Goal: Task Accomplishment & Management: Manage account settings

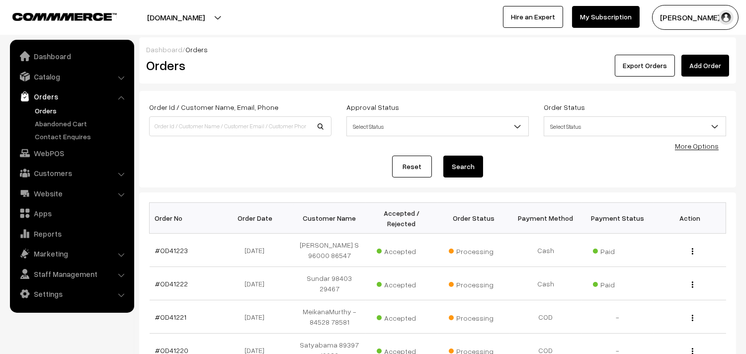
click at [53, 110] on link "Orders" at bounding box center [81, 110] width 98 height 10
click at [39, 110] on link "Orders" at bounding box center [81, 110] width 98 height 10
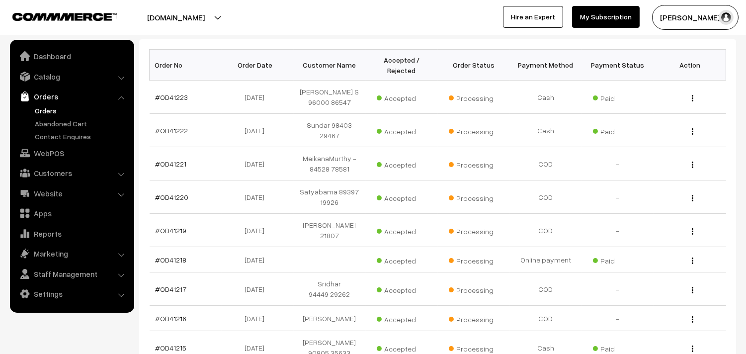
scroll to position [165, 0]
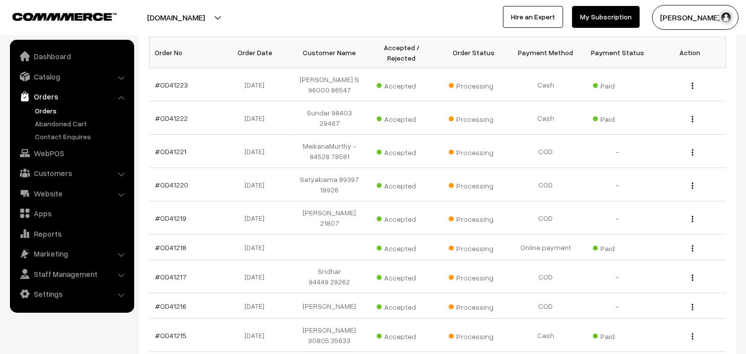
click at [55, 110] on link "Orders" at bounding box center [81, 110] width 98 height 10
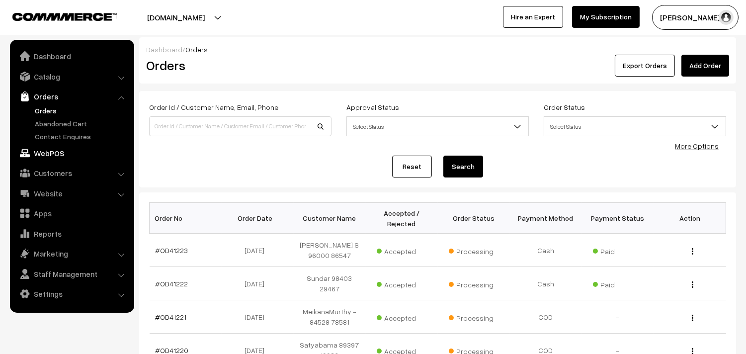
click at [50, 150] on link "WebPOS" at bounding box center [71, 153] width 118 height 18
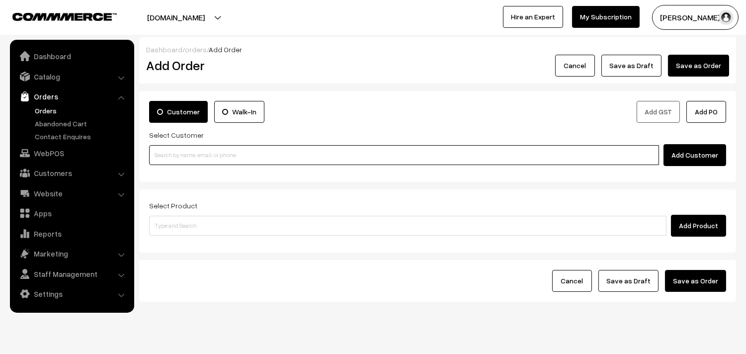
click at [234, 164] on input at bounding box center [404, 155] width 510 height 20
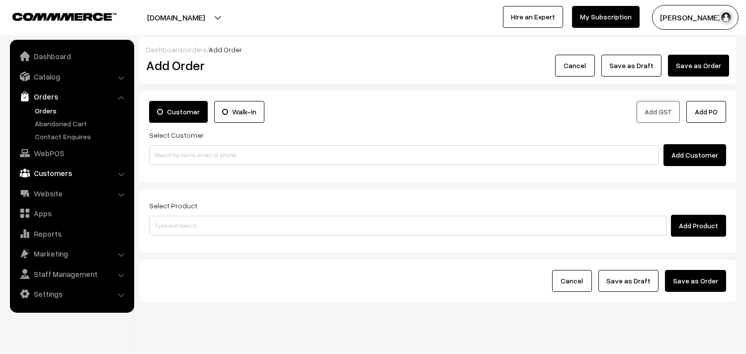
click at [61, 170] on link "Customers" at bounding box center [71, 173] width 118 height 18
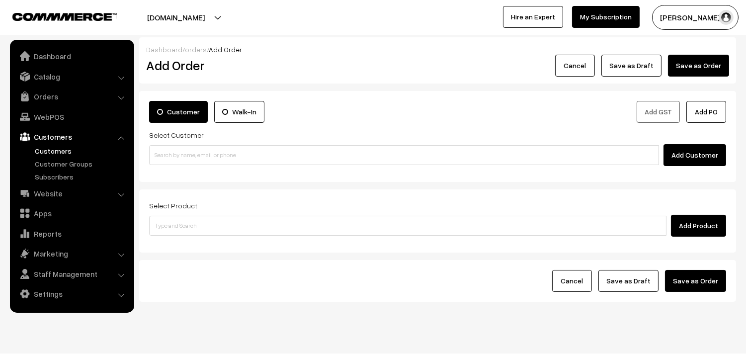
click at [60, 149] on link "Customers" at bounding box center [81, 151] width 98 height 10
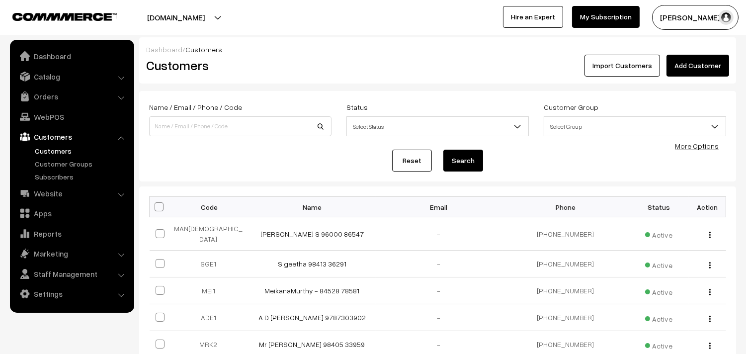
click at [702, 61] on link "Add Customer" at bounding box center [697, 66] width 63 height 22
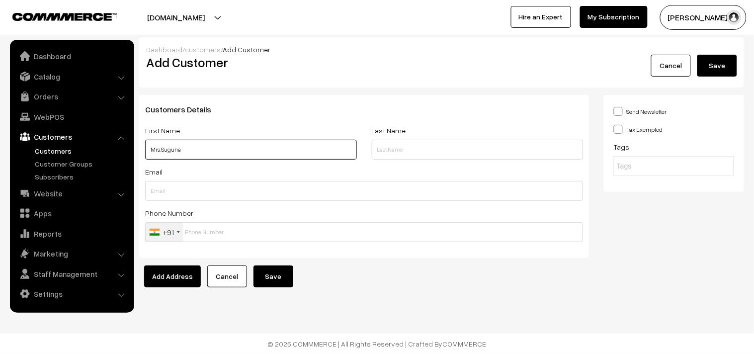
paste input "99402 50037"
type input "Mrs.Suguna 99402 50037"
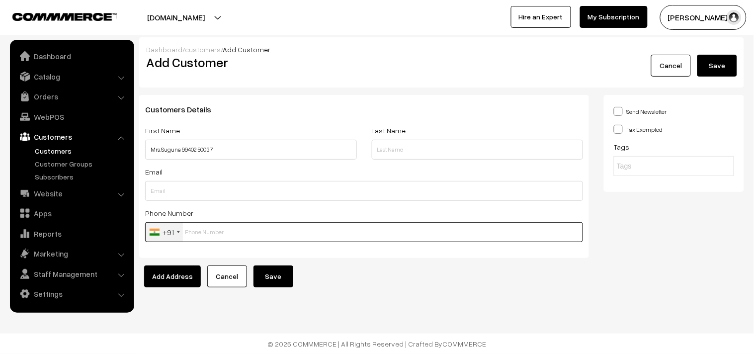
click at [210, 236] on input "text" at bounding box center [364, 232] width 438 height 20
paste input "99402 5003"
type input "9940250037"
click at [276, 272] on button "Save" at bounding box center [273, 276] width 40 height 22
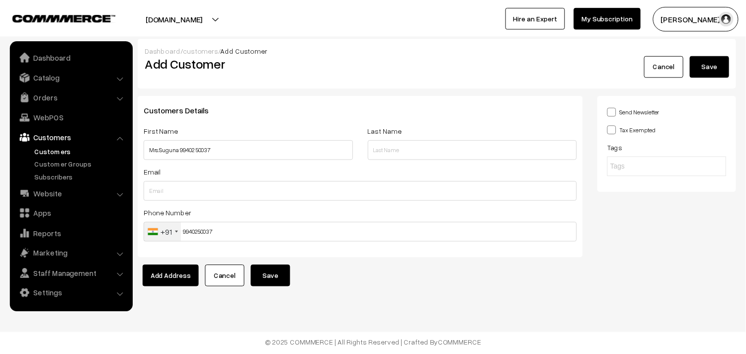
scroll to position [2, 0]
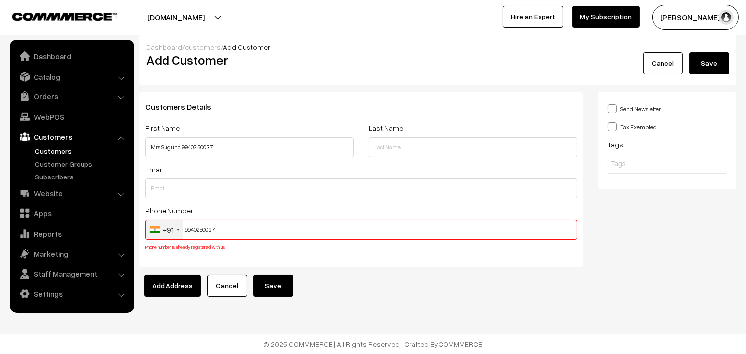
click at [210, 229] on input "9940250037" at bounding box center [361, 230] width 432 height 20
drag, startPoint x: 67, startPoint y: 115, endPoint x: 116, endPoint y: 148, distance: 59.1
click at [67, 114] on link "WebPOS" at bounding box center [71, 117] width 118 height 18
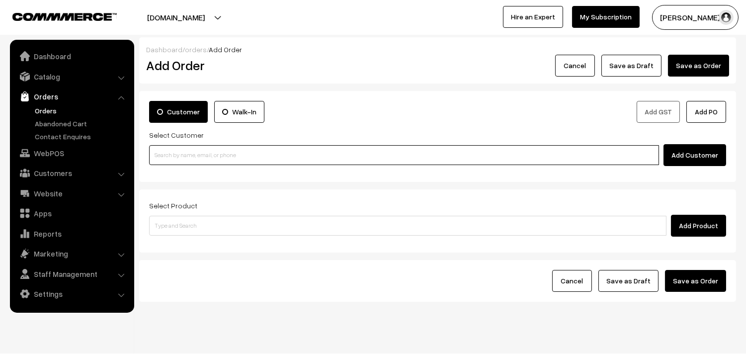
click at [195, 160] on input at bounding box center [404, 155] width 510 height 20
paste input "9940250037"
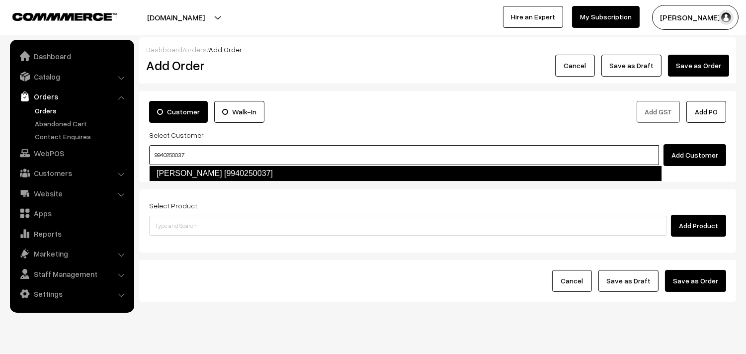
click at [188, 174] on link "[PERSON_NAME] [9940250037]" at bounding box center [405, 173] width 513 height 16
type input "9940250037"
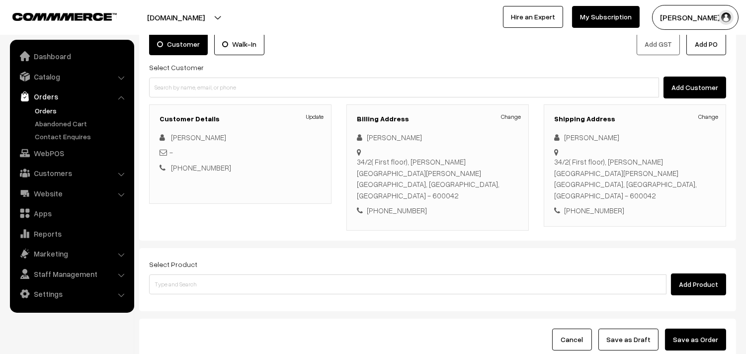
scroll to position [135, 0]
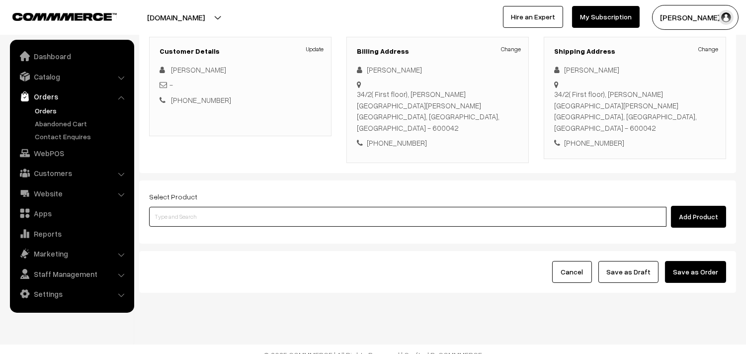
click at [262, 207] on input at bounding box center [407, 217] width 517 height 20
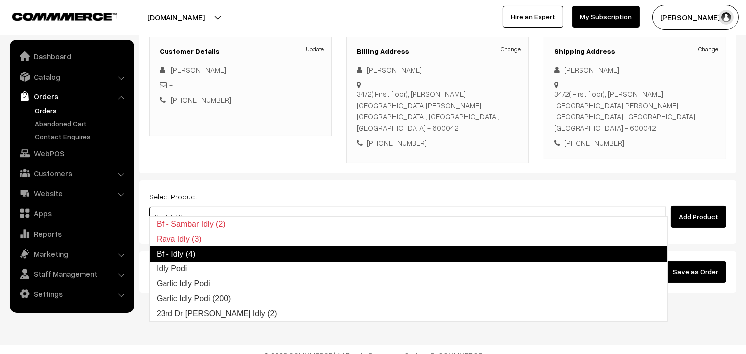
type input "Idly Podi"
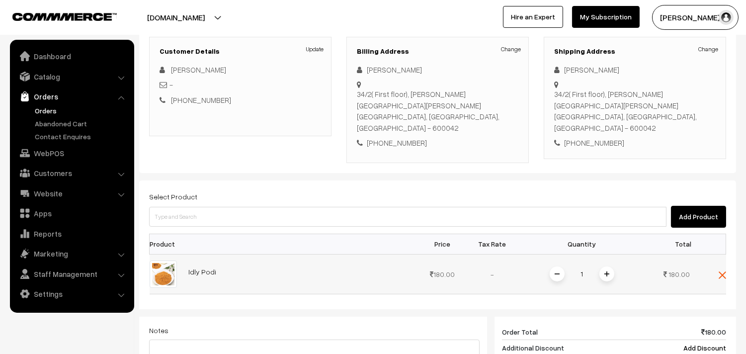
click at [609, 266] on span at bounding box center [606, 273] width 15 height 15
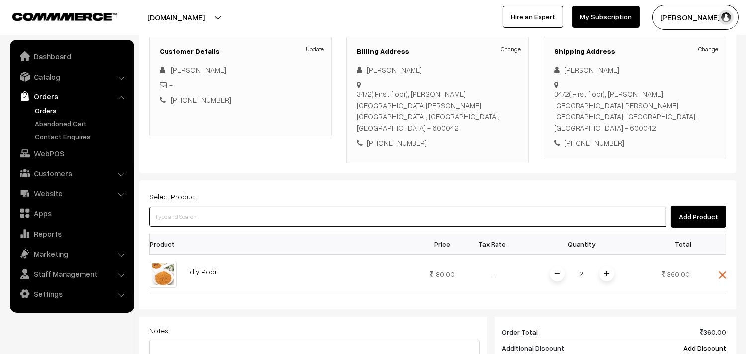
click at [232, 207] on input at bounding box center [407, 217] width 517 height 20
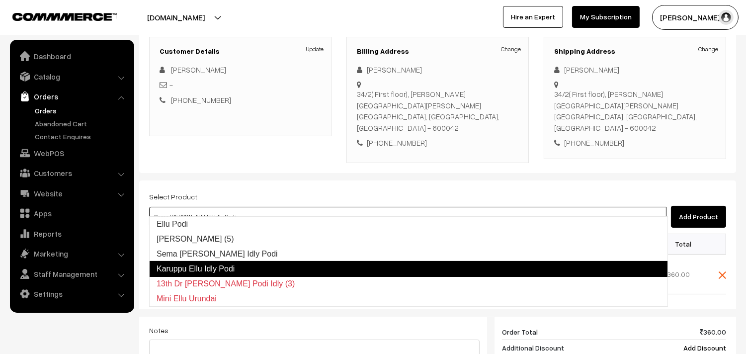
type input "Karuppu Ellu Idly Podi"
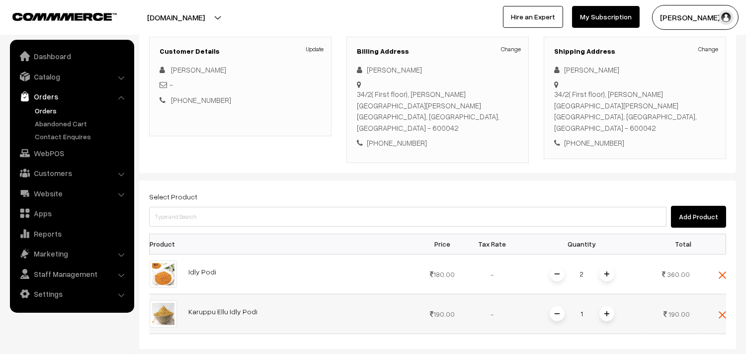
click at [610, 306] on span at bounding box center [606, 313] width 15 height 15
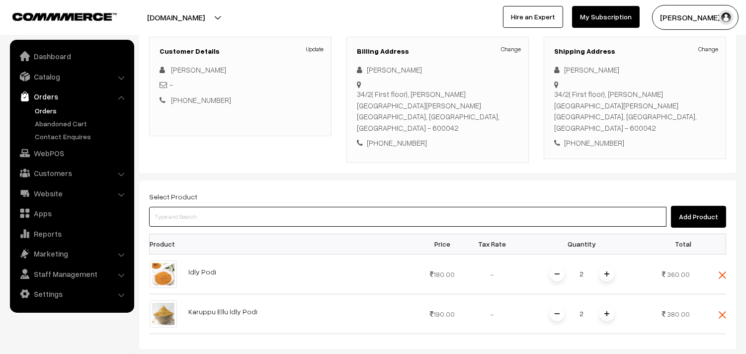
drag, startPoint x: 216, startPoint y: 205, endPoint x: 206, endPoint y: 206, distance: 9.5
click at [214, 207] on input at bounding box center [407, 217] width 517 height 20
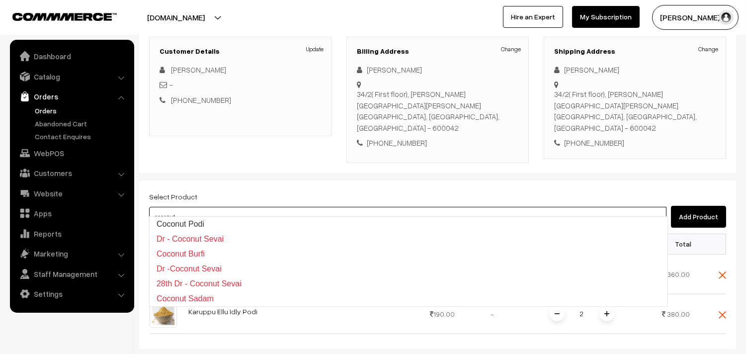
type input "Coconut Podi"
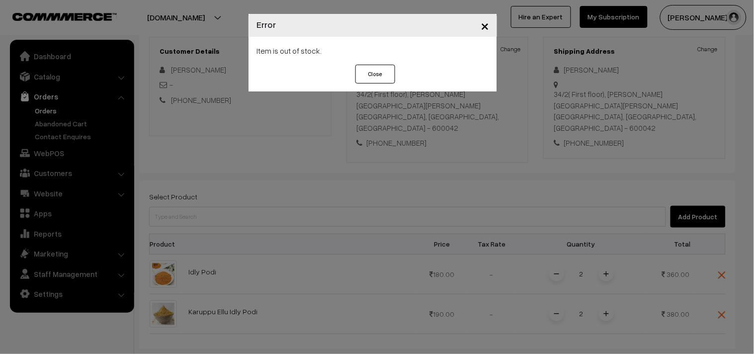
click at [381, 74] on button "Close" at bounding box center [375, 74] width 40 height 19
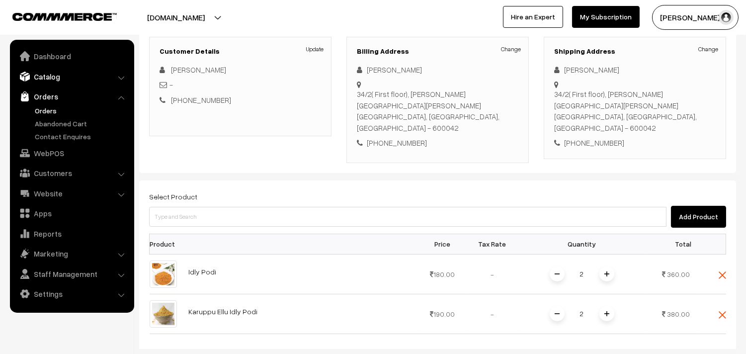
click at [68, 77] on link "Catalog" at bounding box center [71, 77] width 118 height 18
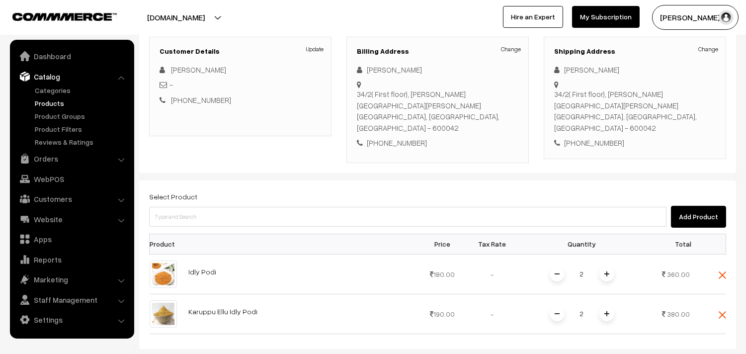
click at [61, 105] on link "Products" at bounding box center [81, 103] width 98 height 10
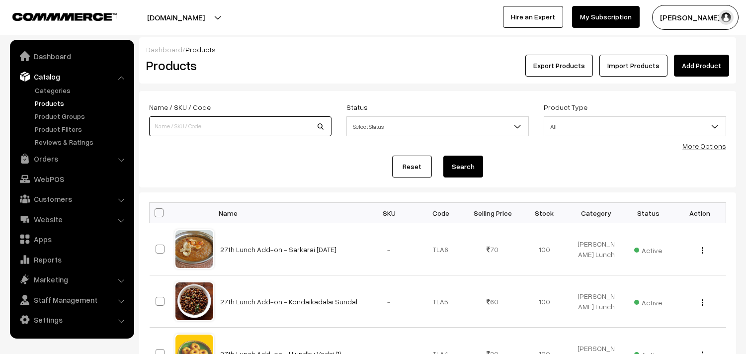
click at [203, 130] on input at bounding box center [240, 126] width 182 height 20
type input "coconut c"
click at [443, 155] on button "Search" at bounding box center [463, 166] width 40 height 22
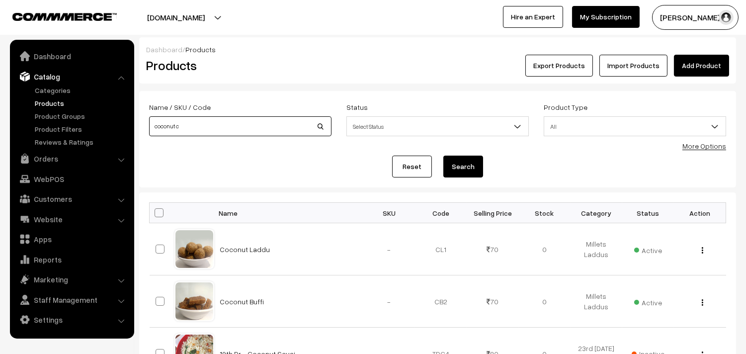
click at [171, 130] on input "coconut c" at bounding box center [240, 126] width 182 height 20
type input "c"
type input "coconut p"
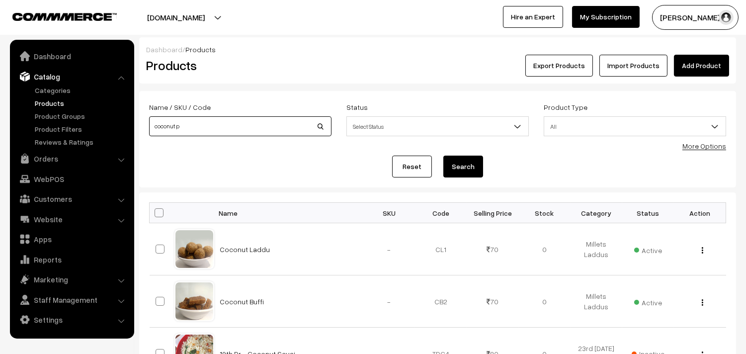
click at [443, 155] on button "Search" at bounding box center [463, 166] width 40 height 22
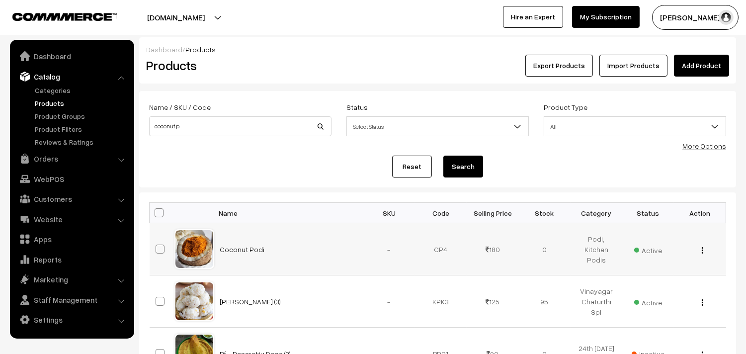
click at [702, 250] on img "button" at bounding box center [701, 250] width 1 height 6
click at [677, 286] on link "Edit" at bounding box center [657, 286] width 84 height 22
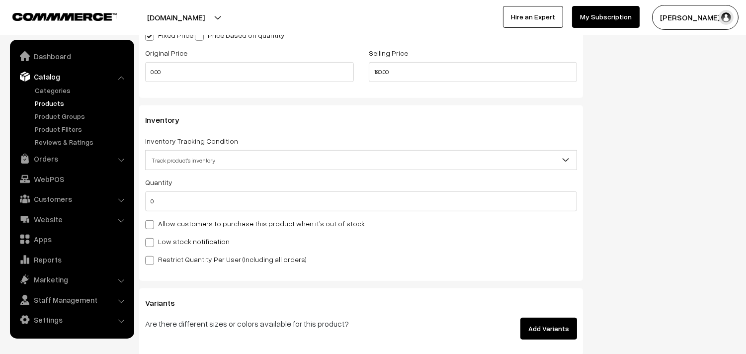
scroll to position [1049, 0]
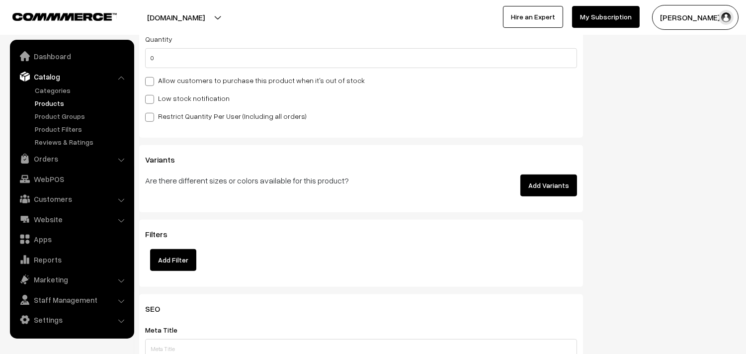
click at [199, 80] on label "Allow customers to purchase this product when it's out of stock" at bounding box center [255, 80] width 220 height 10
click at [152, 80] on input "Allow customers to purchase this product when it's out of stock" at bounding box center [148, 79] width 6 height 6
checkbox input "true"
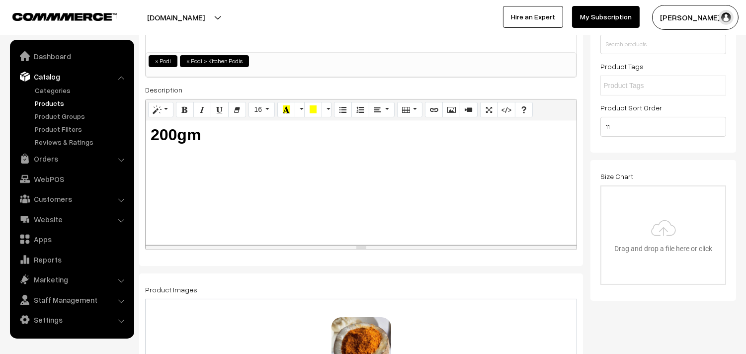
scroll to position [0, 0]
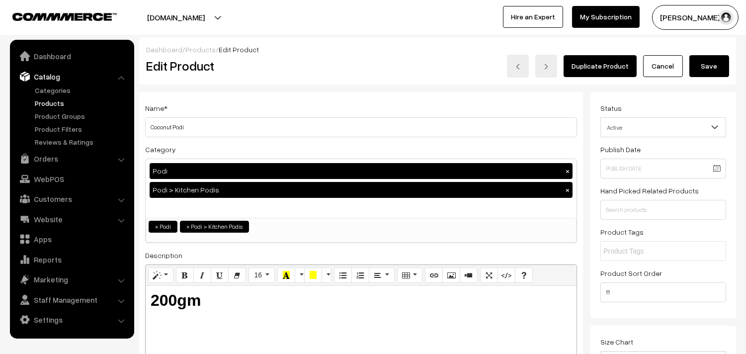
click at [714, 62] on button "Save" at bounding box center [709, 66] width 40 height 22
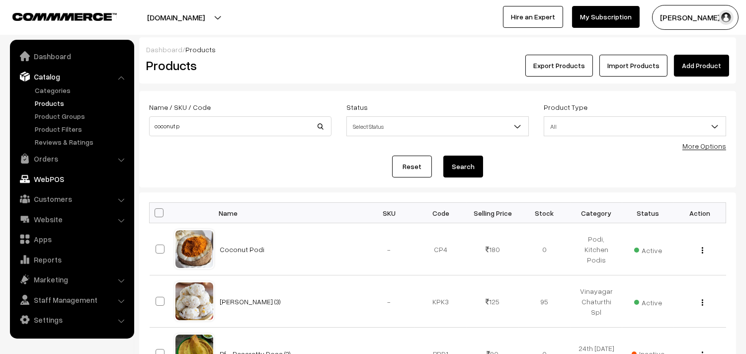
click at [52, 180] on link "WebPOS" at bounding box center [71, 179] width 118 height 18
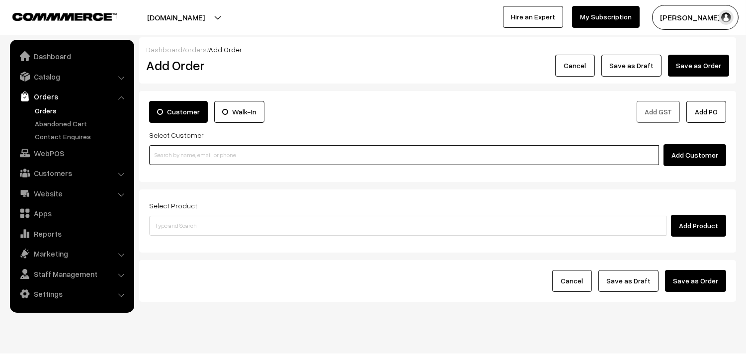
click at [237, 148] on input at bounding box center [404, 155] width 510 height 20
paste input "99402 50037"
click at [174, 151] on input "99402 50037" at bounding box center [404, 155] width 510 height 20
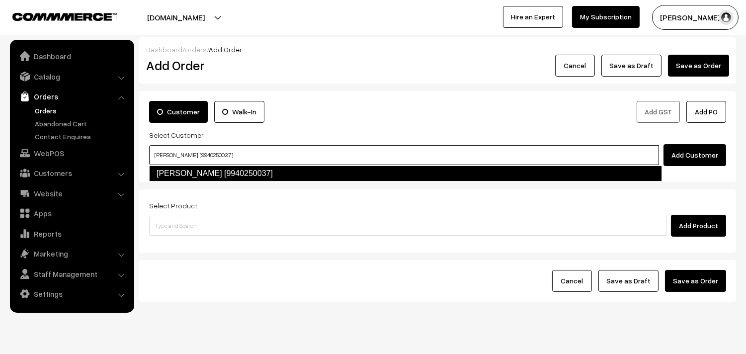
type input "[PERSON_NAME] [9940250037]"
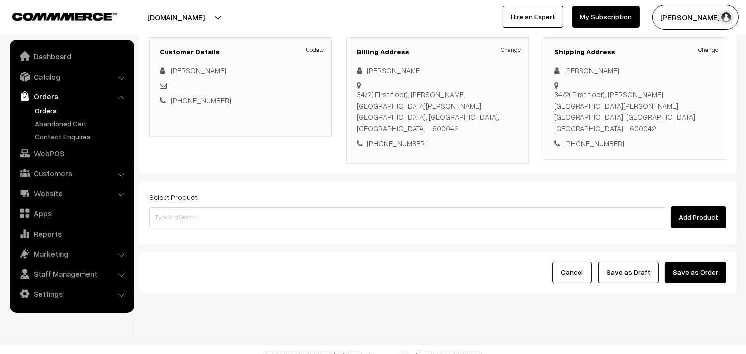
scroll to position [135, 0]
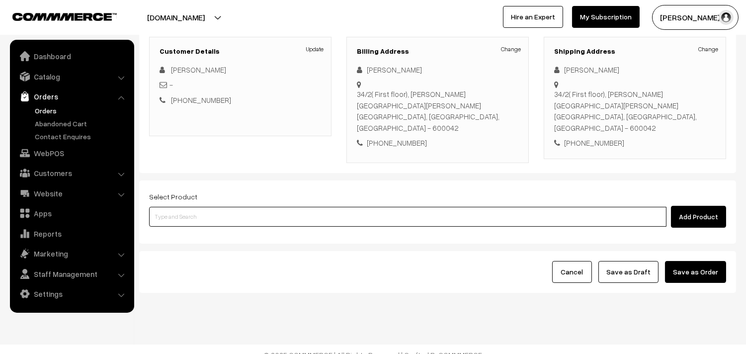
click at [306, 207] on input at bounding box center [407, 217] width 517 height 20
click at [232, 207] on input at bounding box center [407, 217] width 517 height 20
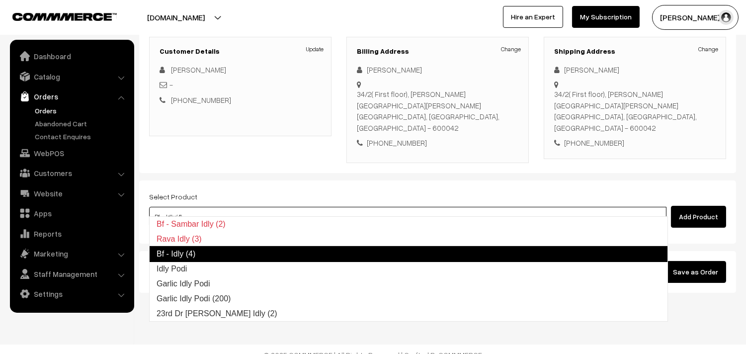
type input "Idly Podi"
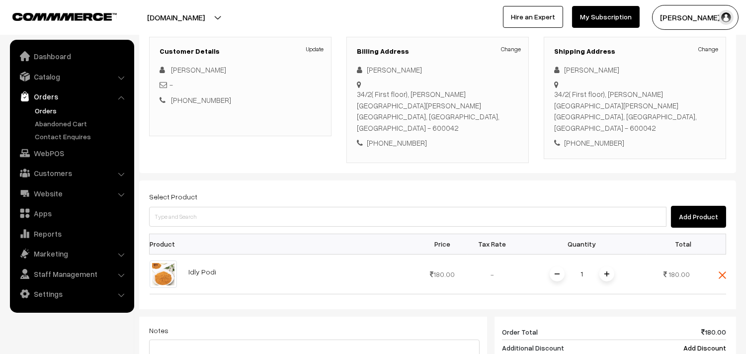
click at [230, 190] on div "Select Product Add Product" at bounding box center [437, 208] width 577 height 37
click at [231, 190] on div "Select Product Add Product" at bounding box center [437, 208] width 577 height 37
click at [608, 266] on span at bounding box center [606, 273] width 15 height 15
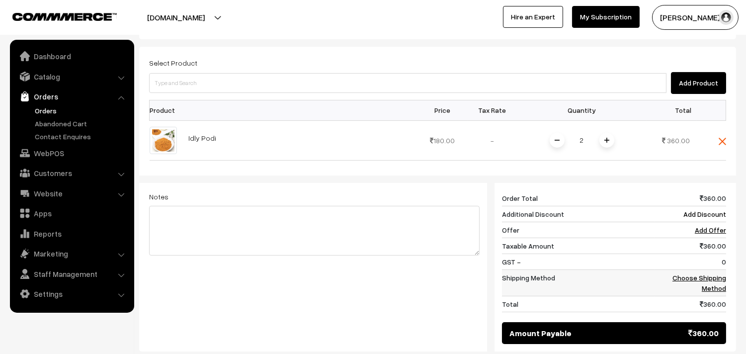
scroll to position [301, 0]
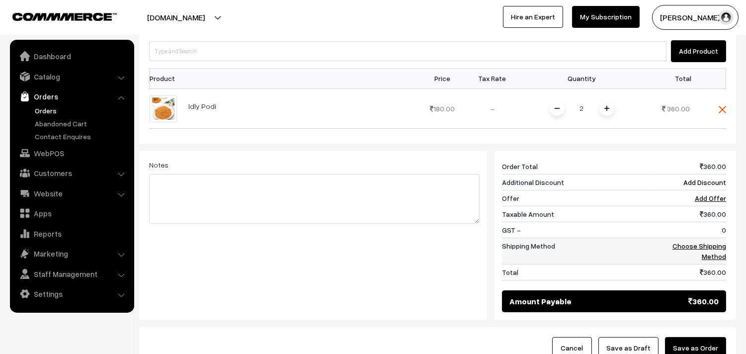
click at [713, 241] on link "Choose Shipping Method" at bounding box center [699, 250] width 54 height 19
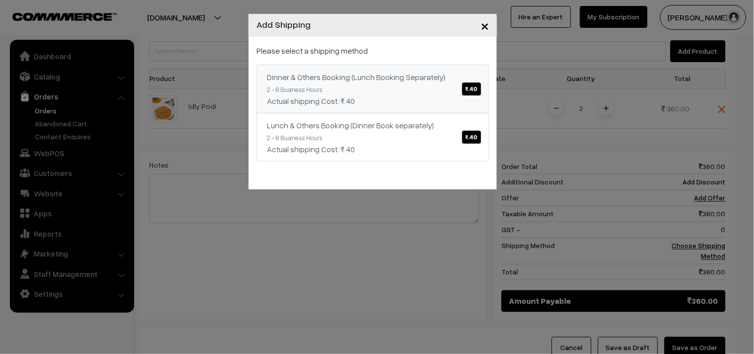
click at [318, 88] on small "2 - 8 Business Hours" at bounding box center [294, 89] width 55 height 8
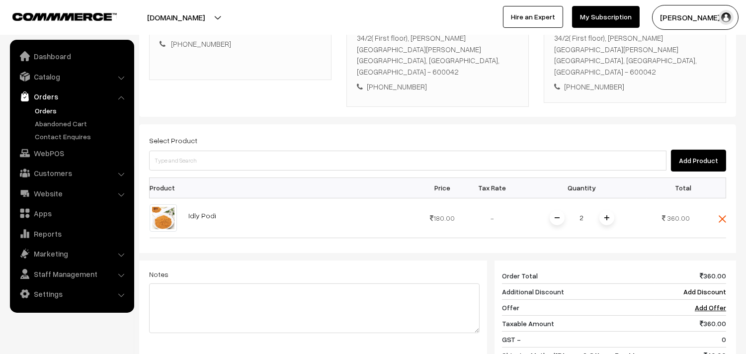
scroll to position [25, 0]
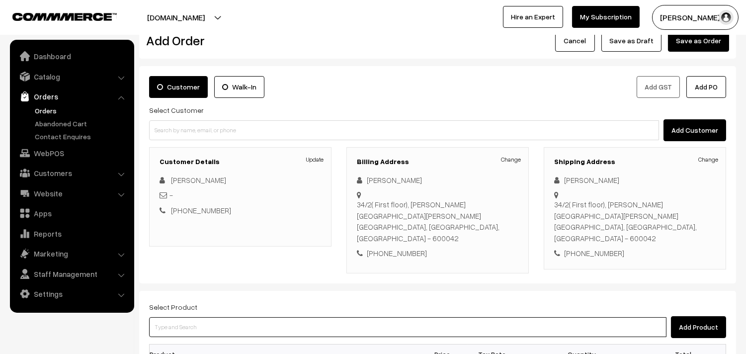
click at [282, 320] on input at bounding box center [407, 327] width 517 height 20
click at [209, 317] on input at bounding box center [407, 327] width 517 height 20
type input "ellu"
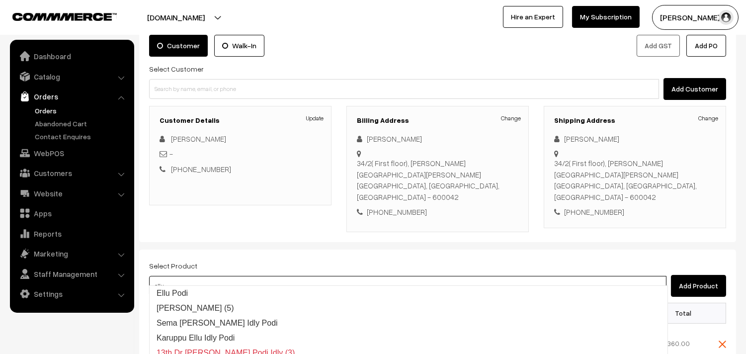
scroll to position [135, 0]
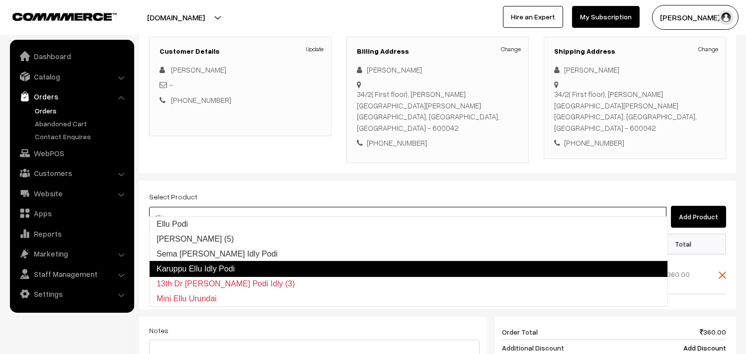
click at [200, 265] on link "Karuppu Ellu Idly Podi" at bounding box center [408, 269] width 519 height 16
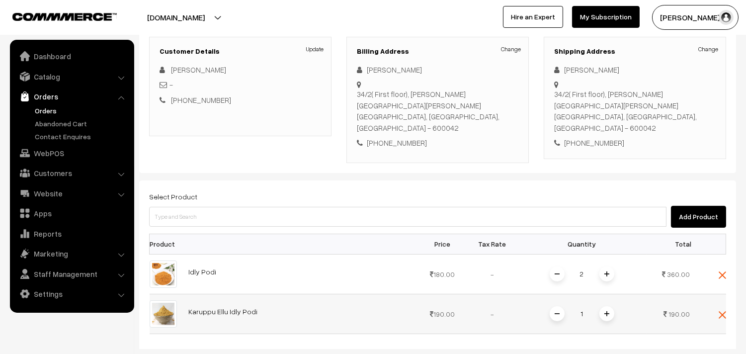
click at [602, 306] on span at bounding box center [606, 313] width 15 height 15
click at [416, 190] on div "Dashboard / orders / Add Order Add Order Cancel Save as Draft Save as Order Sav…" at bounding box center [373, 238] width 746 height 672
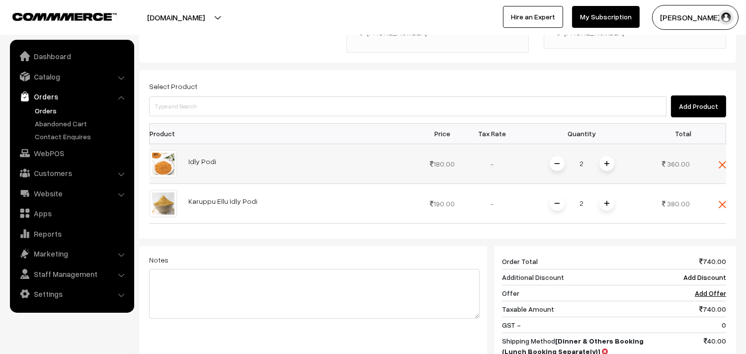
drag, startPoint x: 514, startPoint y: 164, endPoint x: 672, endPoint y: 173, distance: 158.2
click at [514, 164] on td "-" at bounding box center [492, 164] width 50 height 40
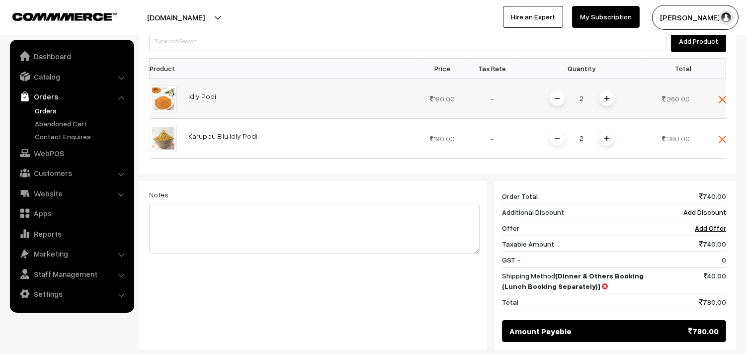
scroll to position [306, 0]
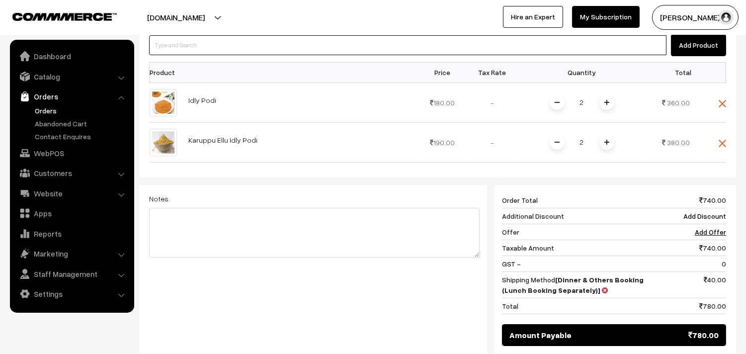
click at [213, 39] on input at bounding box center [407, 45] width 517 height 20
type input "Coconut Podi"
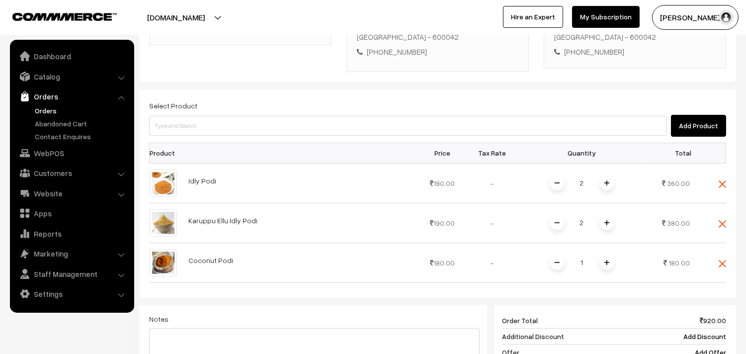
scroll to position [141, 0]
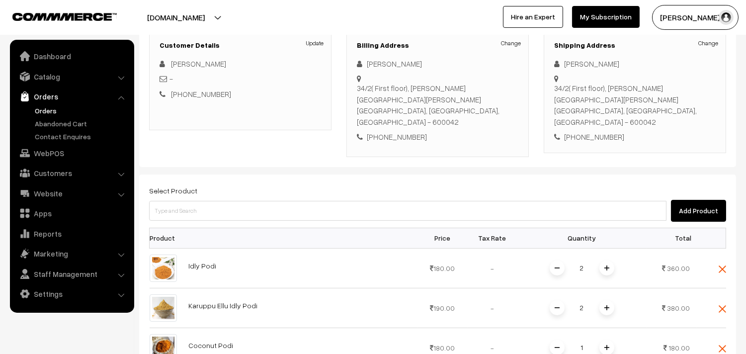
click at [231, 228] on th at bounding box center [300, 238] width 235 height 20
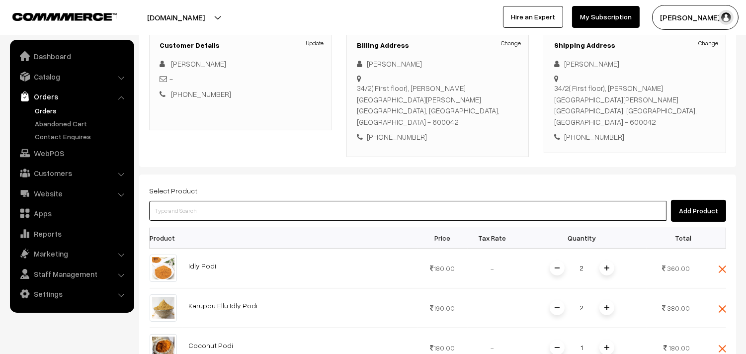
click at [241, 201] on input at bounding box center [407, 211] width 517 height 20
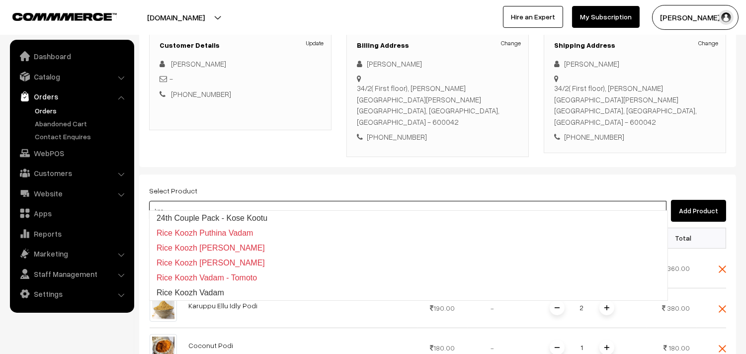
type input "24th Couple Pack - Kose Kootu"
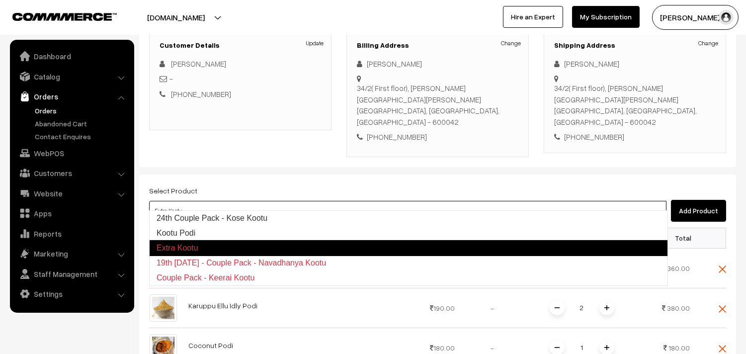
type input "Kootu Podi"
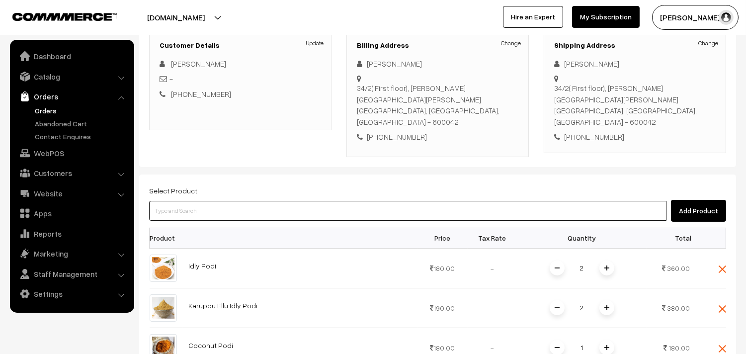
click at [255, 204] on input at bounding box center [407, 211] width 517 height 20
click at [247, 208] on input at bounding box center [407, 211] width 517 height 20
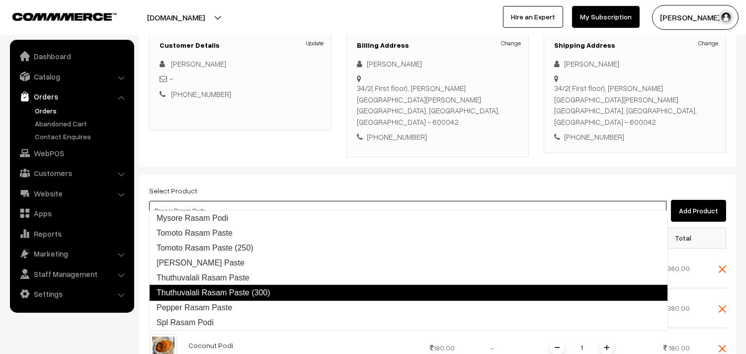
type input "Spl Rasam Podi"
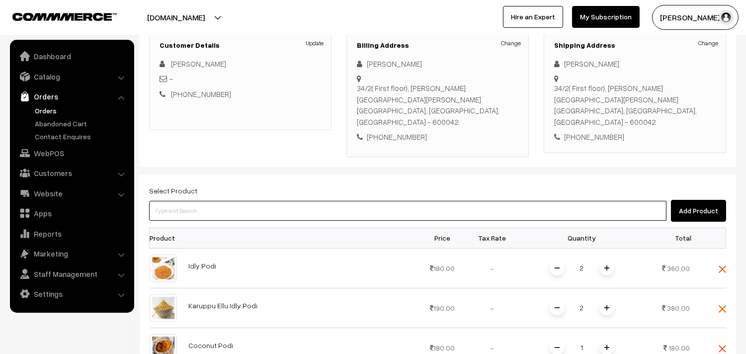
click at [249, 206] on input at bounding box center [407, 211] width 517 height 20
click at [230, 202] on input at bounding box center [407, 211] width 517 height 20
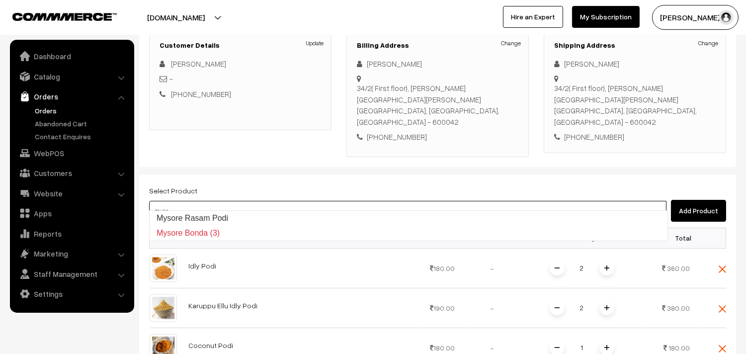
type input "Mysore Rasam Podi"
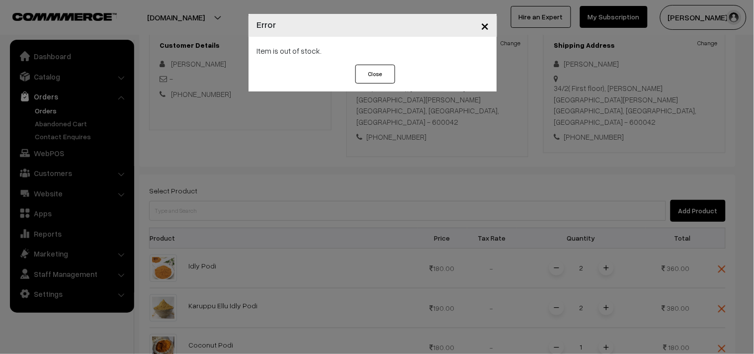
click at [380, 71] on button "Close" at bounding box center [375, 74] width 40 height 19
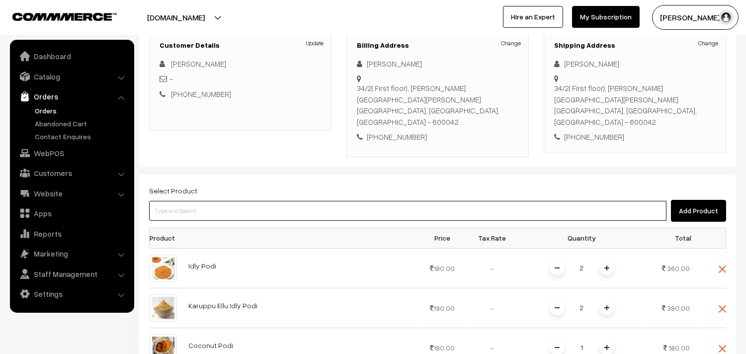
click at [216, 201] on input at bounding box center [407, 211] width 517 height 20
drag, startPoint x: 218, startPoint y: 197, endPoint x: 215, endPoint y: 187, distance: 10.7
drag, startPoint x: 215, startPoint y: 187, endPoint x: 190, endPoint y: 197, distance: 26.8
click at [190, 201] on input at bounding box center [407, 211] width 517 height 20
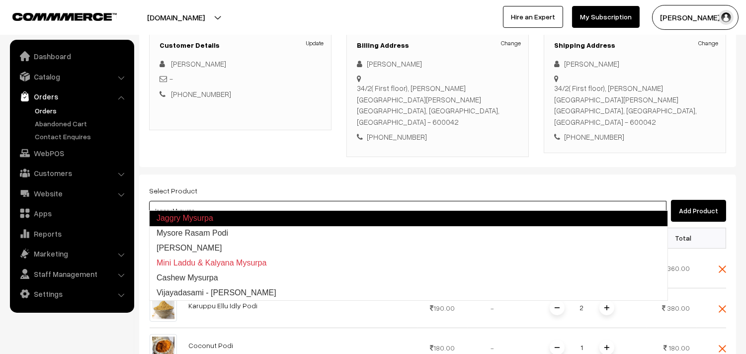
type input "Mysore Rasam Podi"
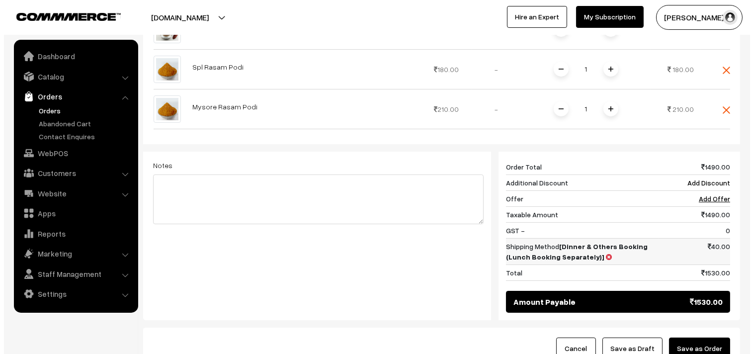
scroll to position [528, 0]
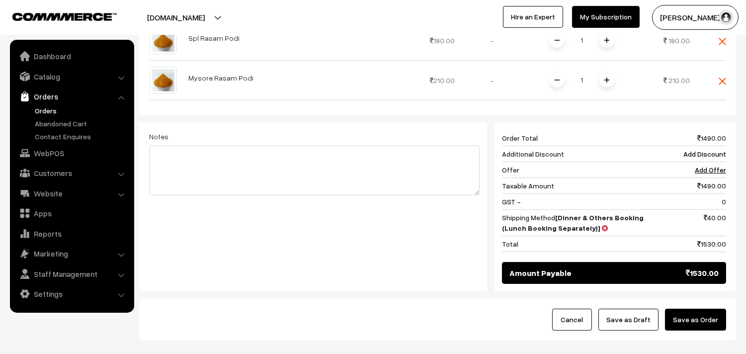
click at [693, 311] on button "Save as Order" at bounding box center [695, 319] width 61 height 22
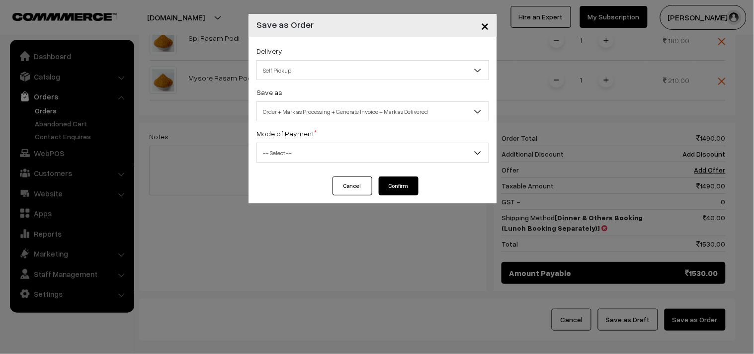
click at [342, 154] on span "-- Select --" at bounding box center [372, 152] width 231 height 17
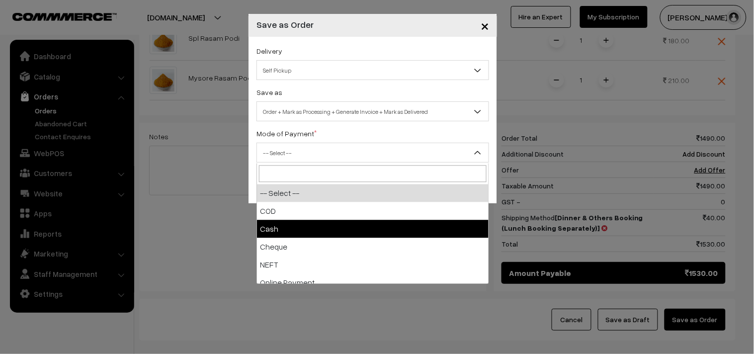
drag, startPoint x: 302, startPoint y: 220, endPoint x: 304, endPoint y: 215, distance: 5.8
select select "2"
checkbox input "true"
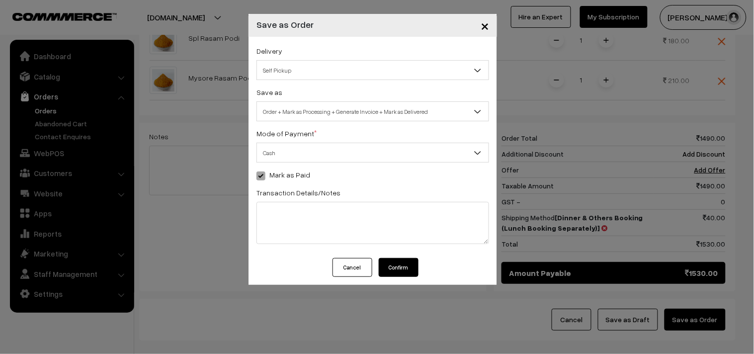
click at [388, 277] on div "Cancel Confirm" at bounding box center [372, 271] width 248 height 27
click at [401, 268] on button "Confirm" at bounding box center [399, 267] width 40 height 19
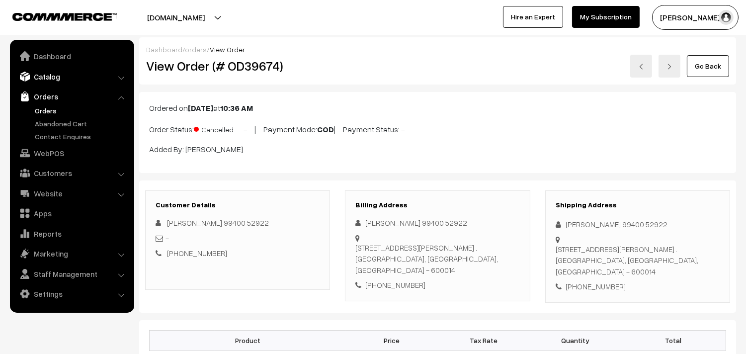
click at [51, 70] on link "Catalog" at bounding box center [71, 77] width 118 height 18
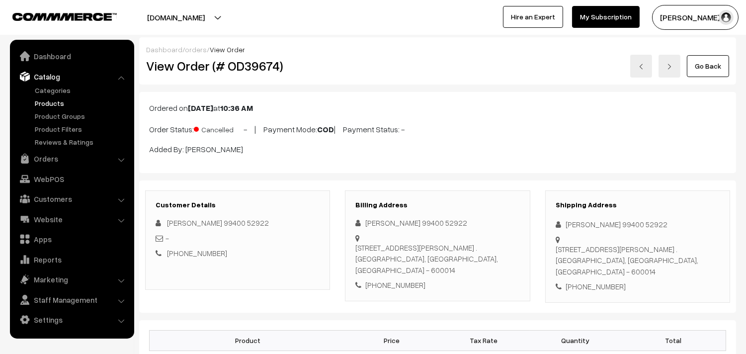
click at [52, 105] on link "Products" at bounding box center [81, 103] width 98 height 10
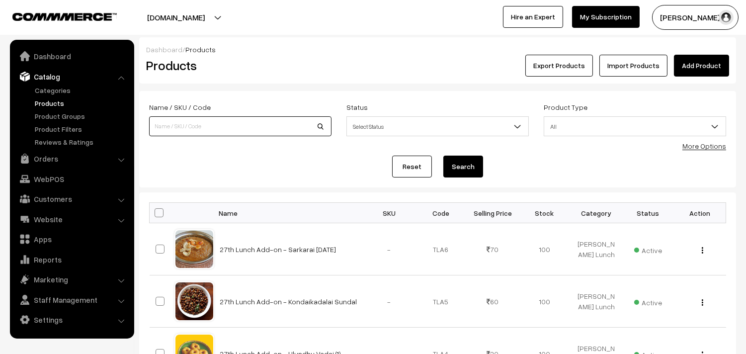
click at [180, 120] on input at bounding box center [240, 126] width 182 height 20
type input "mysore r"
click at [443, 155] on button "Search" at bounding box center [463, 166] width 40 height 22
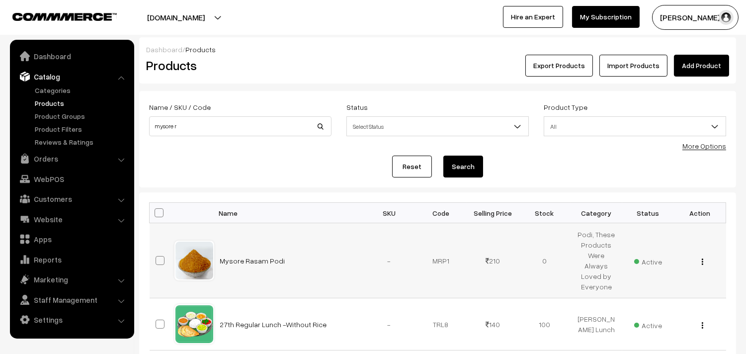
click at [703, 257] on button "button" at bounding box center [702, 261] width 2 height 8
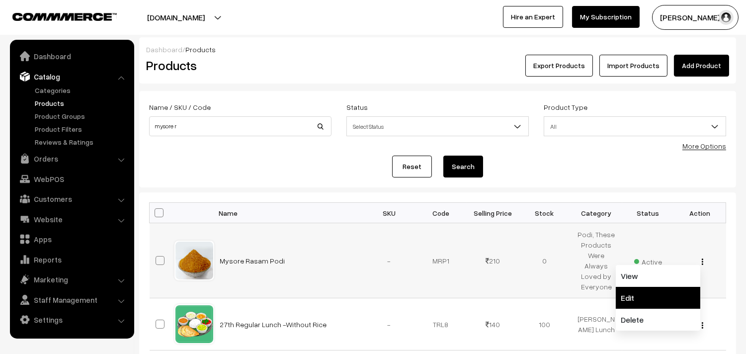
click at [676, 287] on link "Edit" at bounding box center [657, 298] width 84 height 22
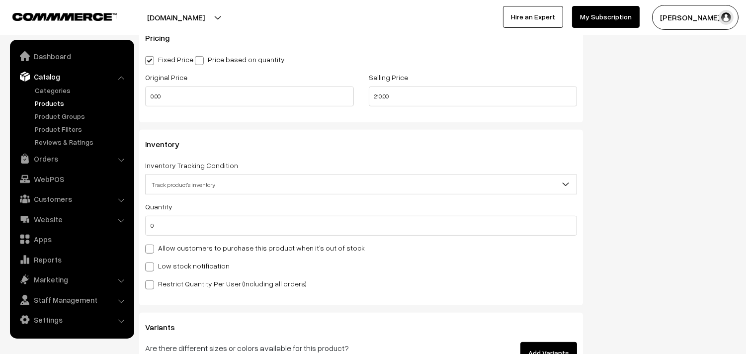
scroll to position [938, 0]
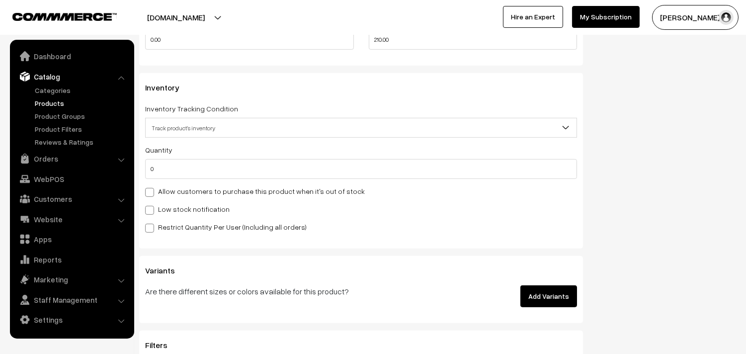
click at [178, 193] on label "Allow customers to purchase this product when it's out of stock" at bounding box center [255, 191] width 220 height 10
click at [152, 193] on input "Allow customers to purchase this product when it's out of stock" at bounding box center [148, 190] width 6 height 6
checkbox input "true"
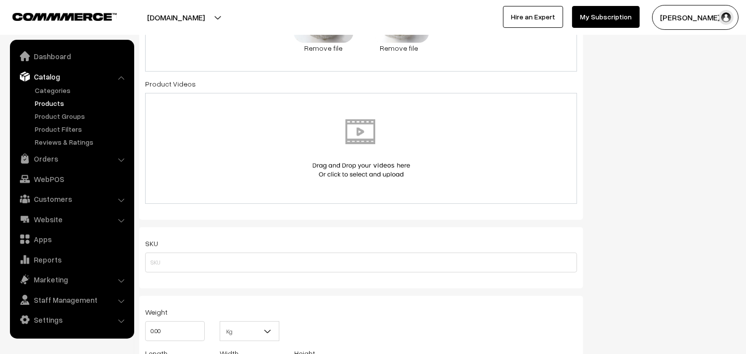
scroll to position [0, 0]
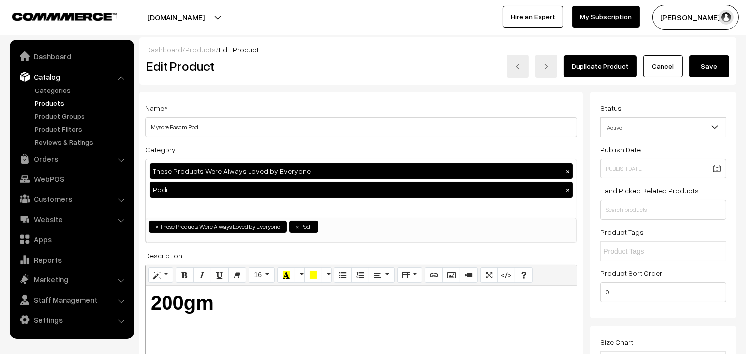
click at [702, 55] on button "Save" at bounding box center [709, 66] width 40 height 22
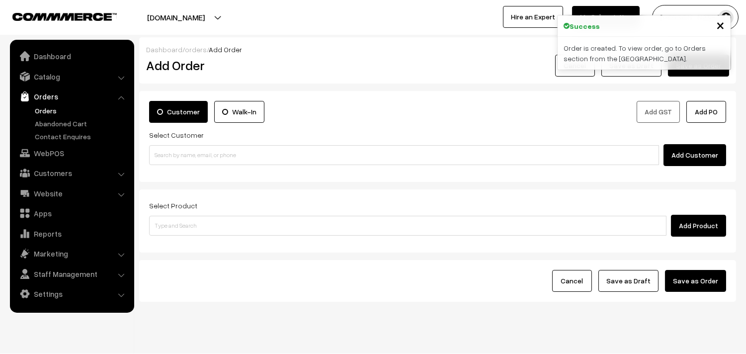
click at [45, 109] on link "Orders" at bounding box center [81, 110] width 98 height 10
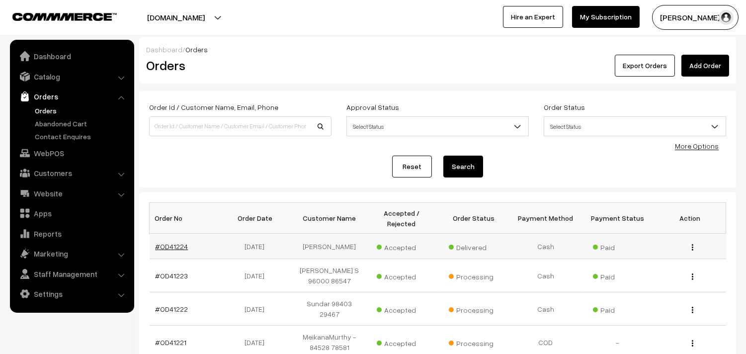
click at [164, 247] on link "#OD41224" at bounding box center [171, 246] width 33 height 8
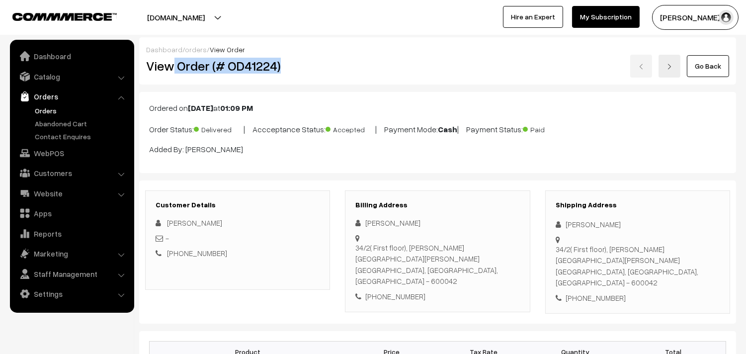
drag, startPoint x: 173, startPoint y: 65, endPoint x: 319, endPoint y: 71, distance: 146.7
click at [319, 71] on h2 "View Order (# OD41224)" at bounding box center [238, 65] width 184 height 15
copy h2 "Order (# OD41224)"
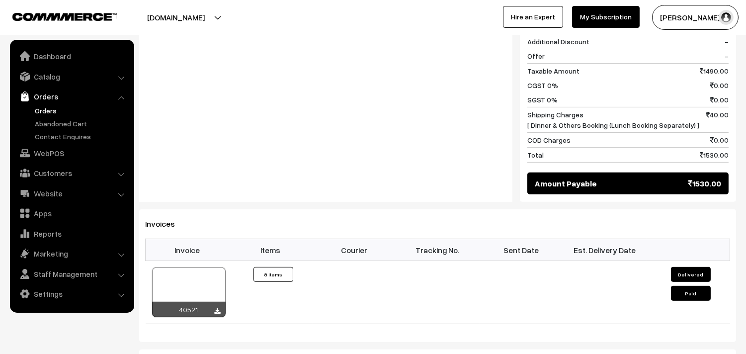
scroll to position [772, 0]
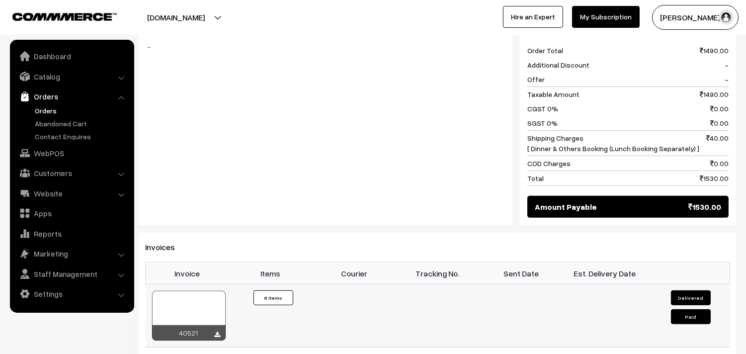
click at [209, 304] on div at bounding box center [189, 316] width 74 height 50
click at [50, 155] on link "WebPOS" at bounding box center [71, 153] width 118 height 18
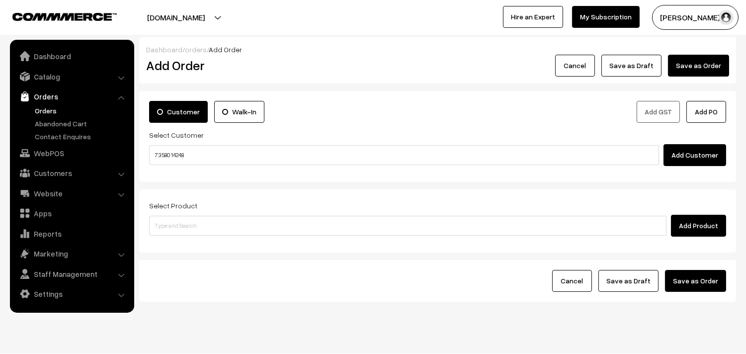
drag, startPoint x: 184, startPoint y: 155, endPoint x: 179, endPoint y: 160, distance: 7.4
click at [179, 160] on input "73580 14248" at bounding box center [404, 155] width 510 height 20
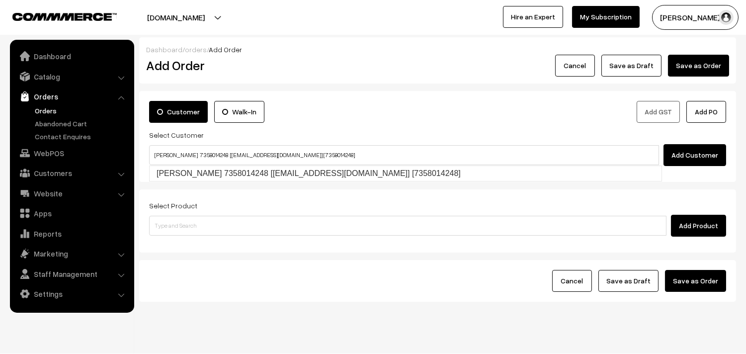
type input "shanthi 7358014248 [Annams104@gmail.com] [7358014248]"
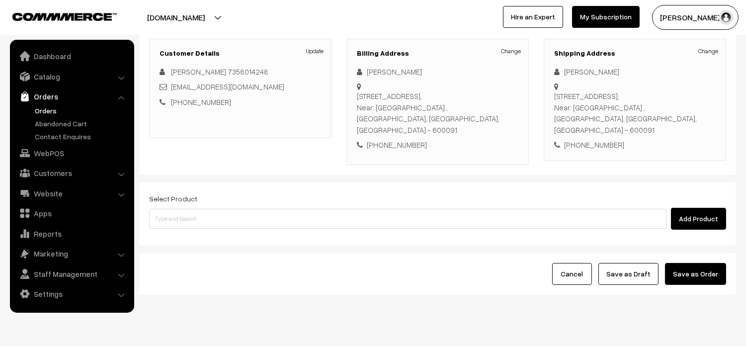
scroll to position [147, 0]
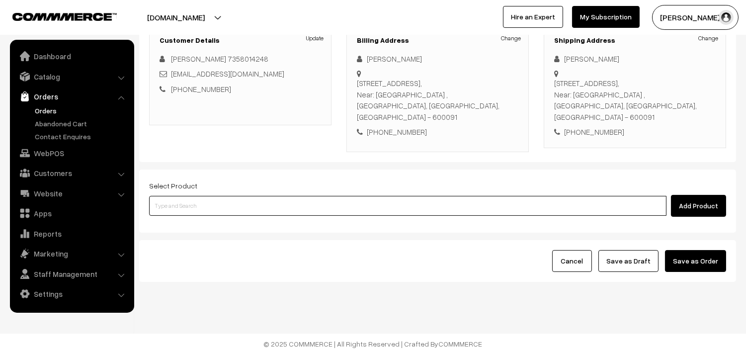
click at [345, 201] on input at bounding box center [407, 206] width 517 height 20
click at [261, 214] on input at bounding box center [407, 206] width 517 height 20
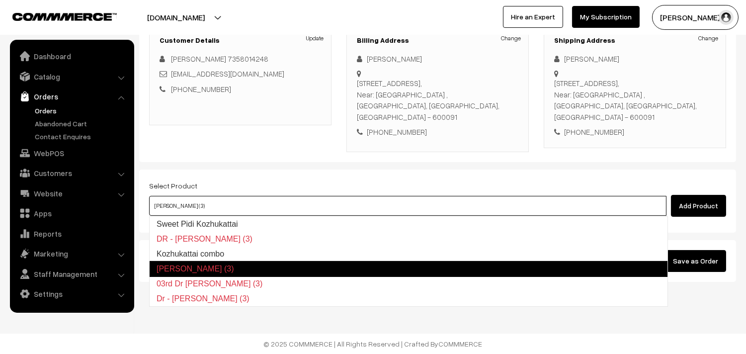
type input "Kozhukattai combo"
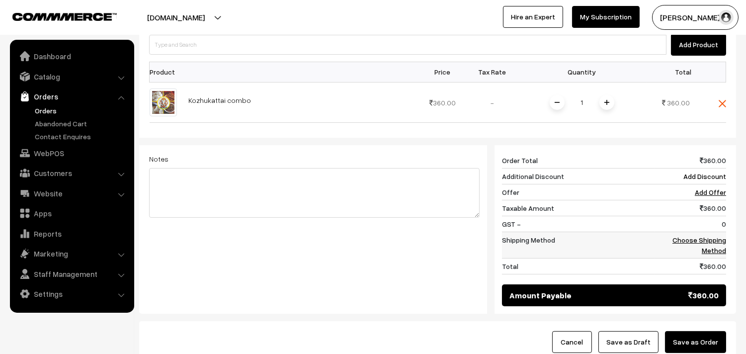
scroll to position [312, 0]
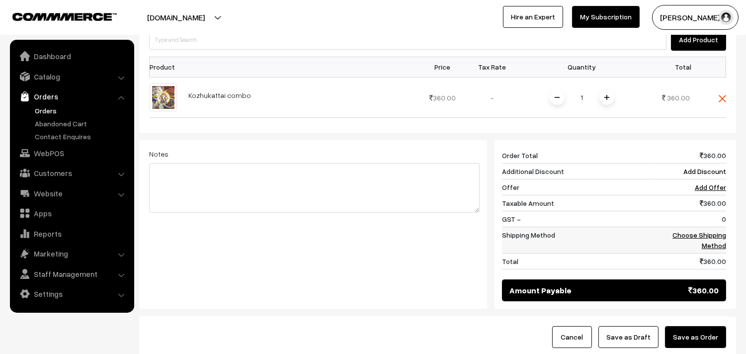
click at [717, 246] on link "Choose Shipping Method" at bounding box center [699, 239] width 54 height 19
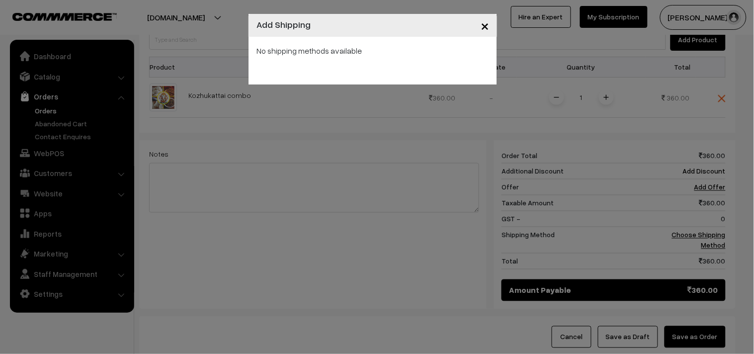
click at [422, 114] on div "× Add Shipping No shipping methods available" at bounding box center [377, 177] width 754 height 354
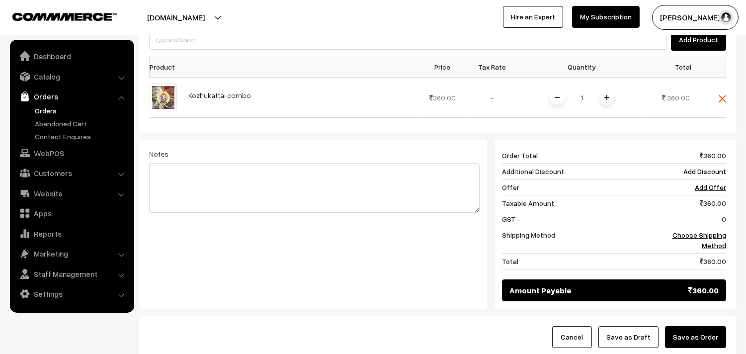
click at [719, 101] on img at bounding box center [721, 98] width 7 height 7
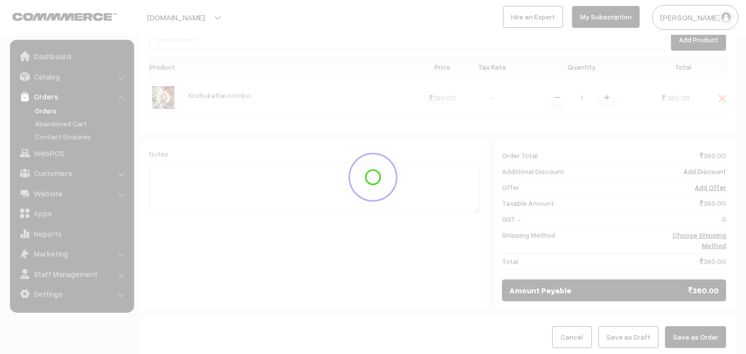
scroll to position [147, 0]
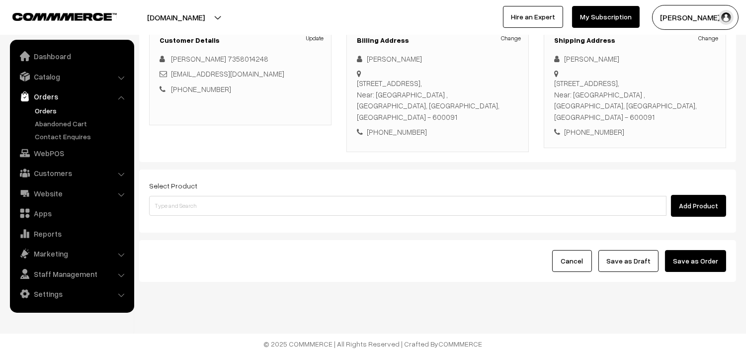
click at [343, 191] on div "Select Product Add Product" at bounding box center [437, 197] width 577 height 37
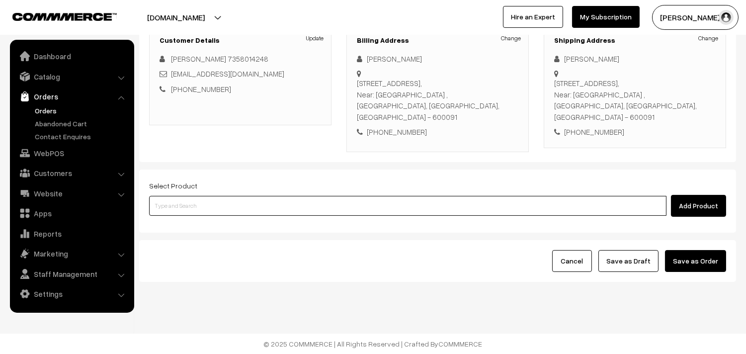
click at [341, 196] on input at bounding box center [407, 206] width 517 height 20
type input "a"
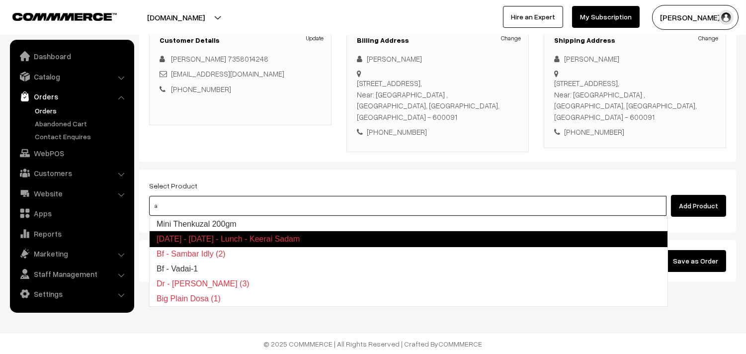
click at [214, 223] on link "Mini Thenkuzal 200gm" at bounding box center [409, 224] width 518 height 15
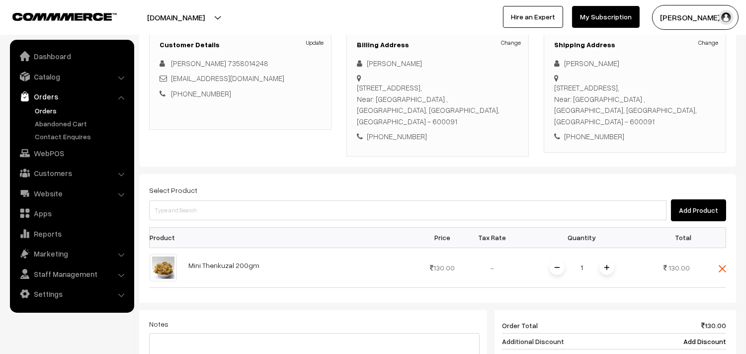
scroll to position [368, 0]
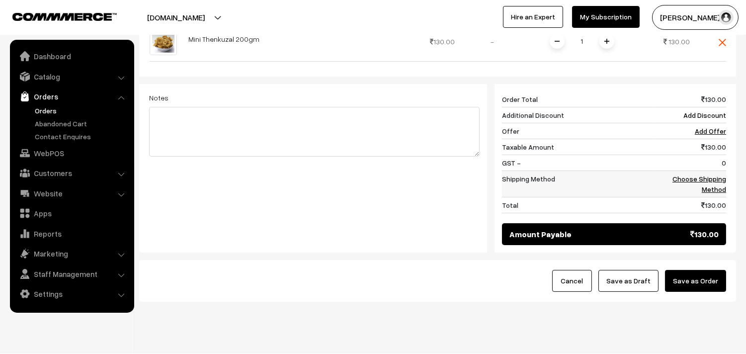
click at [710, 189] on link "Choose Shipping Method" at bounding box center [699, 183] width 54 height 19
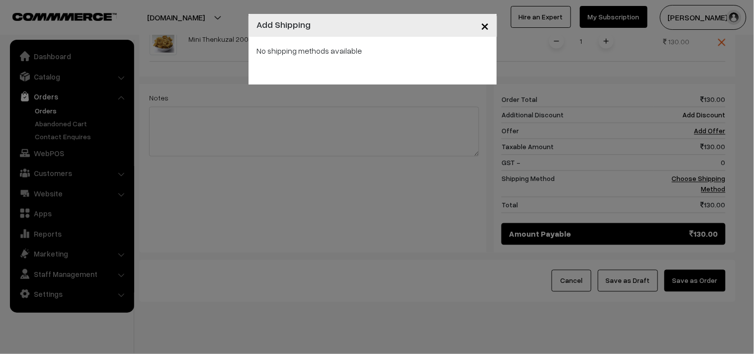
click at [439, 78] on div "No shipping methods available" at bounding box center [372, 61] width 248 height 48
click at [508, 130] on div "× Add Shipping No shipping methods available" at bounding box center [377, 177] width 754 height 354
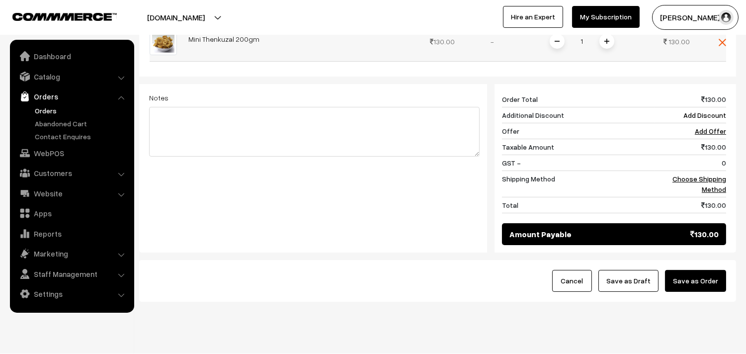
click at [607, 43] on img at bounding box center [606, 41] width 5 height 5
click at [707, 184] on td "Choose Shipping Method" at bounding box center [690, 183] width 72 height 26
click at [712, 180] on link "Choose Shipping Method" at bounding box center [699, 183] width 54 height 19
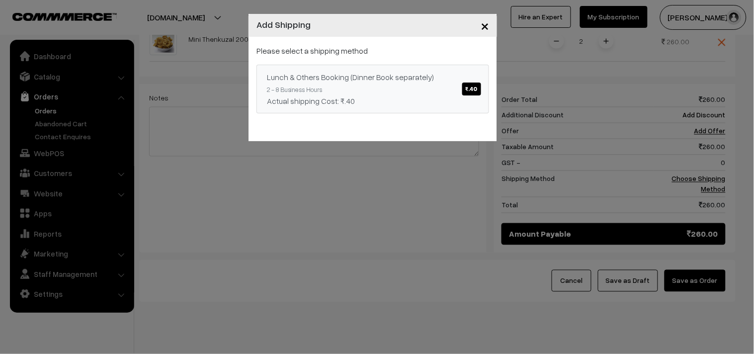
click at [422, 90] on link "Lunch & Others Booking (Dinner Book separately) ₹.40 2 - 8 Business Hours Actua…" at bounding box center [372, 89] width 232 height 49
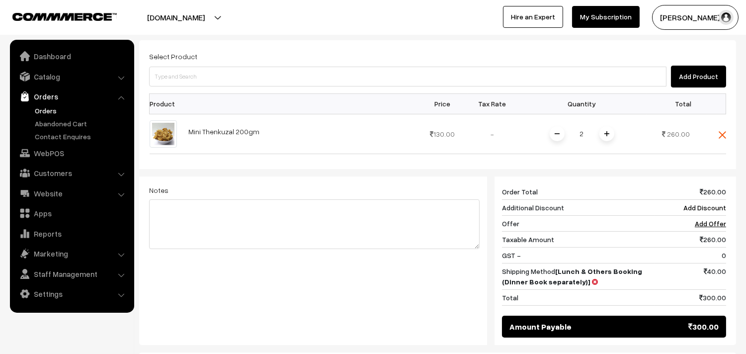
scroll to position [202, 0]
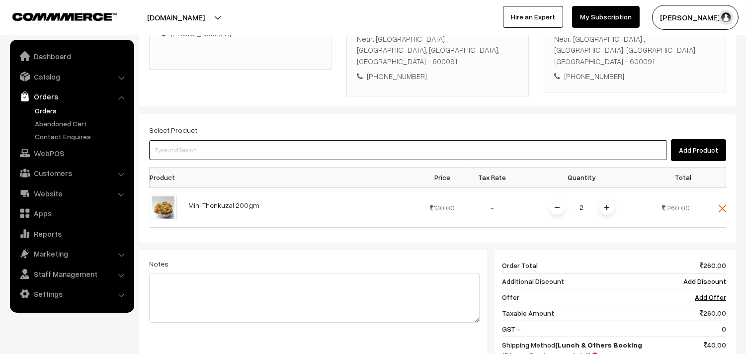
click at [232, 147] on input at bounding box center [407, 150] width 517 height 20
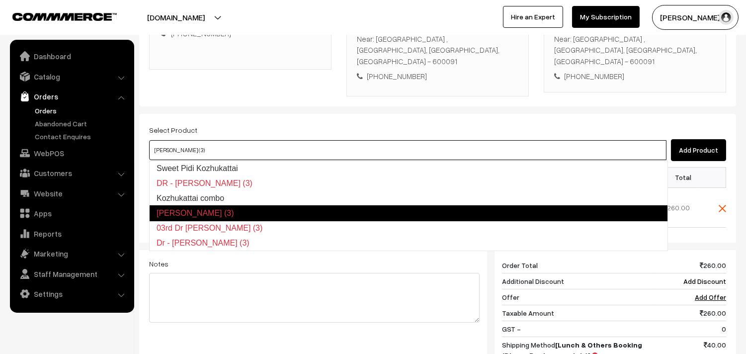
type input "Kozhukattai combo"
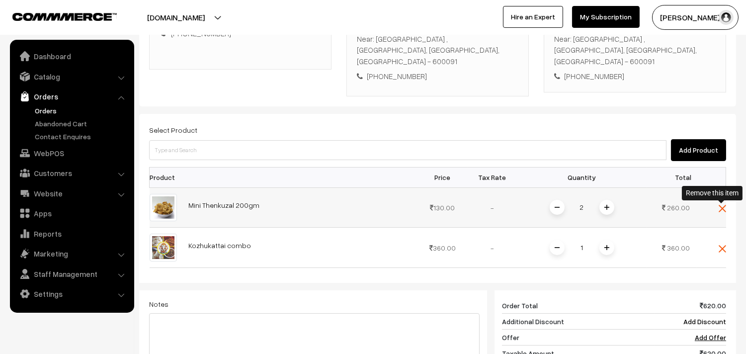
click at [721, 208] on img at bounding box center [721, 208] width 7 height 7
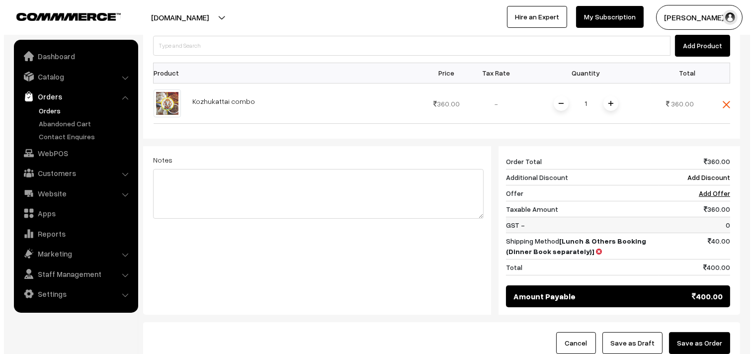
scroll to position [389, 0]
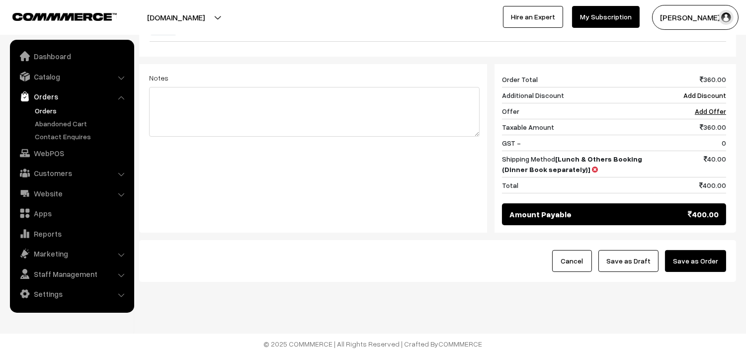
drag, startPoint x: 695, startPoint y: 260, endPoint x: 557, endPoint y: 277, distance: 139.6
click at [696, 260] on button "Save as Order" at bounding box center [695, 261] width 61 height 22
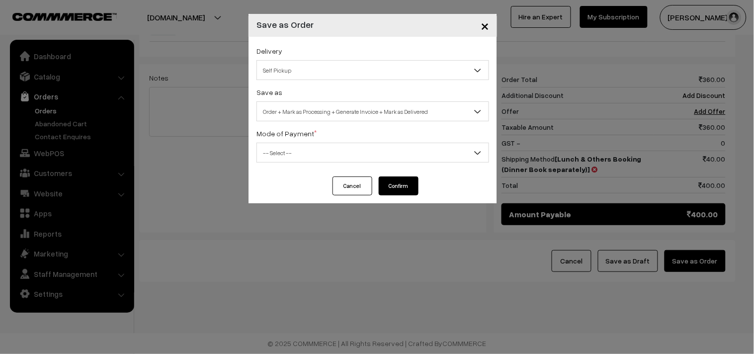
click at [330, 114] on span "Order + Mark as Processing + Generate Invoice + Mark as Delivered" at bounding box center [372, 111] width 231 height 17
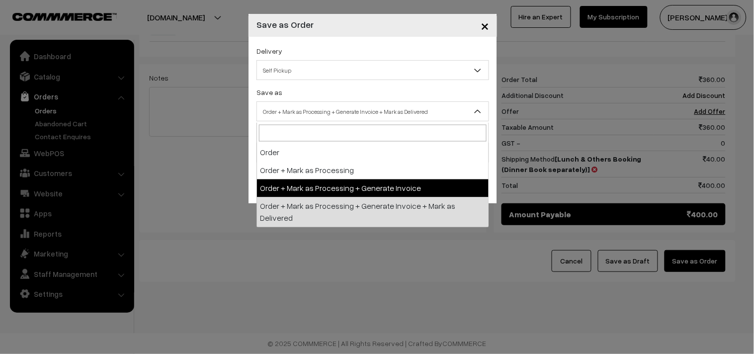
select select "3"
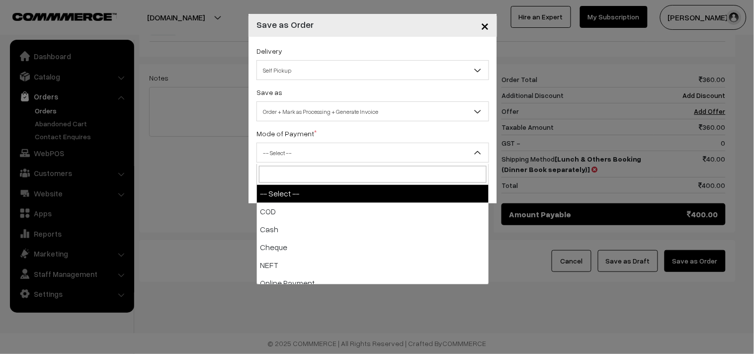
click at [300, 146] on span "-- Select --" at bounding box center [372, 152] width 231 height 17
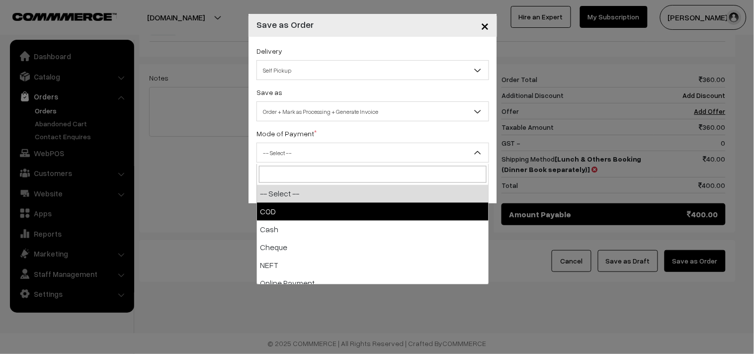
select select "1"
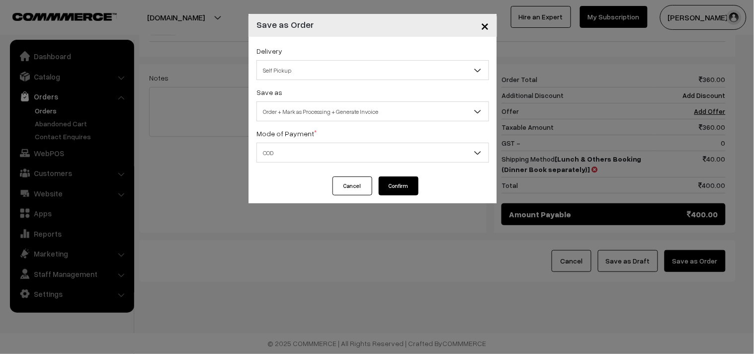
click at [409, 180] on button "Confirm" at bounding box center [399, 185] width 40 height 19
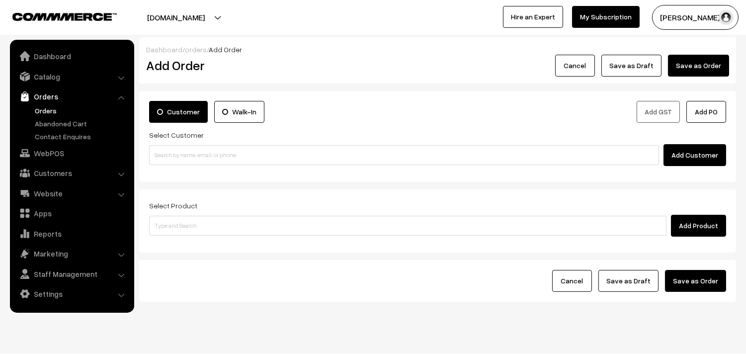
click at [60, 111] on link "Orders" at bounding box center [81, 110] width 98 height 10
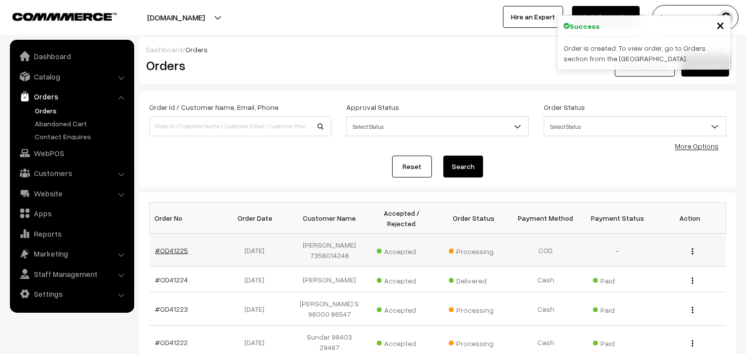
click at [176, 246] on link "#OD41225" at bounding box center [171, 250] width 33 height 8
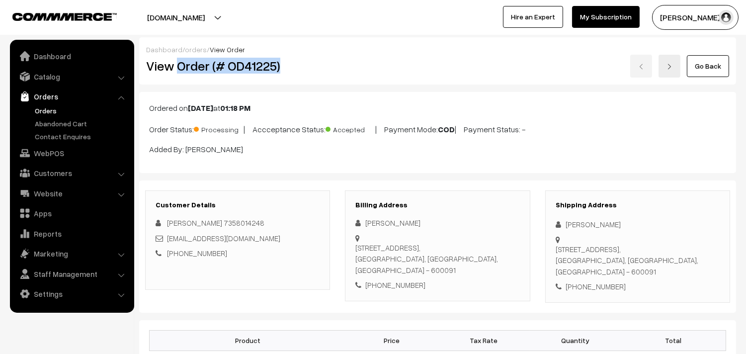
drag, startPoint x: 177, startPoint y: 71, endPoint x: 337, endPoint y: 66, distance: 160.0
click at [337, 66] on div "View Order (# OD41225)" at bounding box center [238, 66] width 199 height 23
copy h2 "Order (# OD41225)"
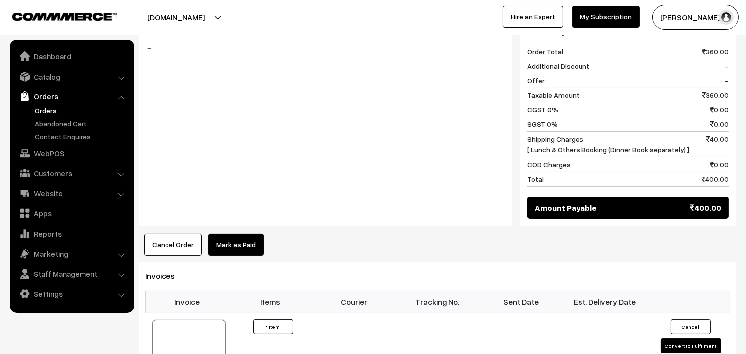
scroll to position [441, 0]
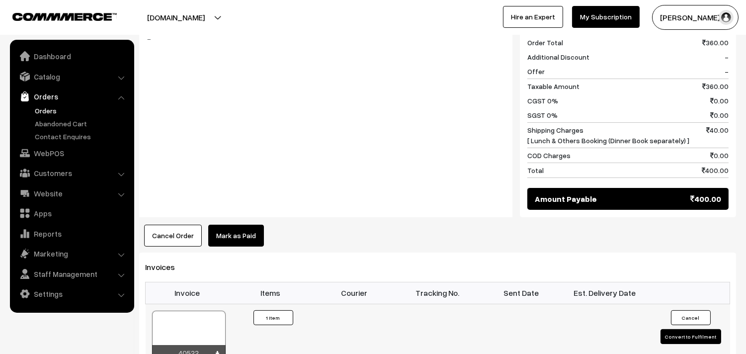
click at [200, 329] on div at bounding box center [189, 335] width 74 height 50
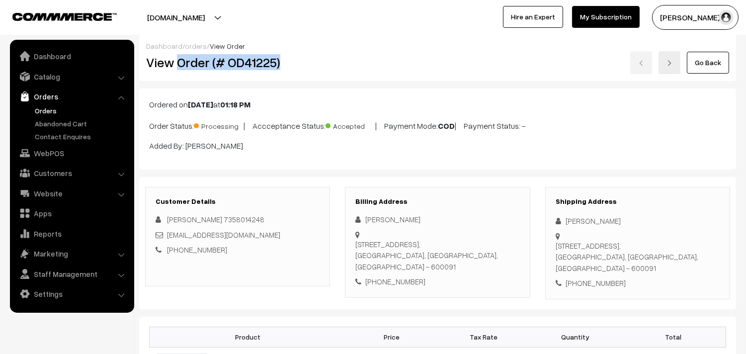
scroll to position [0, 0]
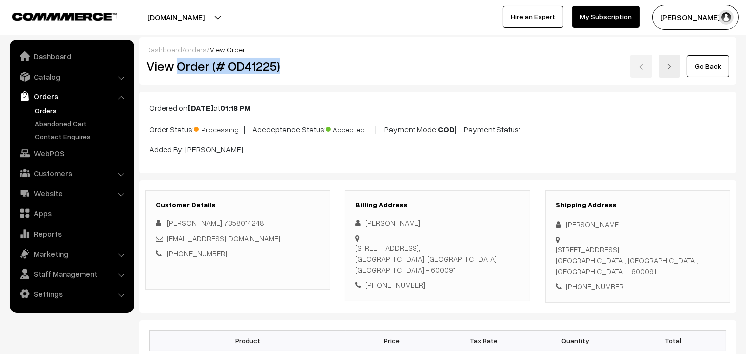
copy h2 "Order (# OD41225)"
click at [52, 151] on link "WebPOS" at bounding box center [71, 153] width 118 height 18
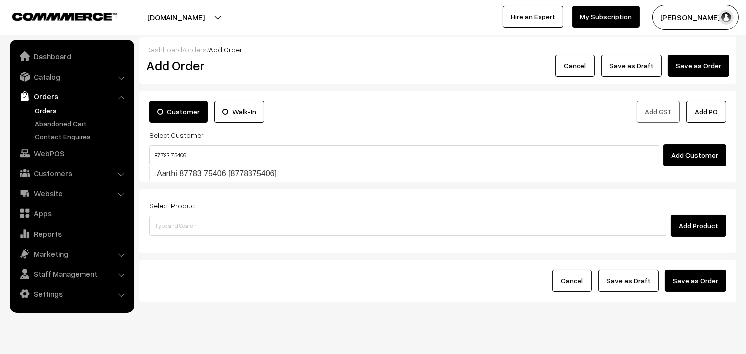
type input "Aarthi 87783 75406 [8778375406]"
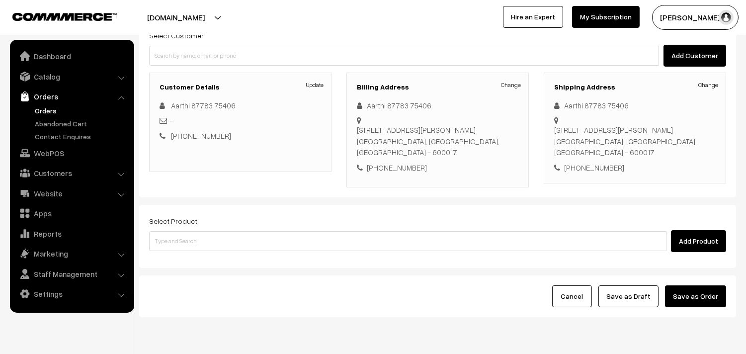
scroll to position [135, 0]
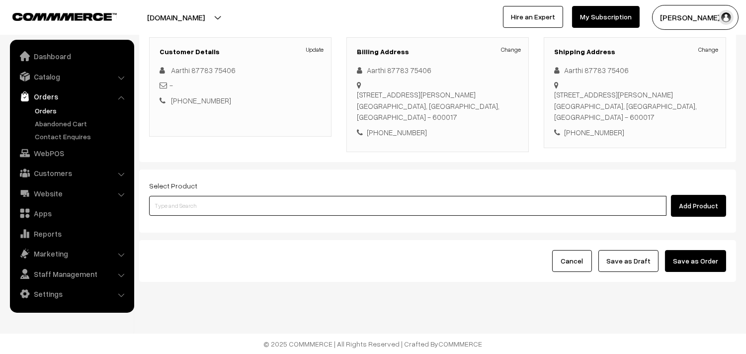
click at [291, 211] on input at bounding box center [407, 206] width 517 height 20
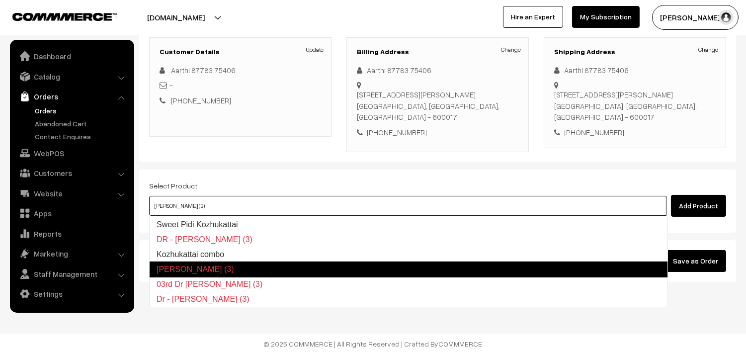
type input "Kozhukattai combo"
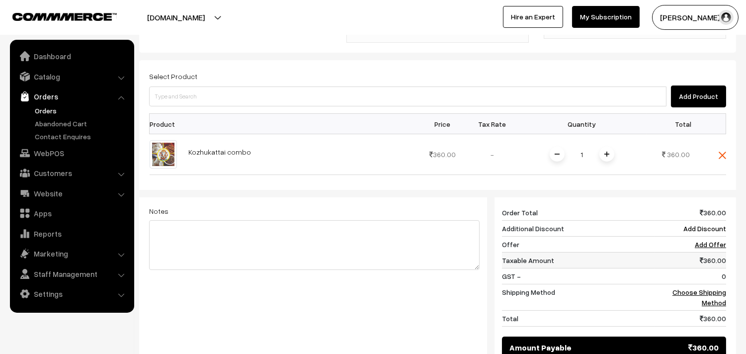
scroll to position [245, 0]
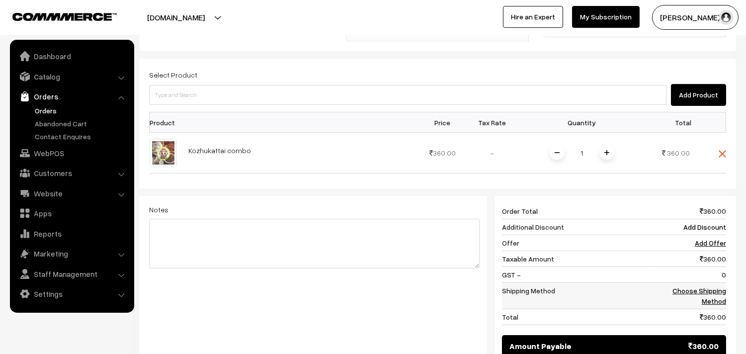
click at [712, 290] on link "Choose Shipping Method" at bounding box center [699, 295] width 54 height 19
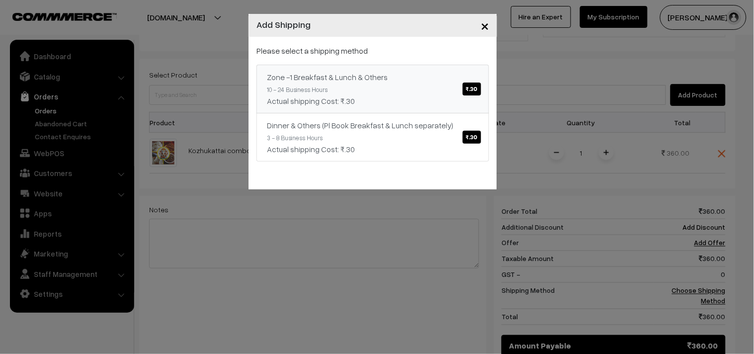
click at [453, 72] on div "Zone -1 Breakfast & Lunch & Others ₹.30" at bounding box center [373, 77] width 212 height 12
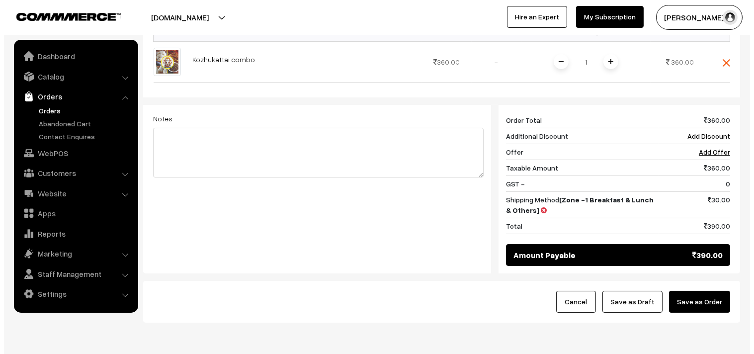
scroll to position [356, 0]
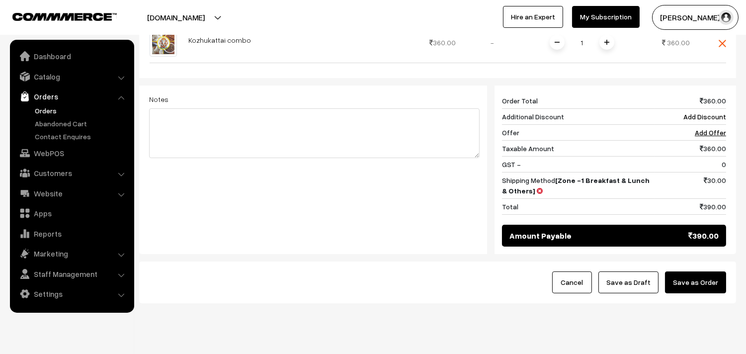
click at [707, 289] on button "Save as Order" at bounding box center [695, 282] width 61 height 22
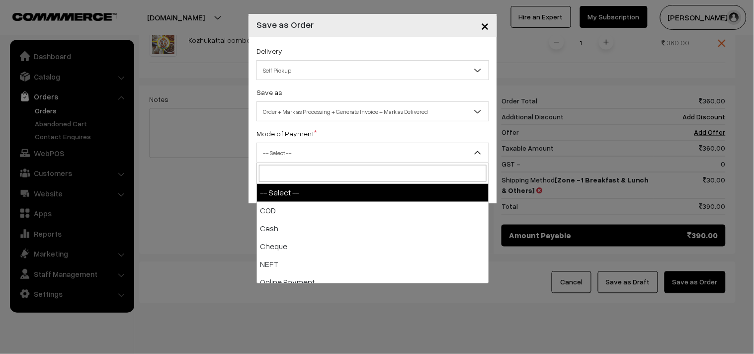
click at [309, 155] on span "-- Select --" at bounding box center [372, 152] width 231 height 17
select select "2"
checkbox input "true"
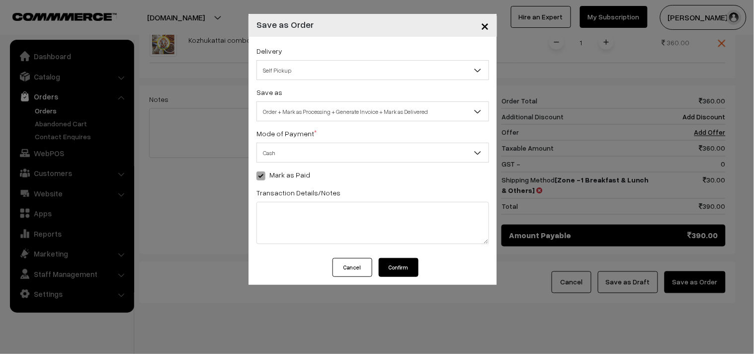
click at [312, 110] on span "Order + Mark as Processing + Generate Invoice + Mark as Delivered" at bounding box center [372, 111] width 231 height 17
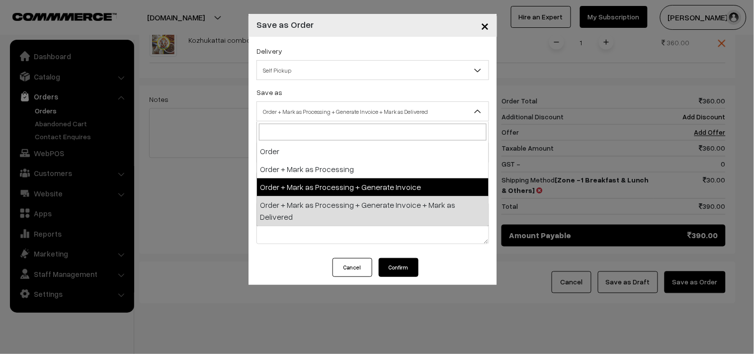
select select "3"
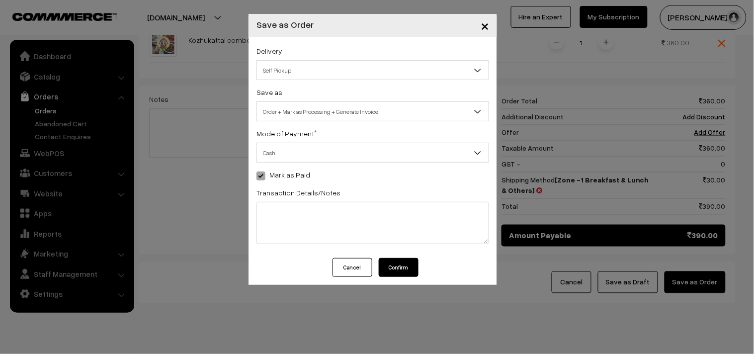
click at [269, 177] on label "Mark as Paid" at bounding box center [283, 174] width 54 height 10
click at [260, 174] on span at bounding box center [260, 175] width 9 height 9
click at [262, 180] on span at bounding box center [260, 175] width 9 height 9
click at [291, 106] on span "Order + Mark as Processing + Generate Invoice" at bounding box center [372, 111] width 231 height 17
click at [395, 266] on button "Confirm" at bounding box center [399, 267] width 40 height 19
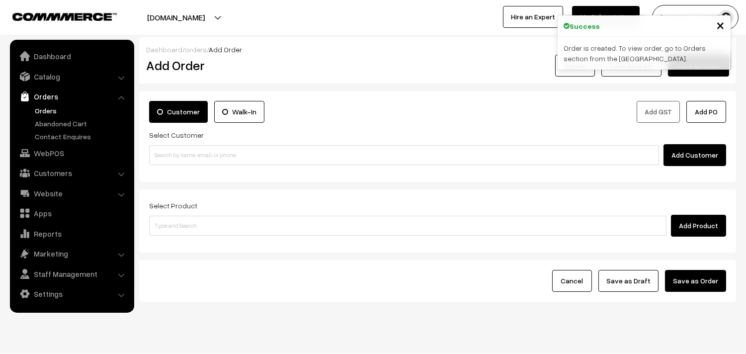
click at [38, 108] on link "Orders" at bounding box center [81, 110] width 98 height 10
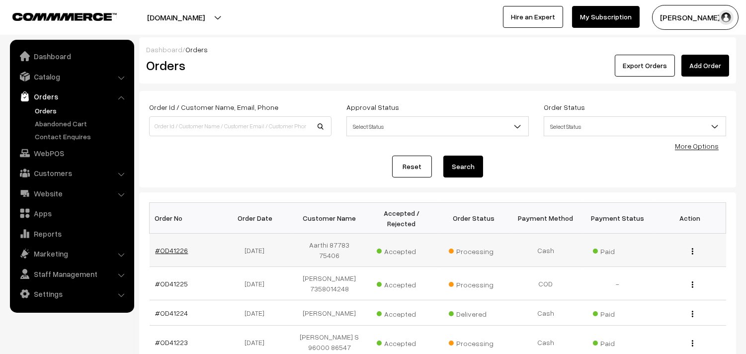
click at [175, 246] on link "#OD41226" at bounding box center [171, 250] width 33 height 8
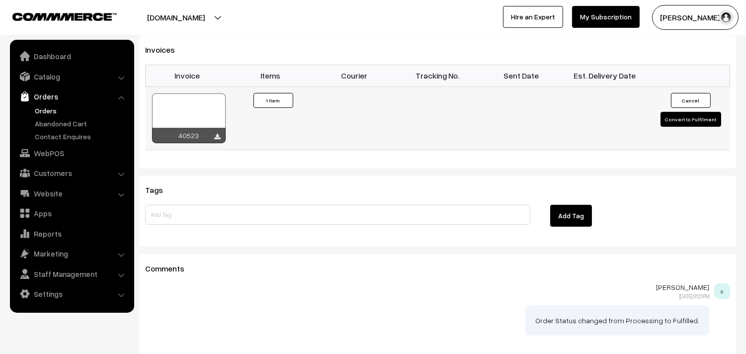
scroll to position [662, 0]
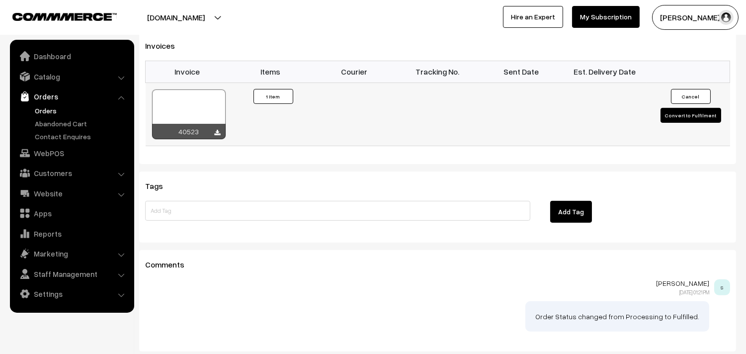
click at [191, 117] on div at bounding box center [189, 114] width 74 height 50
click at [45, 151] on link "WebPOS" at bounding box center [71, 153] width 118 height 18
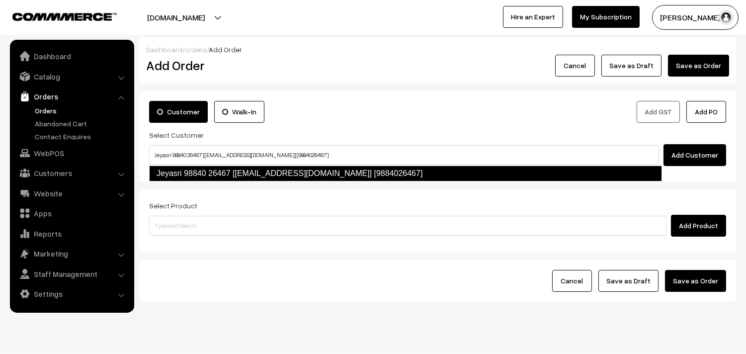
type input "Jeyasri 98840 26467‬ [[EMAIL_ADDRESS][DOMAIN_NAME]] [9884026467]"
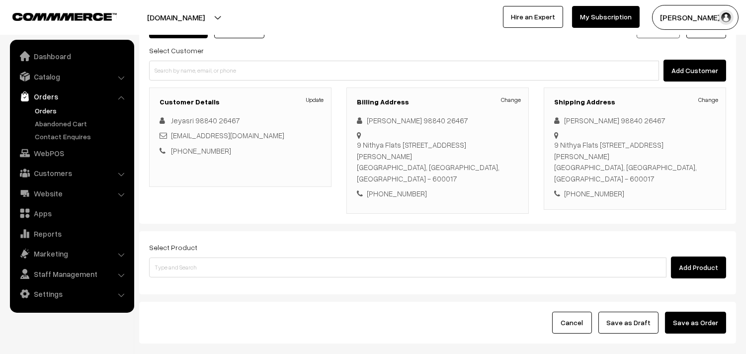
scroll to position [55, 0]
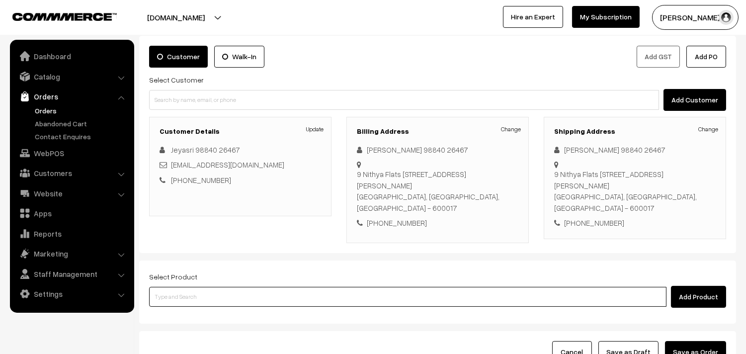
click at [465, 291] on input at bounding box center [407, 297] width 517 height 20
click at [212, 287] on input at bounding box center [407, 297] width 517 height 20
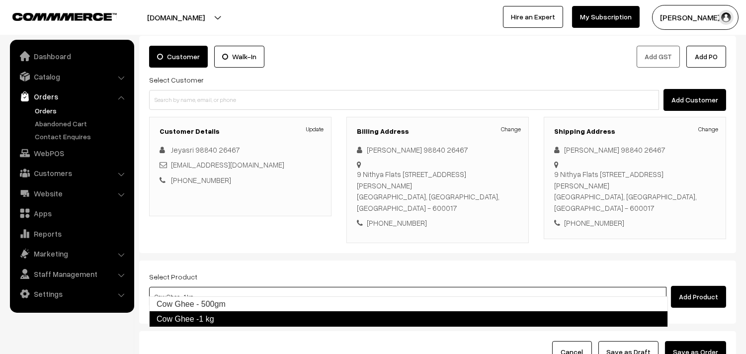
type input "Cow Ghee - 500gm"
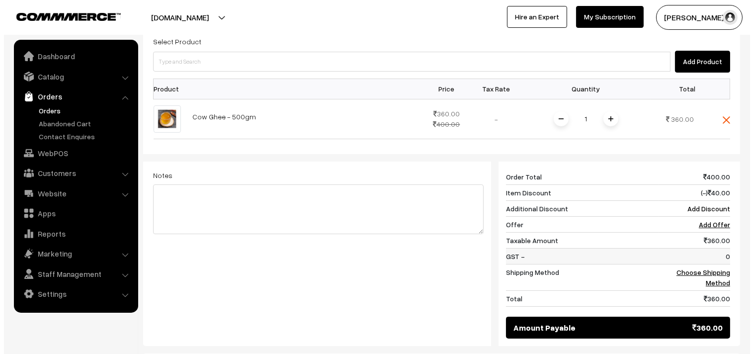
scroll to position [393, 0]
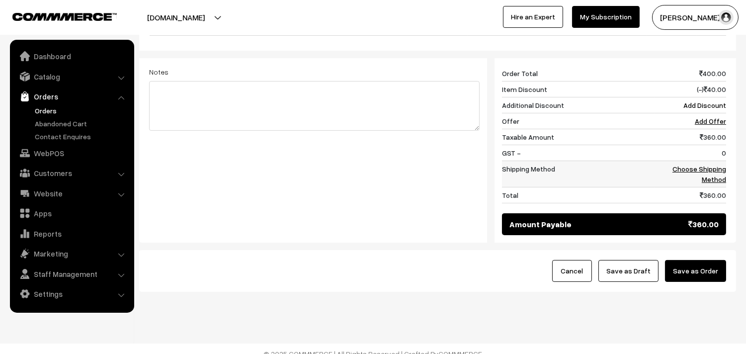
click at [712, 164] on link "Choose Shipping Method" at bounding box center [699, 173] width 54 height 19
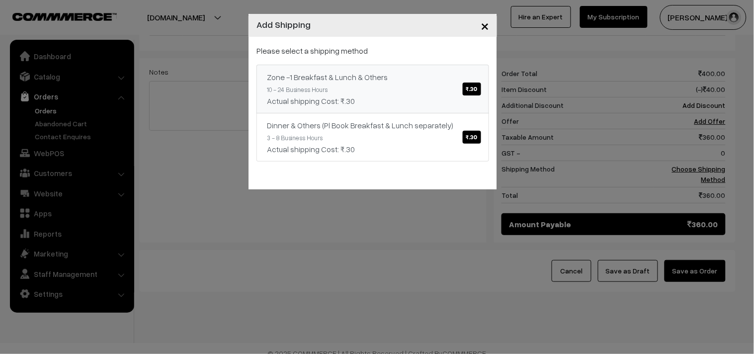
click at [409, 76] on div "Zone -1 Breakfast & Lunch & Others ₹.30" at bounding box center [373, 77] width 212 height 12
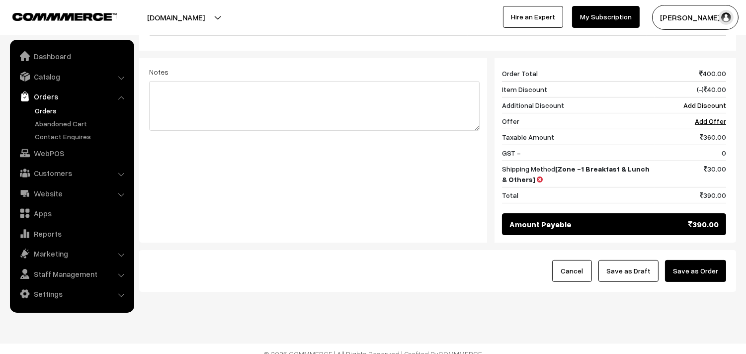
click at [702, 265] on button "Save as Order" at bounding box center [695, 271] width 61 height 22
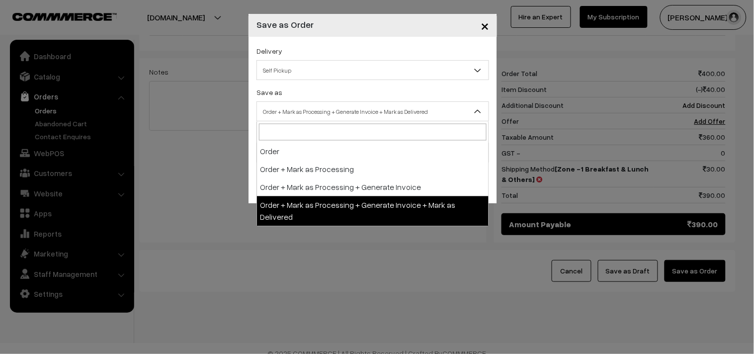
click at [359, 108] on span "Order + Mark as Processing + Generate Invoice + Mark as Delivered" at bounding box center [372, 111] width 231 height 17
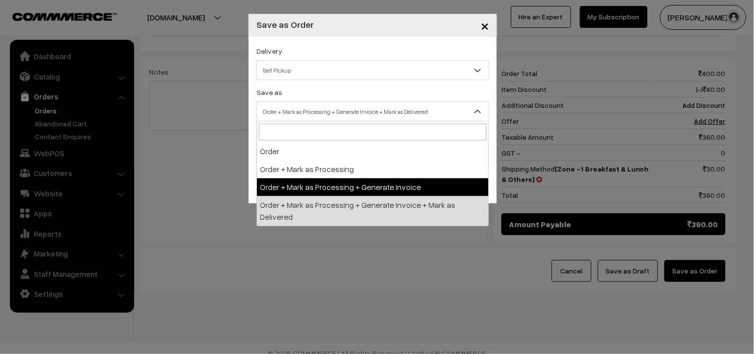
select select "3"
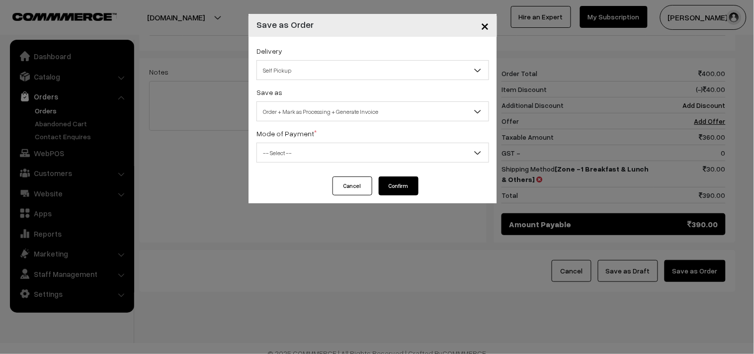
click at [286, 161] on span "-- Select --" at bounding box center [372, 152] width 231 height 17
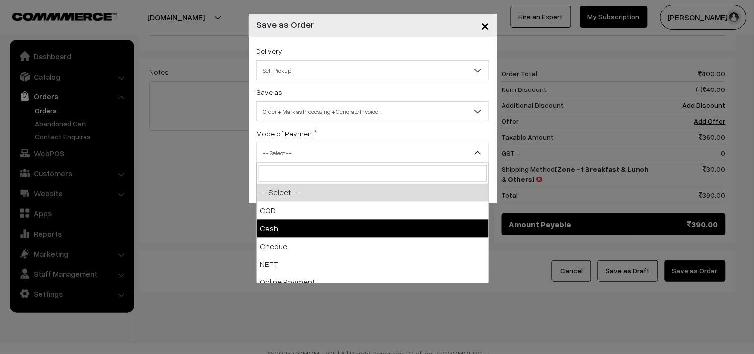
drag, startPoint x: 287, startPoint y: 229, endPoint x: 321, endPoint y: 244, distance: 36.7
select select "2"
checkbox input "true"
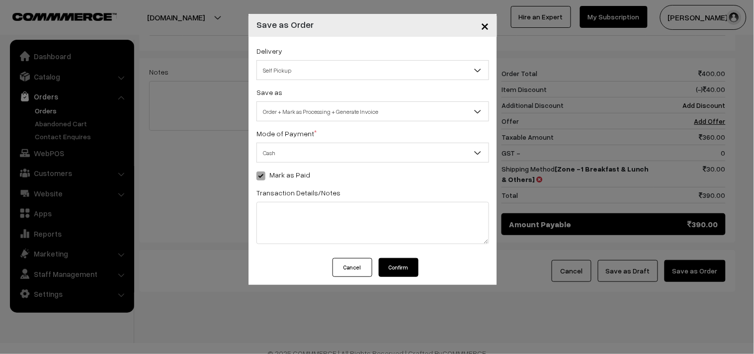
click at [395, 271] on button "Confirm" at bounding box center [399, 267] width 40 height 19
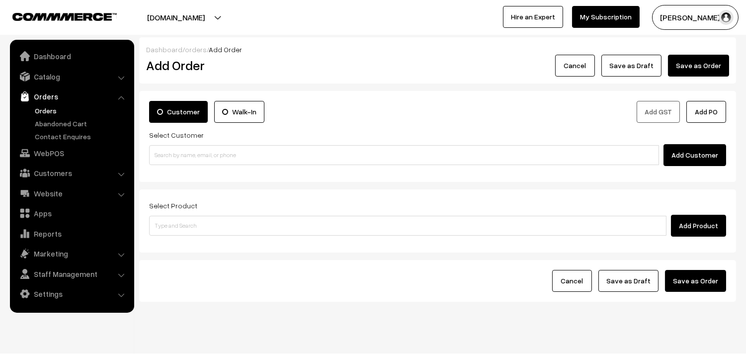
click at [50, 112] on link "Orders" at bounding box center [81, 110] width 98 height 10
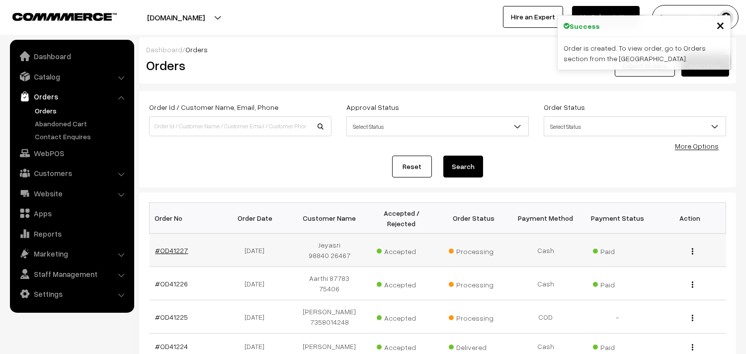
click at [173, 246] on link "#OD41227" at bounding box center [171, 250] width 33 height 8
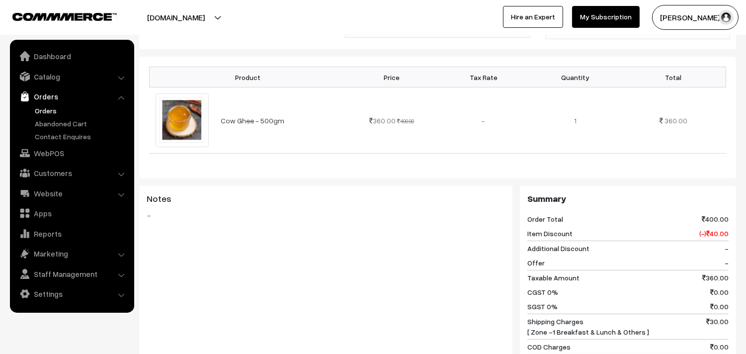
scroll to position [497, 0]
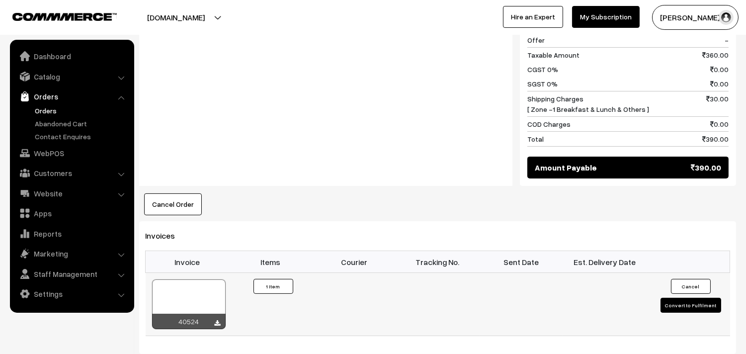
click at [210, 281] on div at bounding box center [189, 304] width 74 height 50
click at [42, 108] on link "Orders" at bounding box center [81, 110] width 98 height 10
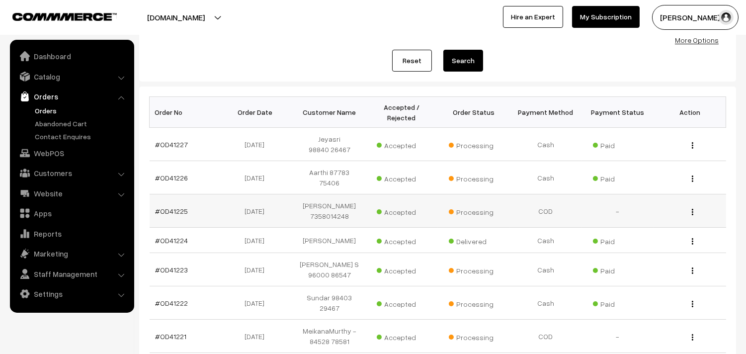
scroll to position [110, 0]
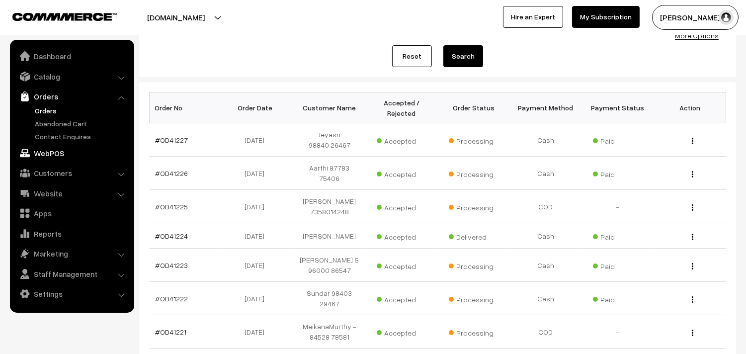
click at [57, 152] on link "WebPOS" at bounding box center [71, 153] width 118 height 18
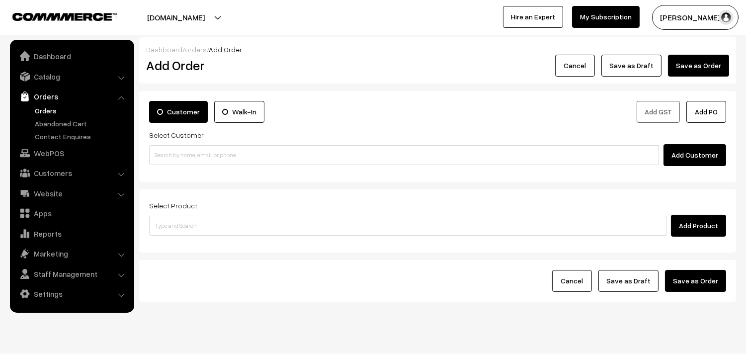
click at [50, 106] on link "Orders" at bounding box center [81, 110] width 98 height 10
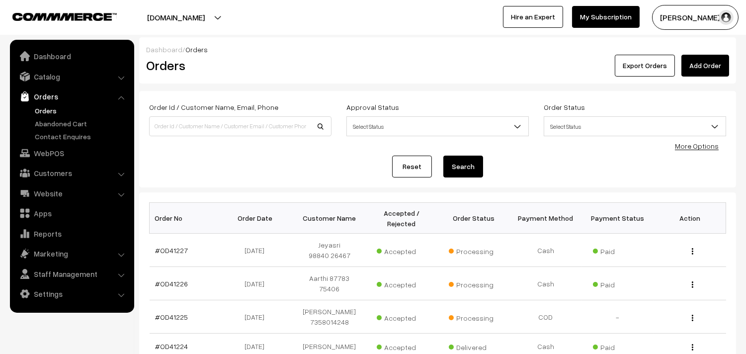
click at [46, 106] on link "Orders" at bounding box center [81, 110] width 98 height 10
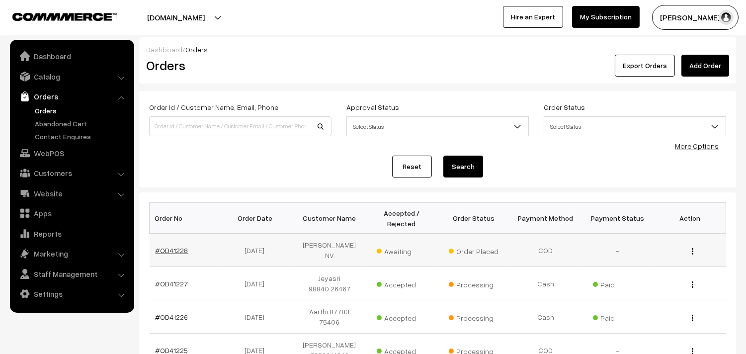
click at [169, 246] on link "#OD41228" at bounding box center [171, 250] width 33 height 8
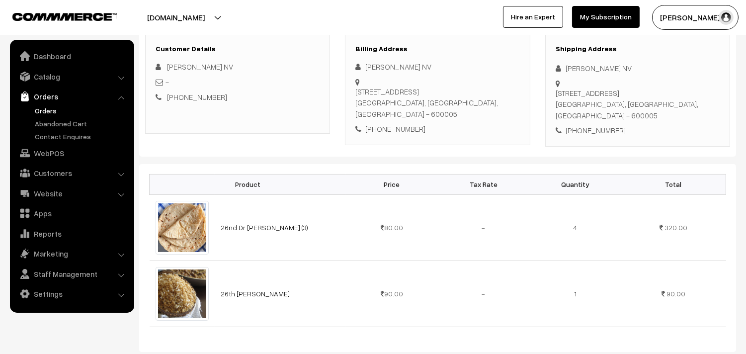
scroll to position [165, 0]
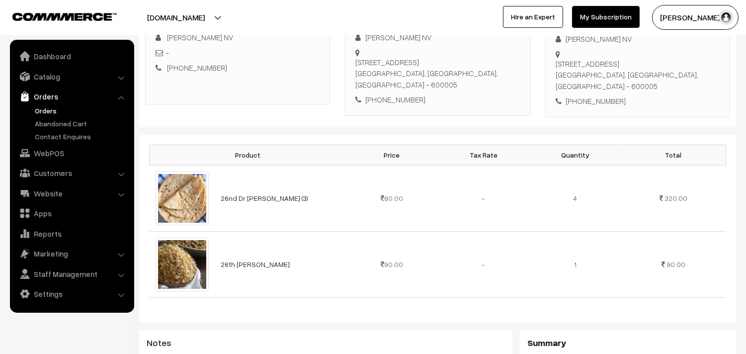
click at [392, 93] on div "Raghuraman NV 46 SINGARACHARI STREET, SRI PARTHAS FLAT,, second floor, Flat no …" at bounding box center [437, 69] width 164 height 74
copy div "9840981613"
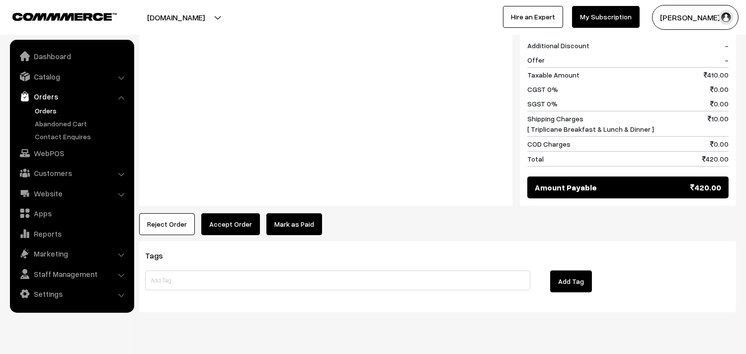
click at [229, 230] on button "Accept Order" at bounding box center [230, 224] width 59 height 22
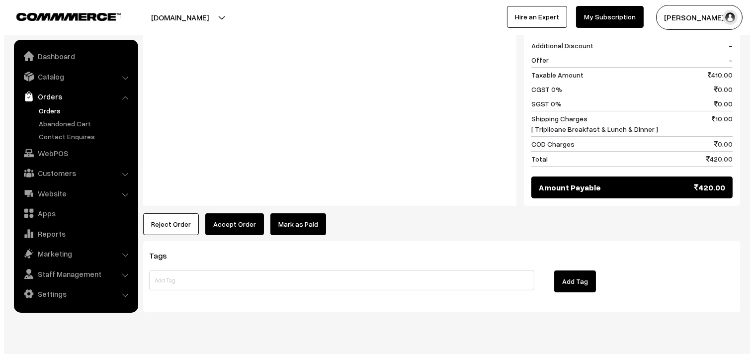
scroll to position [498, 0]
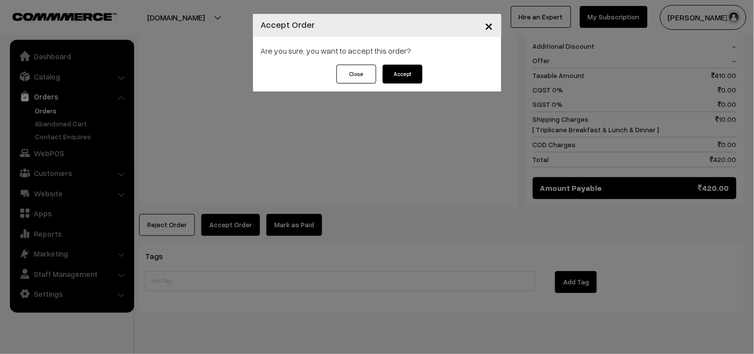
click at [416, 78] on button "Accept" at bounding box center [402, 74] width 40 height 19
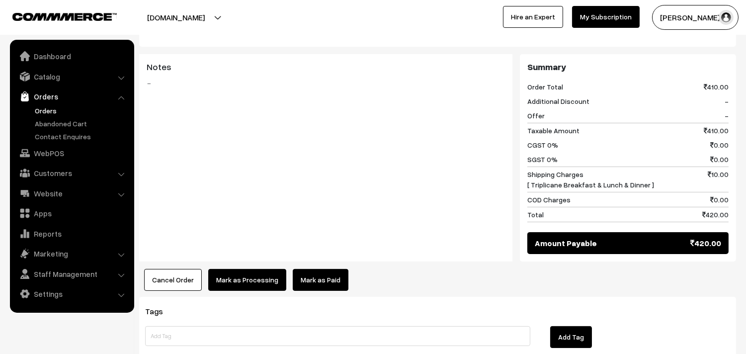
click at [232, 279] on button "Mark as Processing" at bounding box center [247, 280] width 78 height 22
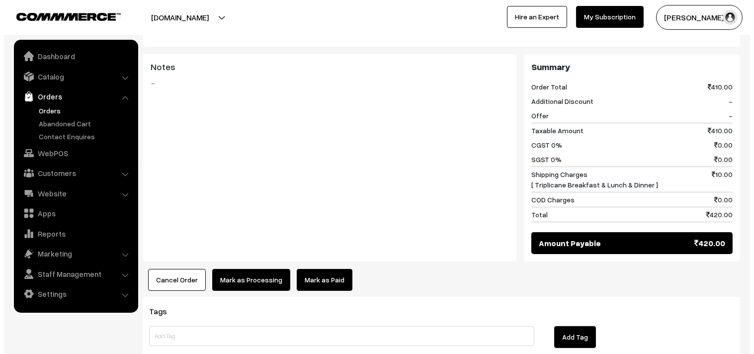
scroll to position [443, 0]
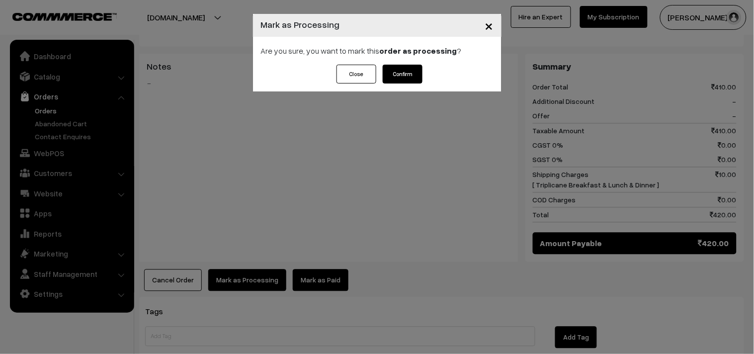
click at [396, 73] on button "Confirm" at bounding box center [402, 74] width 40 height 19
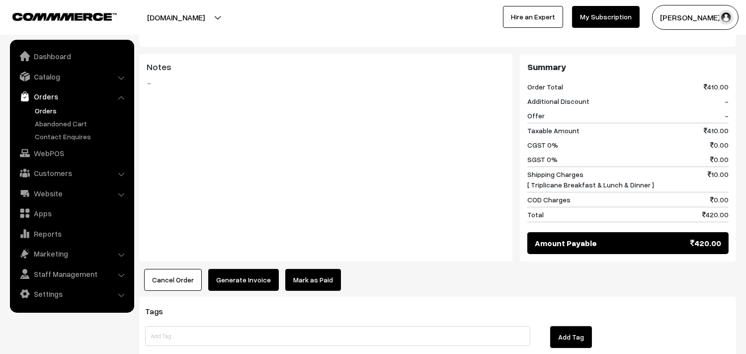
click at [240, 282] on button "Generate Invoice" at bounding box center [243, 280] width 71 height 22
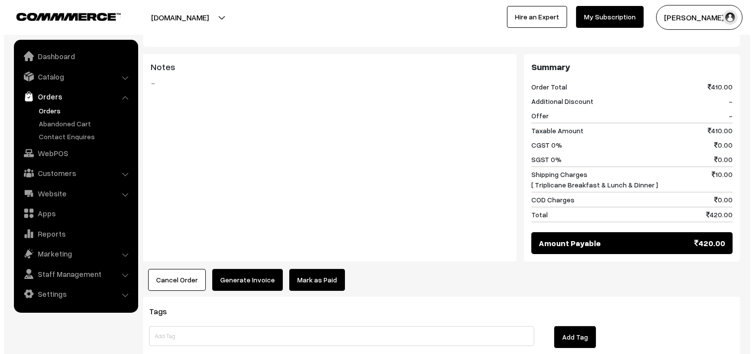
scroll to position [443, 0]
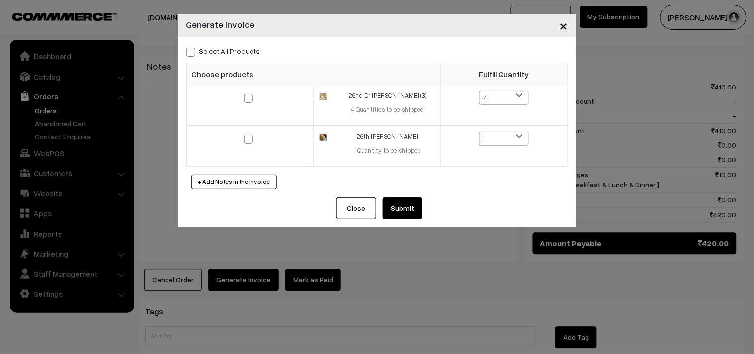
click at [240, 56] on label "Select All Products" at bounding box center [223, 51] width 74 height 10
click at [193, 54] on input "Select All Products" at bounding box center [189, 50] width 6 height 6
checkbox input "true"
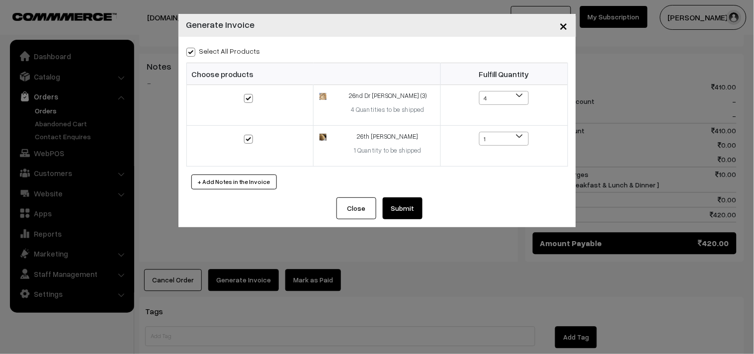
click at [241, 48] on label "Select All Products" at bounding box center [223, 51] width 74 height 10
click at [193, 48] on input "Select All Products" at bounding box center [189, 50] width 6 height 6
checkbox input "false"
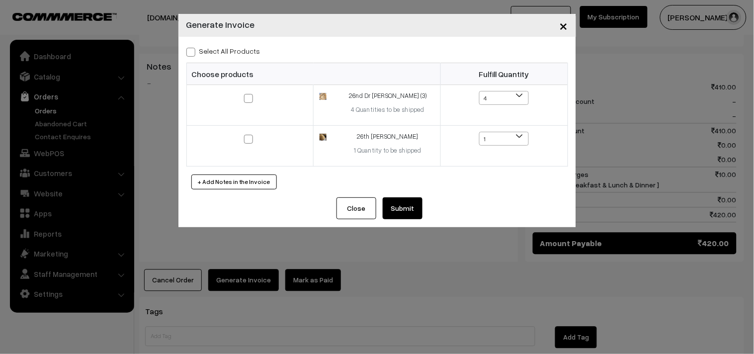
click at [229, 42] on div "Select All Products Choose products Fulfill Quantity 4 3 2 1 4" at bounding box center [376, 117] width 397 height 160
click at [232, 51] on label "Select All Products" at bounding box center [223, 51] width 74 height 10
click at [193, 51] on input "Select All Products" at bounding box center [189, 50] width 6 height 6
checkbox input "true"
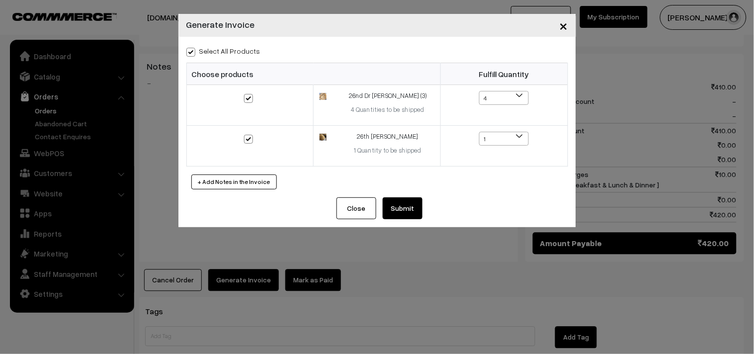
checkbox input "true"
click at [426, 207] on div "Close Submit Back Fulfill Items" at bounding box center [376, 212] width 397 height 30
click at [404, 204] on button "Submit" at bounding box center [402, 208] width 40 height 22
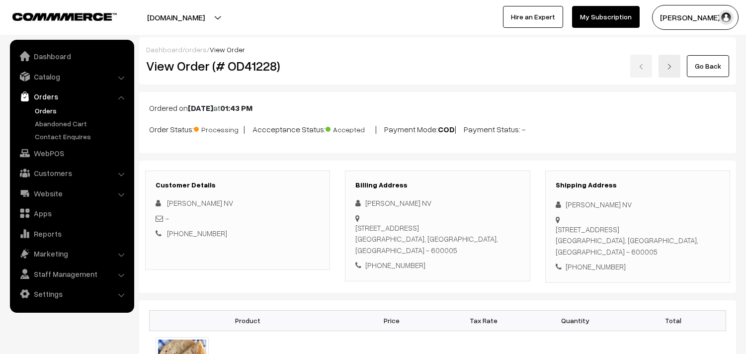
scroll to position [717, 0]
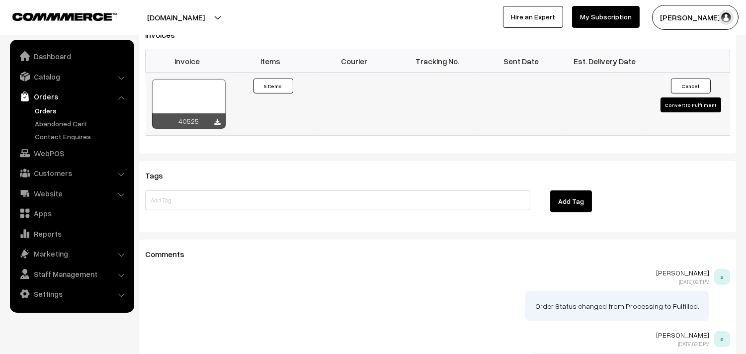
click at [201, 94] on div at bounding box center [189, 104] width 74 height 50
click at [50, 111] on link "Orders" at bounding box center [81, 110] width 98 height 10
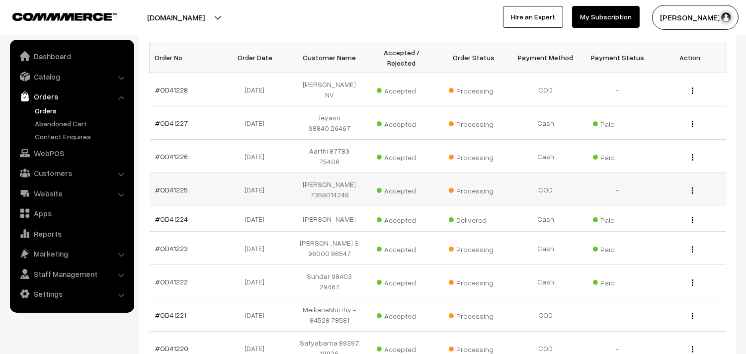
scroll to position [165, 0]
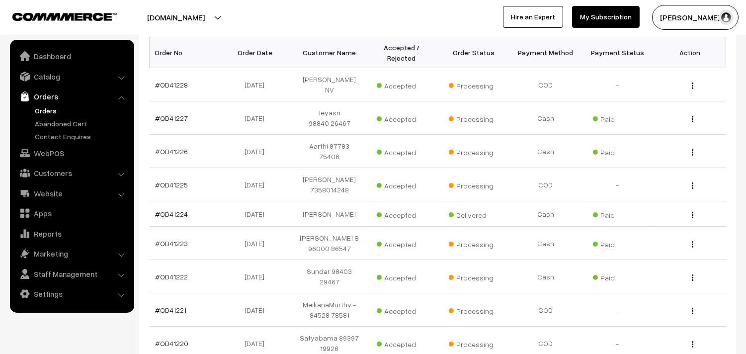
click at [43, 108] on link "Orders" at bounding box center [81, 110] width 98 height 10
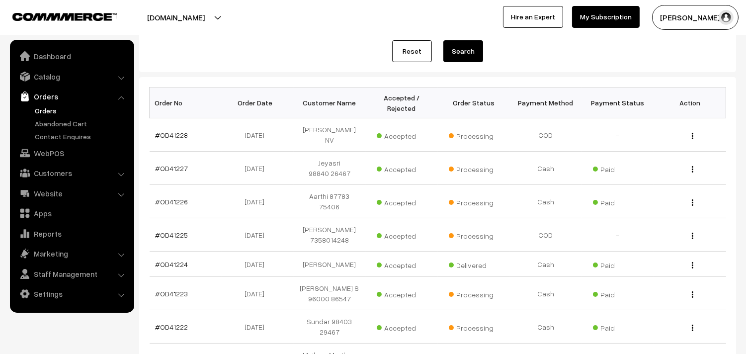
scroll to position [165, 0]
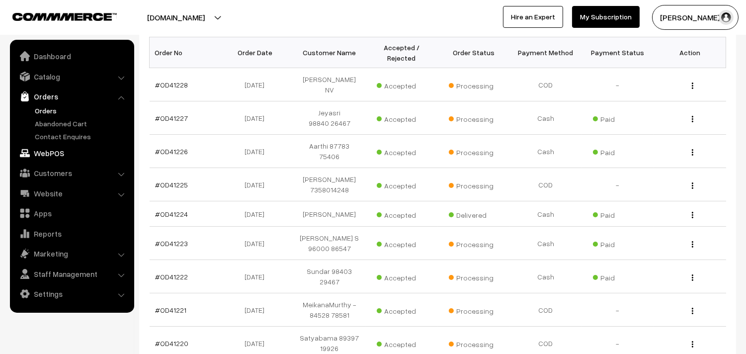
click at [56, 153] on link "WebPOS" at bounding box center [71, 153] width 118 height 18
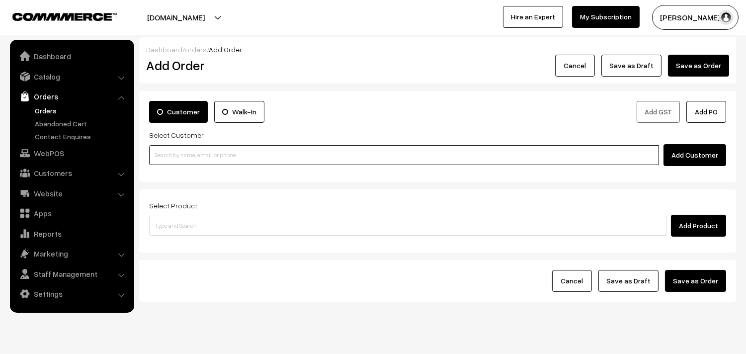
click at [201, 153] on input at bounding box center [404, 155] width 510 height 20
paste input "70104 65188"
click at [177, 150] on input "70104 65188" at bounding box center [404, 155] width 510 height 20
type input "KRITHIVASAN 70104 65188 [7010465188]"
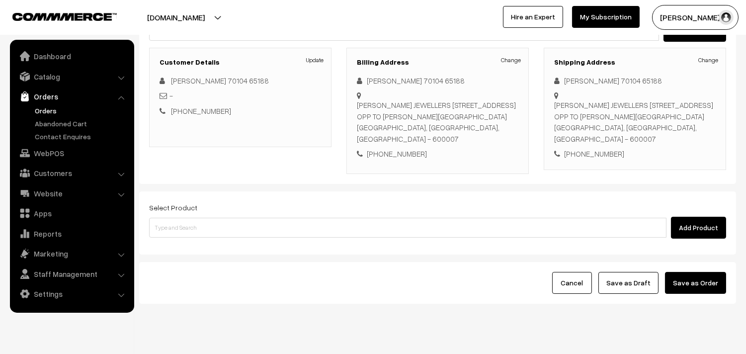
scroll to position [135, 0]
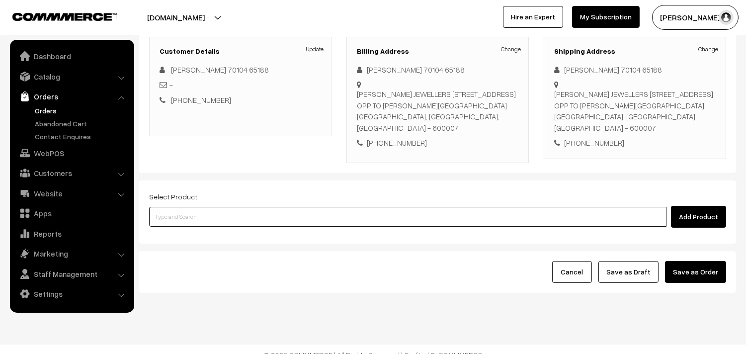
click at [273, 210] on input at bounding box center [407, 217] width 517 height 20
click at [259, 207] on input at bounding box center [407, 217] width 517 height 20
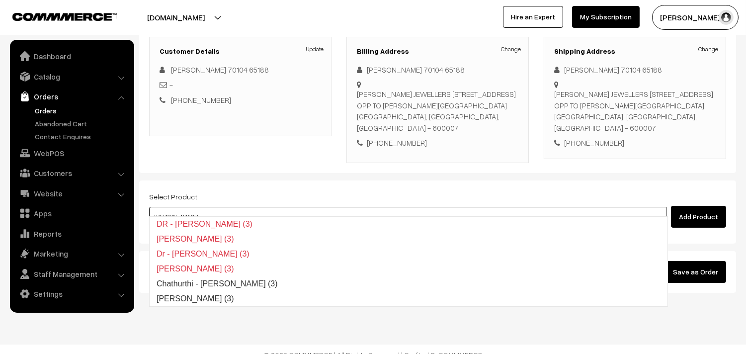
type input "Poorna Kozhukattai (3)"
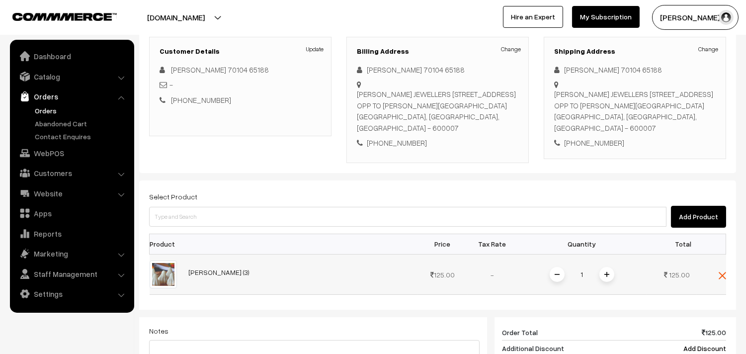
click at [606, 272] on img at bounding box center [606, 274] width 5 height 5
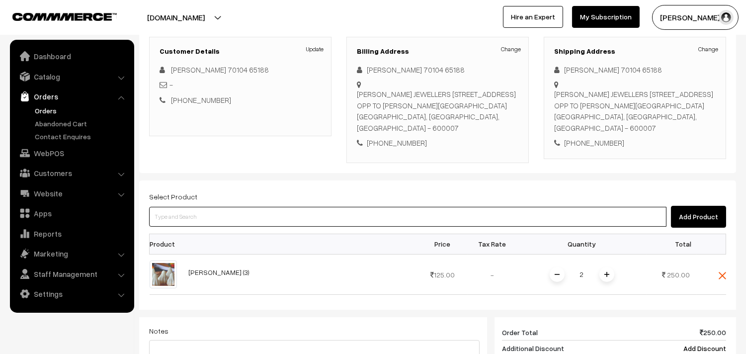
click at [530, 207] on input at bounding box center [407, 217] width 517 height 20
type input "o"
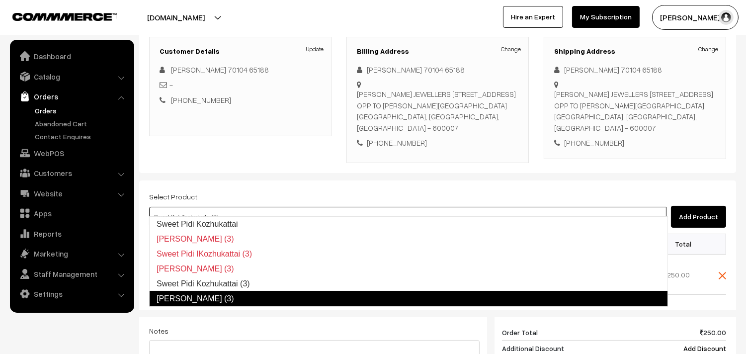
type input "Kara Pidi Kozhukattai (3)"
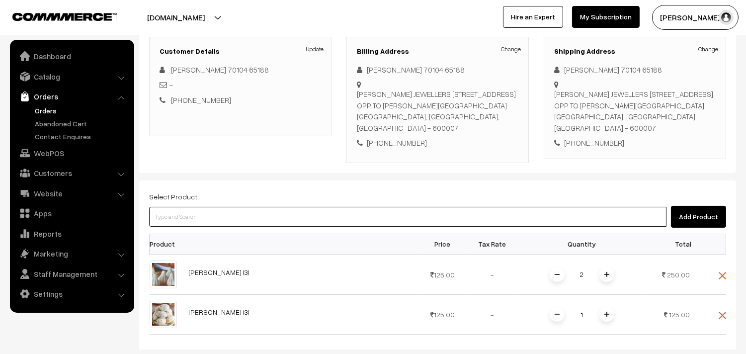
click at [521, 207] on input at bounding box center [407, 217] width 517 height 20
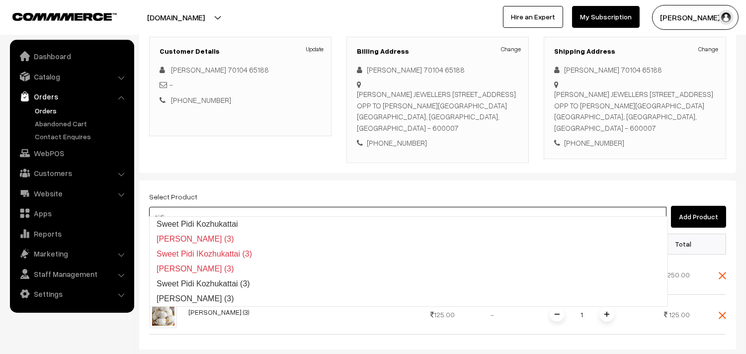
type input "Kara Pidi Kozhukattai (3)"
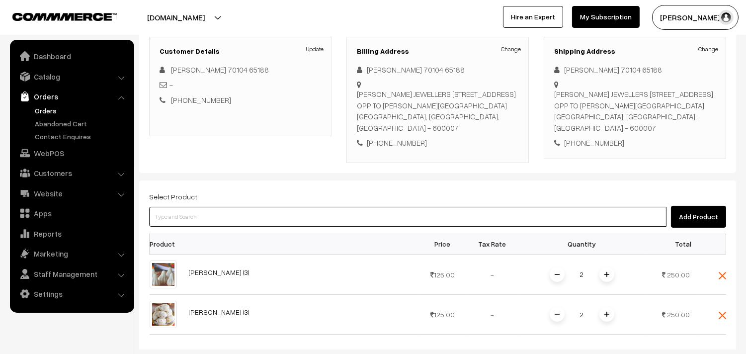
click at [386, 212] on input at bounding box center [407, 217] width 517 height 20
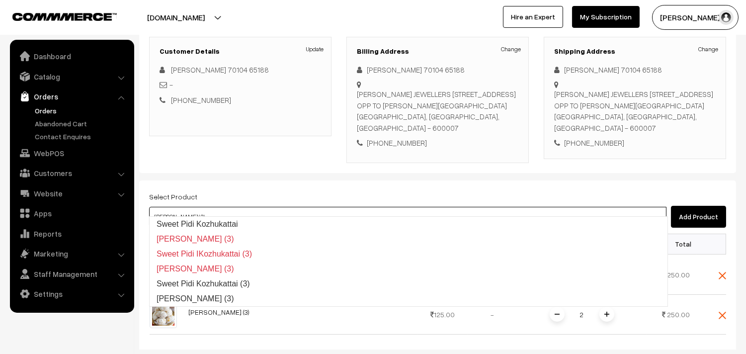
type input "Sweet Pidi Kozhukattai (3)"
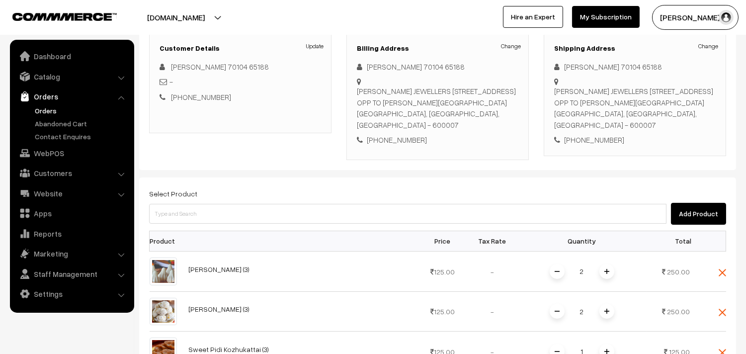
scroll to position [190, 0]
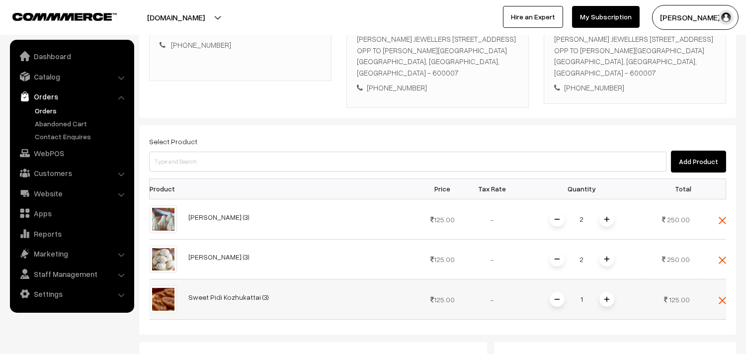
click at [609, 292] on span at bounding box center [606, 299] width 15 height 15
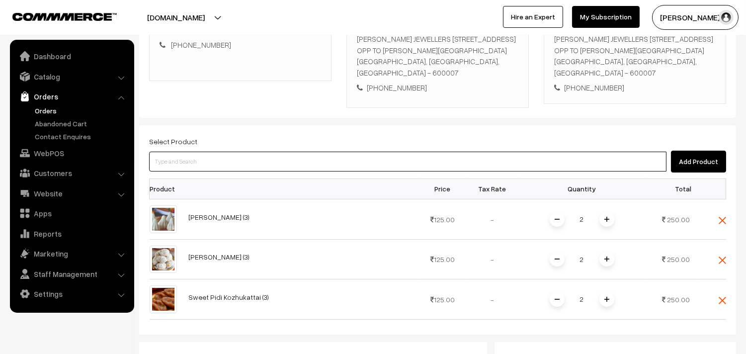
click at [498, 155] on input at bounding box center [407, 162] width 517 height 20
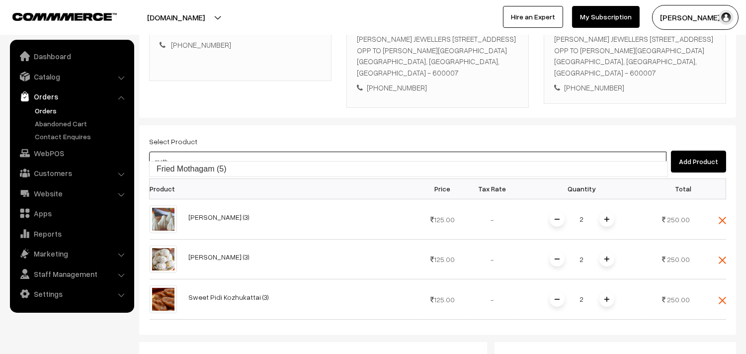
type input "Fried Mothagam (5)"
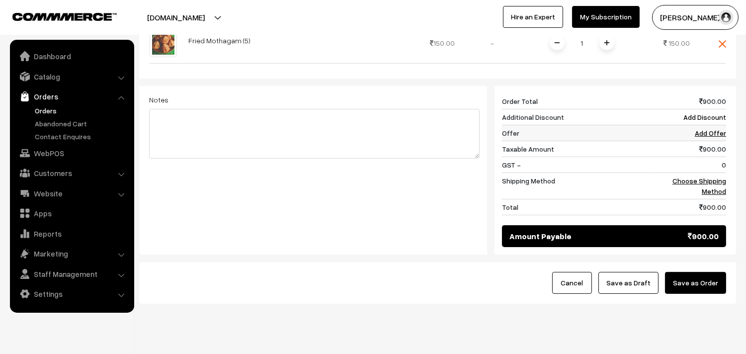
scroll to position [499, 0]
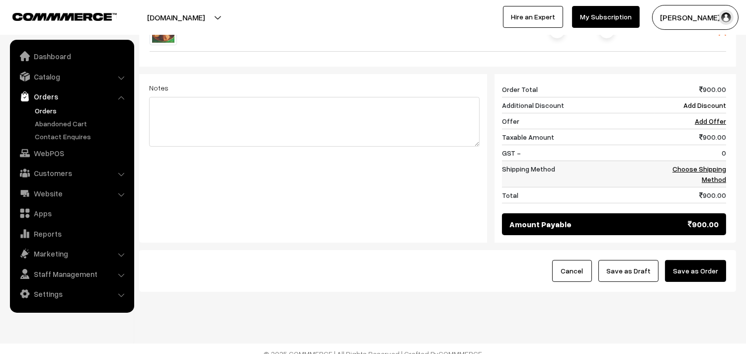
click at [718, 164] on link "Choose Shipping Method" at bounding box center [699, 173] width 54 height 19
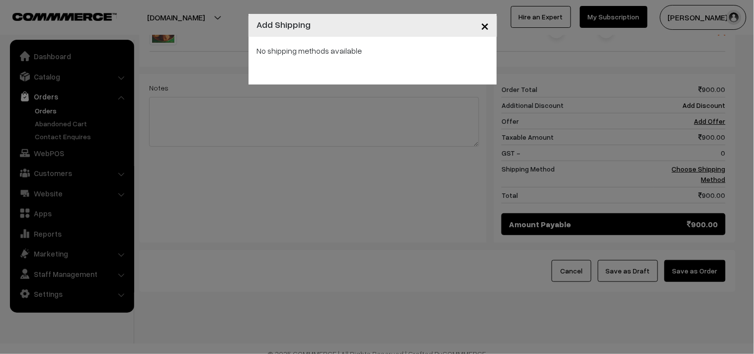
click at [400, 141] on div "× Add Shipping No shipping methods available" at bounding box center [377, 177] width 754 height 354
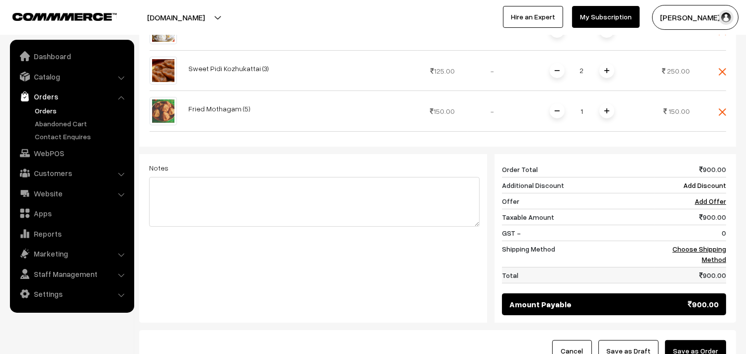
scroll to position [223, 0]
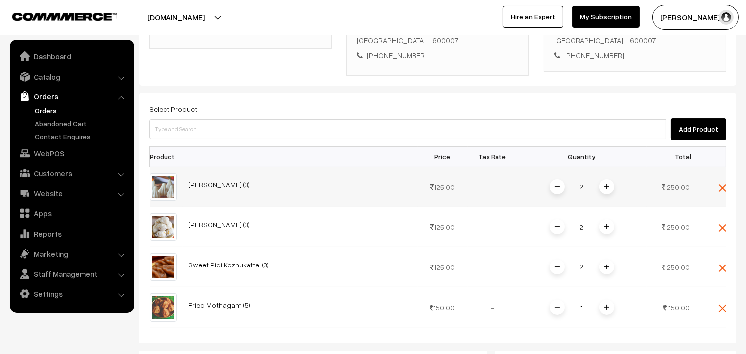
click at [721, 181] on td at bounding box center [711, 186] width 30 height 40
click at [723, 184] on img at bounding box center [721, 187] width 7 height 7
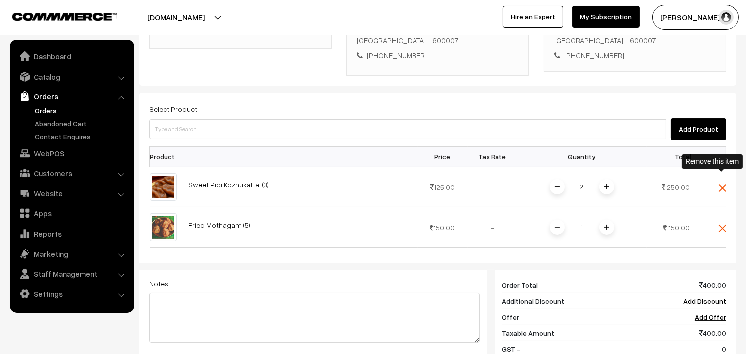
click at [722, 184] on img at bounding box center [721, 187] width 7 height 7
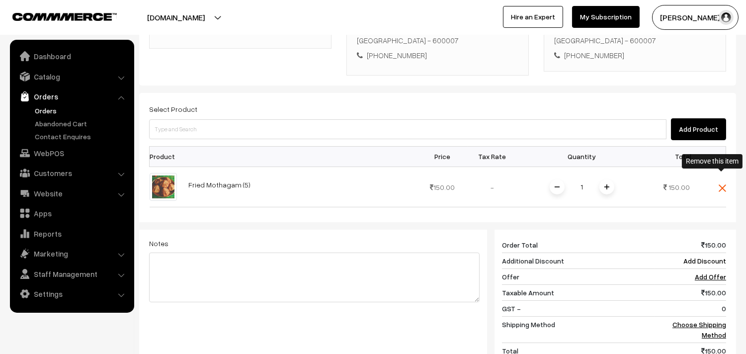
click at [718, 184] on img at bounding box center [721, 187] width 7 height 7
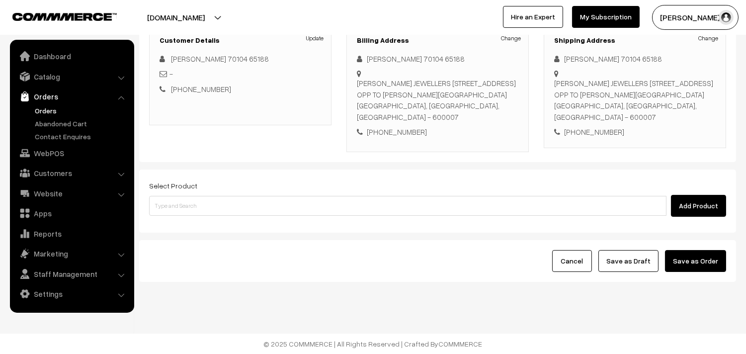
scroll to position [135, 0]
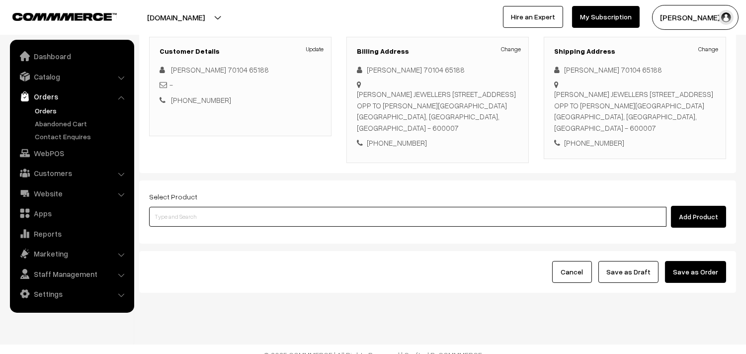
click at [444, 210] on input at bounding box center [407, 217] width 517 height 20
type input "a"
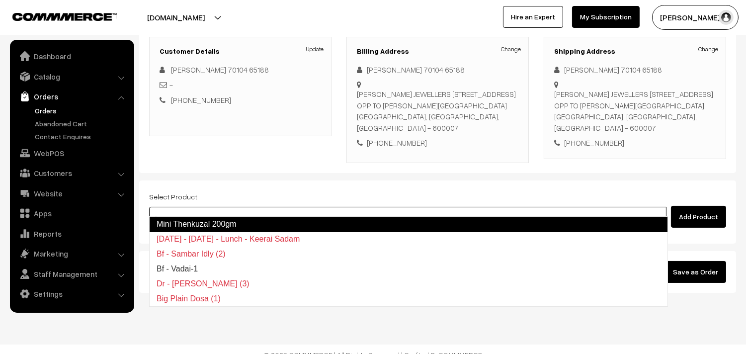
click at [212, 218] on link "Mini Thenkuzal 200gm" at bounding box center [408, 224] width 519 height 16
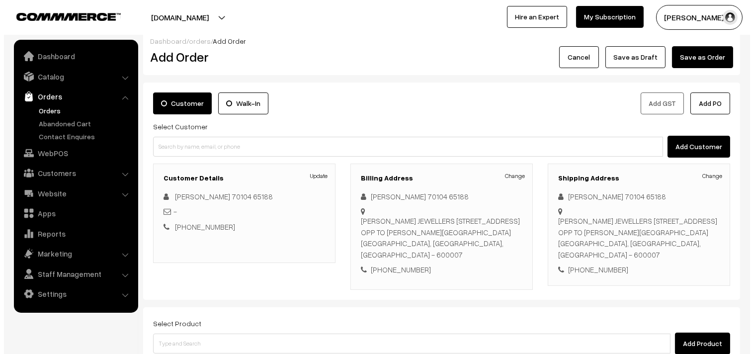
scroll to position [0, 0]
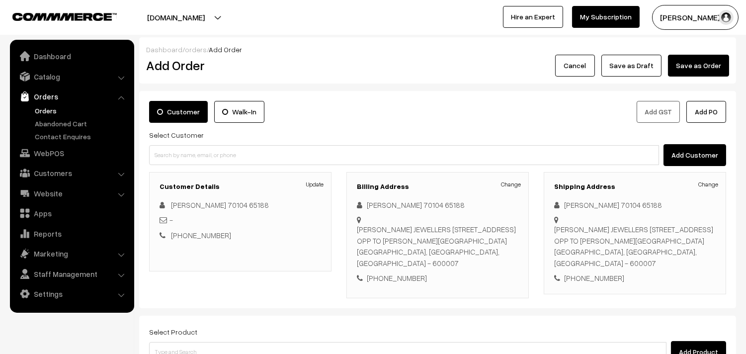
click at [505, 192] on div "Billing Address Change KRITHIVASAN 70104 65188 SARAVANA'S JEWELLERS 59/27 PURAS…" at bounding box center [437, 235] width 182 height 126
click at [514, 187] on link "Change" at bounding box center [511, 184] width 20 height 9
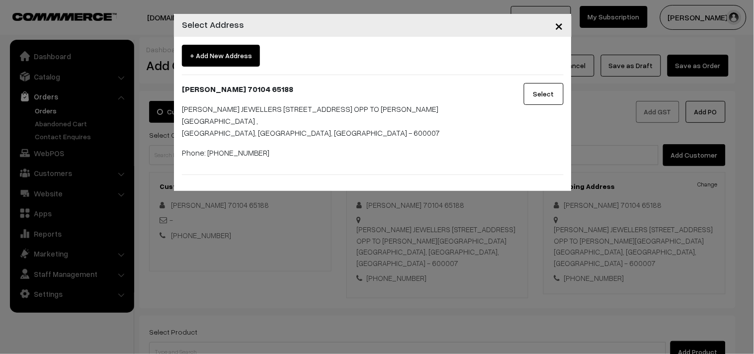
click at [217, 56] on span "+ Add New Address" at bounding box center [221, 56] width 78 height 22
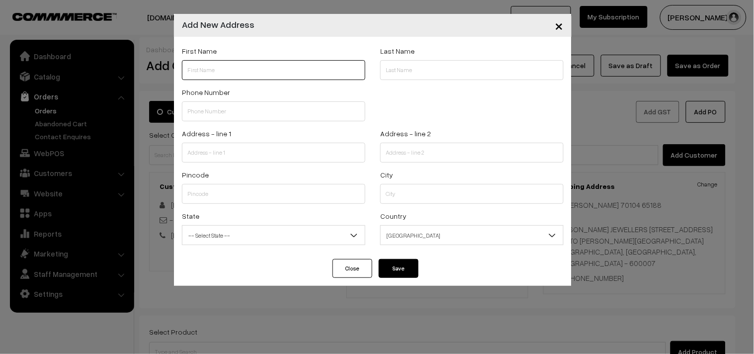
click at [268, 70] on input "text" at bounding box center [273, 70] width 183 height 20
drag, startPoint x: 688, startPoint y: 106, endPoint x: 638, endPoint y: 113, distance: 50.2
click at [686, 105] on div "× Add New Address First Name Last Name Phone Number Address - line 1" at bounding box center [377, 177] width 754 height 354
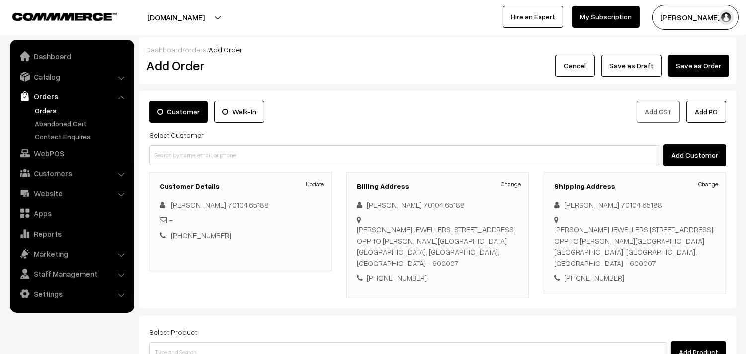
click at [589, 198] on div "Shipping Address Change KRITHIVASAN 70104 65188 SARAVANA'S JEWELLERS 59/27 PURA…" at bounding box center [634, 233] width 182 height 122
copy div "KRITHIVASAN"
click at [515, 185] on link "Change" at bounding box center [511, 184] width 20 height 9
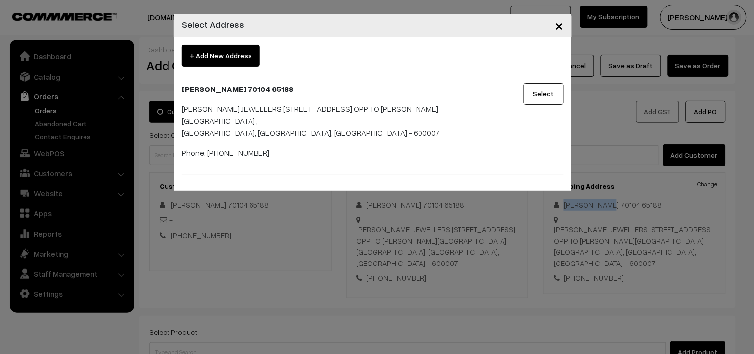
click at [235, 62] on span "+ Add New Address" at bounding box center [221, 56] width 78 height 22
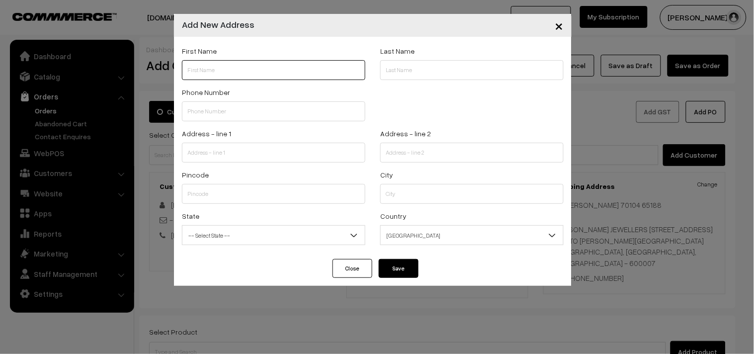
click at [242, 77] on input "text" at bounding box center [273, 70] width 183 height 20
paste input "KRITHIVASAN"
paste input "70104 65188"
type input "KRITHIVASAN 70104 65188"
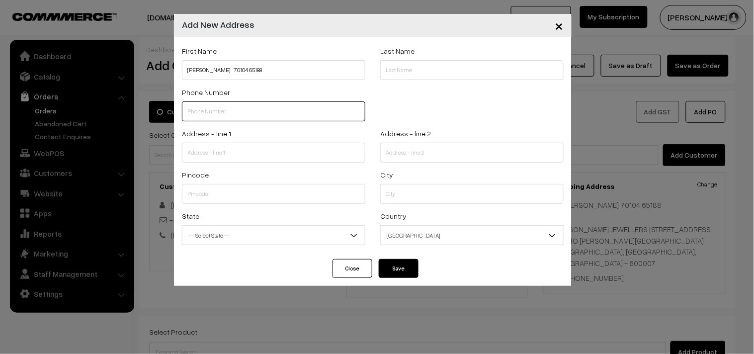
click at [249, 102] on input "text" at bounding box center [273, 111] width 183 height 20
paste input "70104 651"
type input "7010465188"
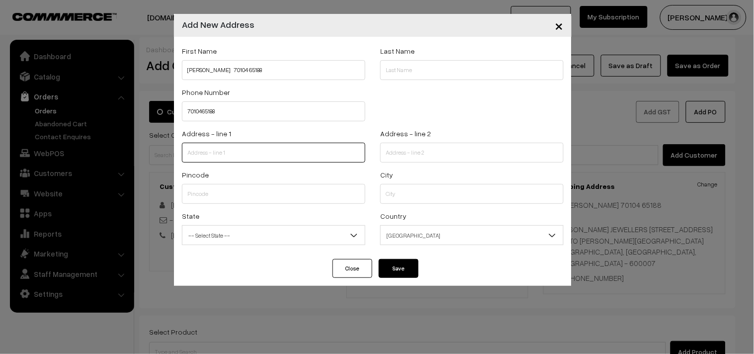
click at [282, 152] on input "text" at bounding box center [273, 153] width 183 height 20
paste input "NO.11/2, 1st floor, Sony Kannan flats, Mandaveli street, Puzhudhivakkam. Chenna…"
click at [270, 152] on input "NO.11/2, 1st floor, Sony Kannan flats, Mandaveli street, Puzhudhivakkam. Chenna…" at bounding box center [273, 153] width 183 height 20
drag, startPoint x: 269, startPoint y: 153, endPoint x: 362, endPoint y: 165, distance: 93.8
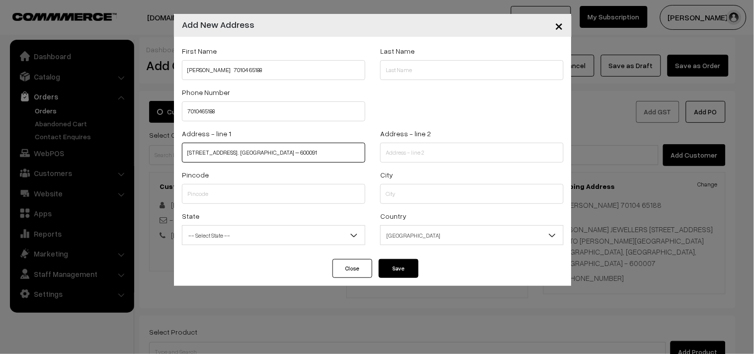
click at [362, 165] on div "Address - line 1 NO.11/2, 1st floor, Sony Kannan flats, Mandaveli street, Puzhu…" at bounding box center [273, 147] width 198 height 41
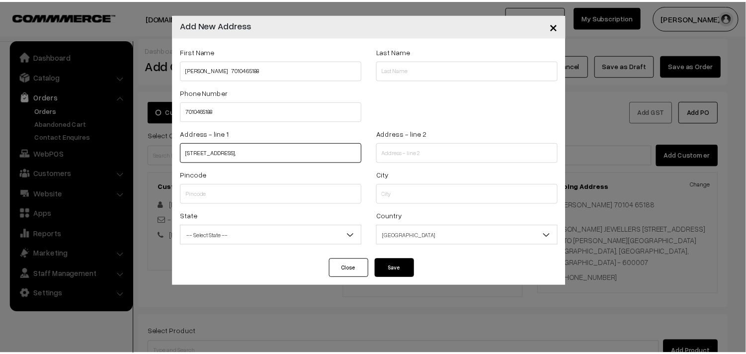
scroll to position [0, 0]
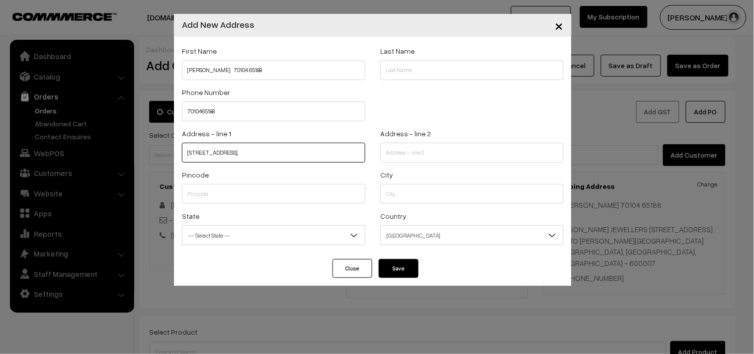
type input "NO.11/2, 1st floor, Sony Kannan flats, Mandaveli street,"
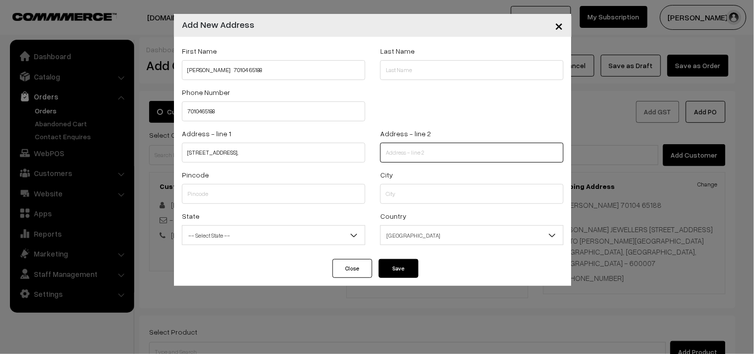
click at [421, 156] on input "text" at bounding box center [471, 153] width 183 height 20
paste input "Puzhudhivakkam. Chennai – 600091"
type input "Puzhudhivakkam. Chennai – 600091"
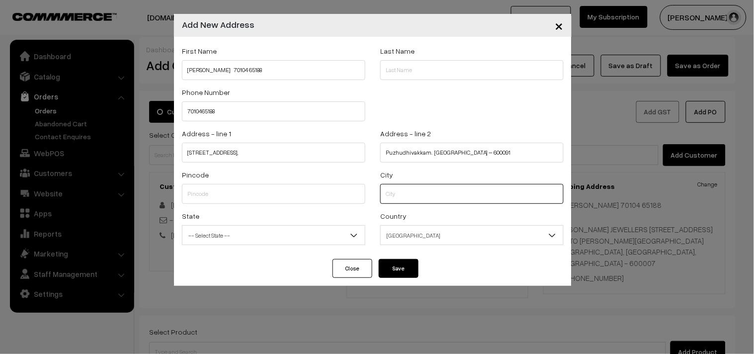
click at [411, 186] on input "text" at bounding box center [471, 194] width 183 height 20
click at [247, 196] on input "text" at bounding box center [273, 194] width 183 height 20
type input "600091"
type input "chennai"
click at [251, 228] on span "-- Select State --" at bounding box center [273, 235] width 182 height 17
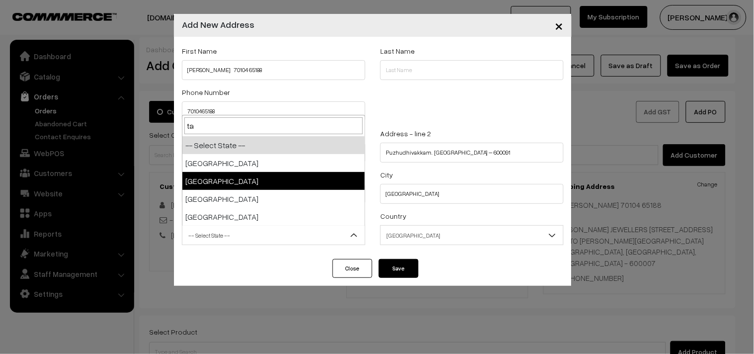
type input "ta"
select select "Tamil Nadu"
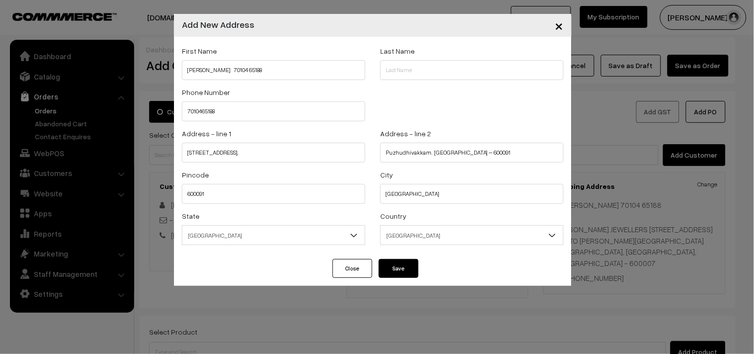
click at [387, 267] on button "Save" at bounding box center [399, 268] width 40 height 19
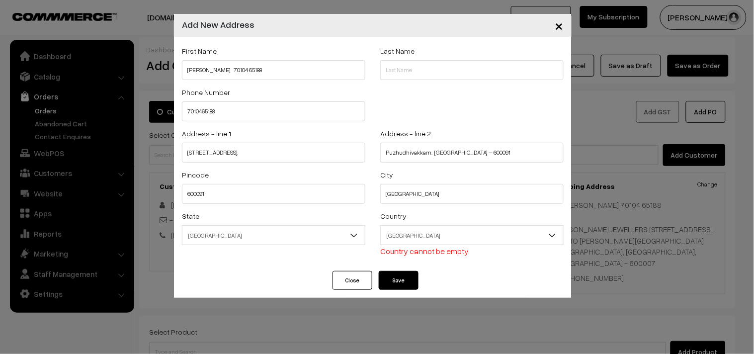
click at [433, 240] on span "India" at bounding box center [472, 235] width 182 height 17
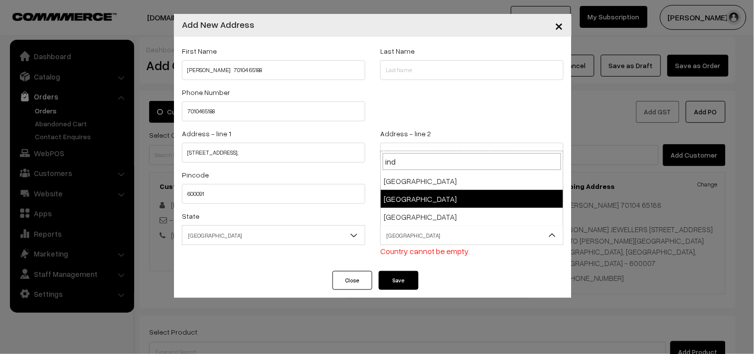
type input "ind"
select select "99"
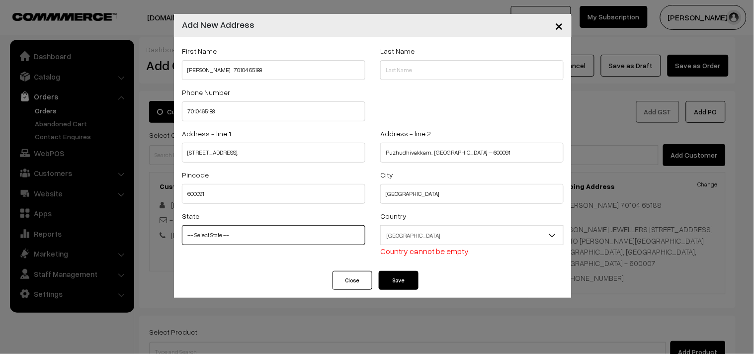
click at [296, 238] on select "-- Select State -- Andaman & Nicobar Islands Andhra Pradesh Arunachal Pradesh A…" at bounding box center [273, 235] width 183 height 20
select select "Tamil Nadu"
click at [182, 225] on select "-- Select State -- Andaman & Nicobar Islands Andhra Pradesh Arunachal Pradesh A…" at bounding box center [273, 235] width 183 height 20
click at [399, 279] on button "Save" at bounding box center [399, 280] width 40 height 19
select select
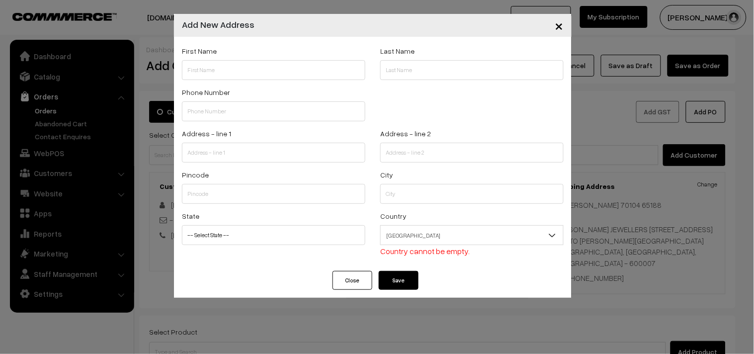
select select
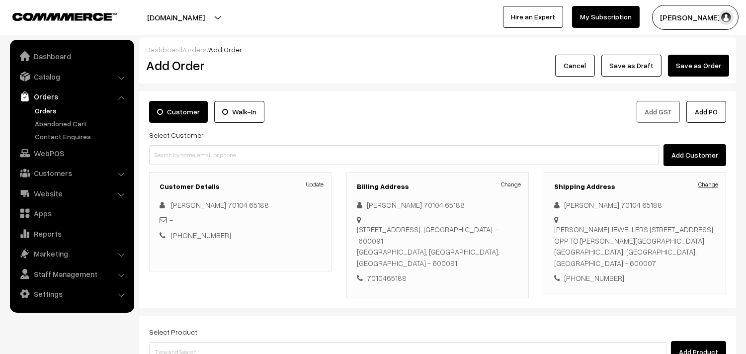
click at [703, 184] on link "Change" at bounding box center [708, 184] width 20 height 9
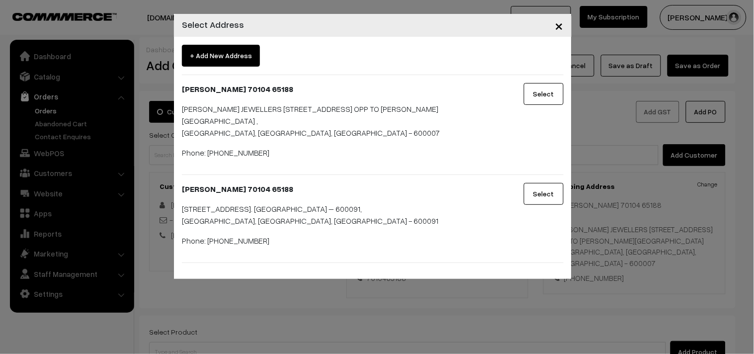
click at [716, 211] on div "× Select Address + Add New Address KRITHIVASAN 70104 65188 SARAVANA'S JEWELLERS…" at bounding box center [377, 177] width 754 height 354
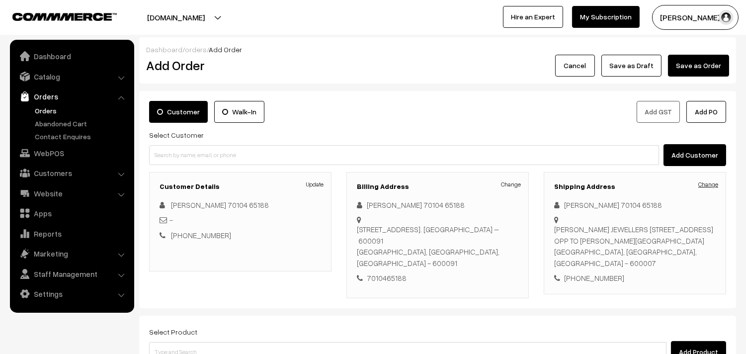
click at [707, 187] on link "Change" at bounding box center [708, 184] width 20 height 9
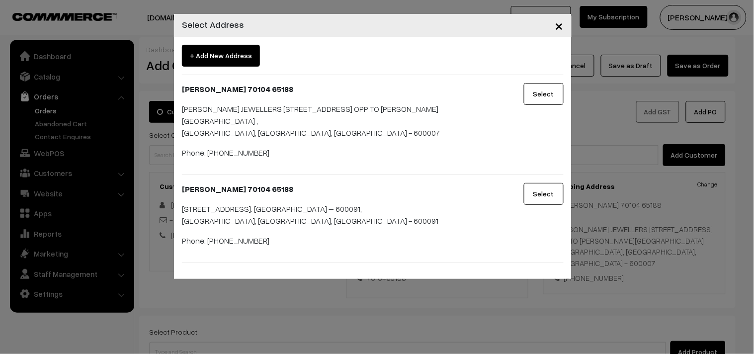
click at [555, 193] on button "Select" at bounding box center [544, 194] width 40 height 22
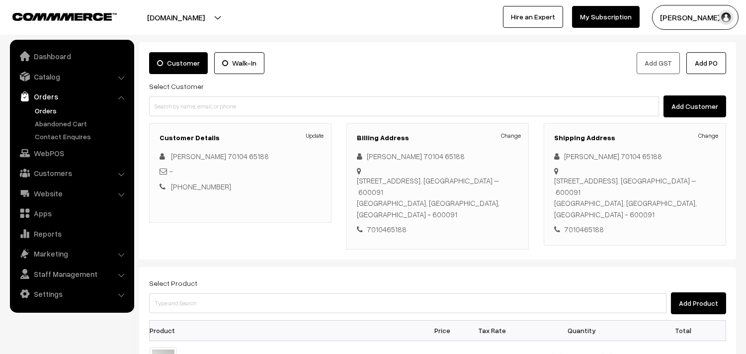
scroll to position [331, 0]
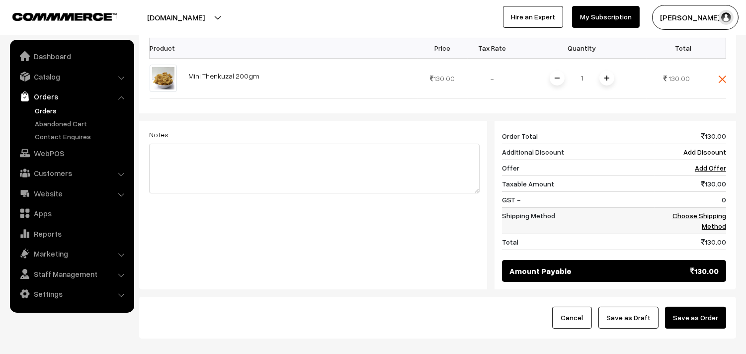
click at [699, 211] on link "Choose Shipping Method" at bounding box center [699, 220] width 54 height 19
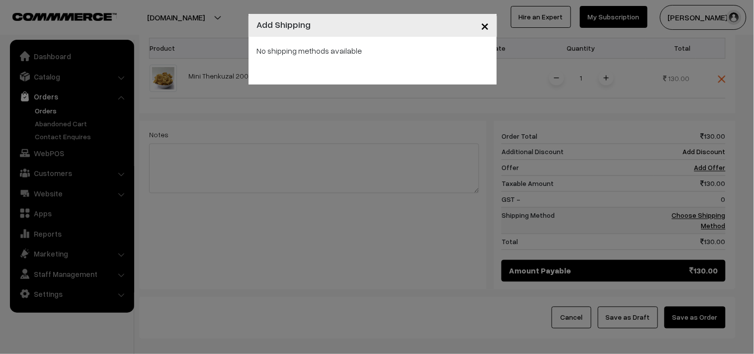
click at [699, 207] on div "× Add Shipping No shipping methods available" at bounding box center [377, 177] width 754 height 354
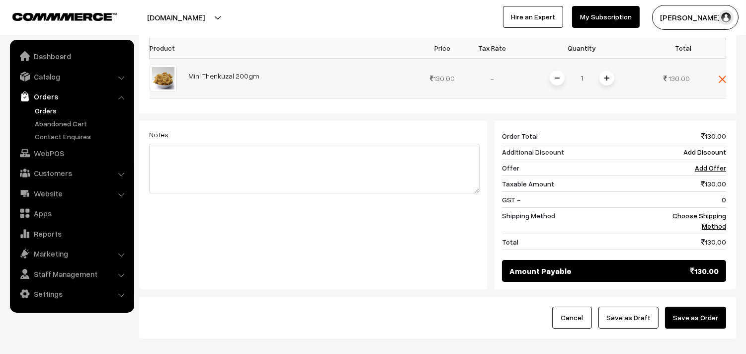
click at [608, 72] on span at bounding box center [606, 78] width 15 height 15
click at [698, 211] on link "Choose Shipping Method" at bounding box center [699, 220] width 54 height 19
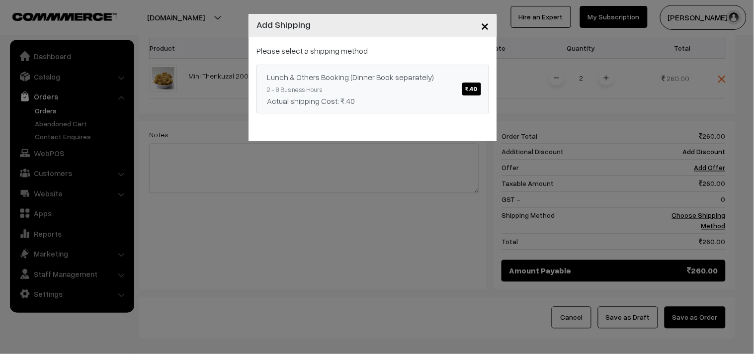
click at [359, 85] on link "Lunch & Others Booking (Dinner Book separately) ₹.40 2 - 8 Business Hours Actua…" at bounding box center [372, 89] width 232 height 49
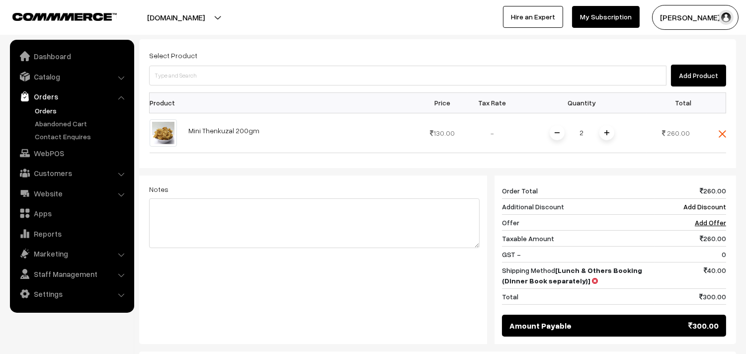
scroll to position [276, 0]
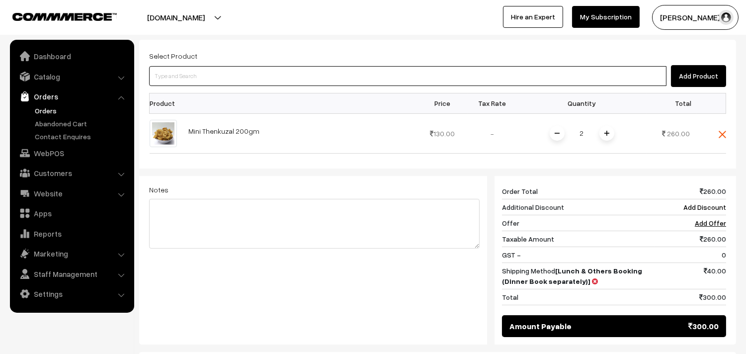
click at [391, 66] on input at bounding box center [407, 76] width 517 height 20
type input "Dr - Poori (2)"
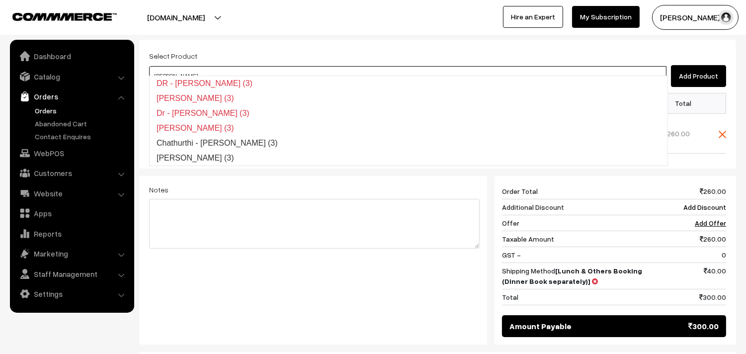
type input "Poorna Kozhukattai (3)"
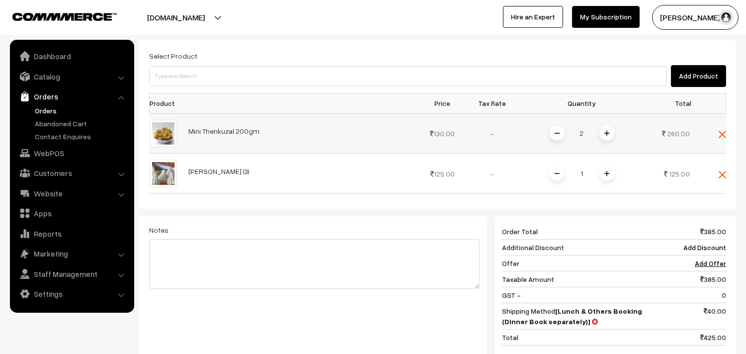
drag, startPoint x: 727, startPoint y: 124, endPoint x: 720, endPoint y: 123, distance: 6.5
click at [726, 123] on div "Select Product Add Product Product Price Tax Rate Quantity Total 2" at bounding box center [437, 212] width 597 height 345
click at [728, 125] on div "Select Product Add Product Product Price Tax Rate Quantity Total 2" at bounding box center [437, 212] width 597 height 345
click at [722, 131] on img at bounding box center [721, 134] width 7 height 7
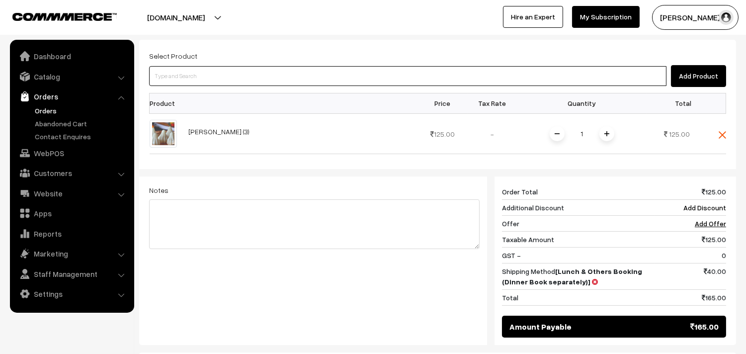
click at [443, 75] on input at bounding box center [407, 76] width 517 height 20
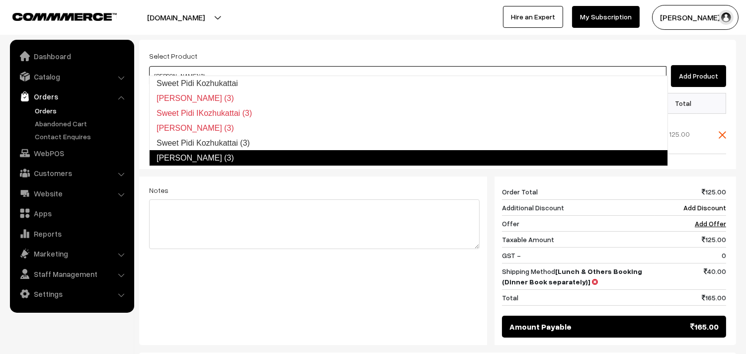
type input "Sweet Pidi Kozhukattai (3)"
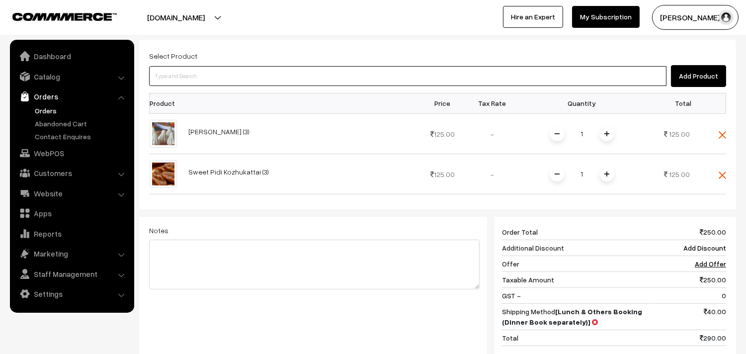
click at [441, 75] on input at bounding box center [407, 76] width 517 height 20
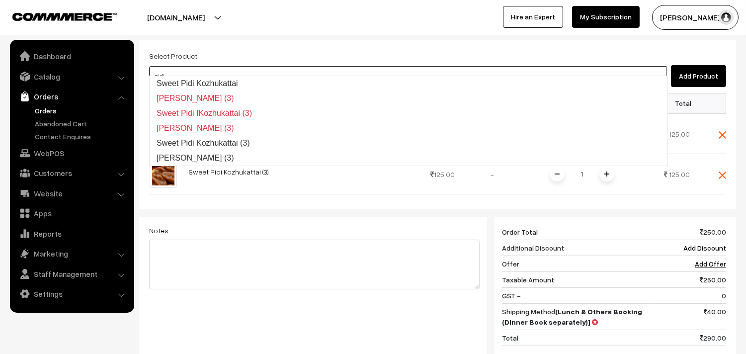
type input "Kara Pidi Kozhukattai (3)"
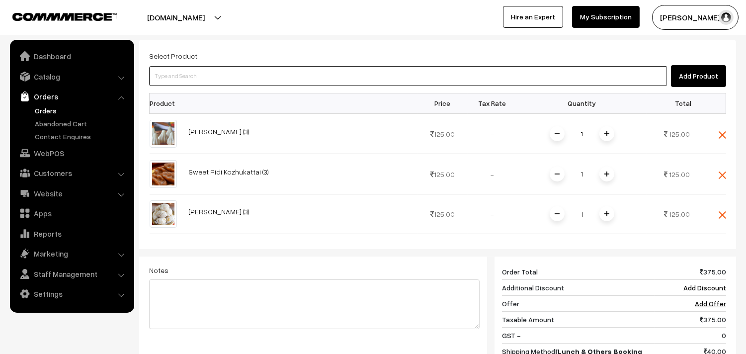
click at [400, 66] on input at bounding box center [407, 76] width 517 height 20
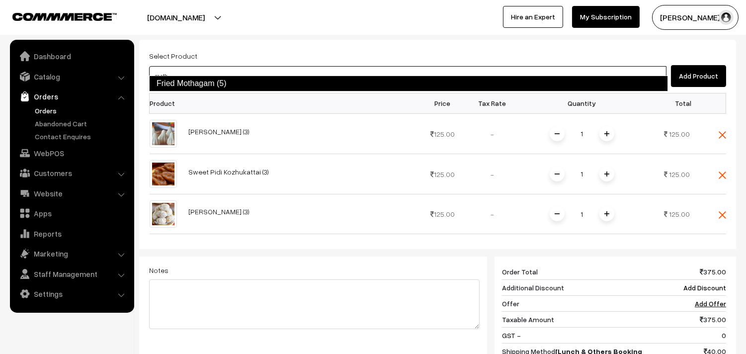
type input "Fried Mothagam (5)"
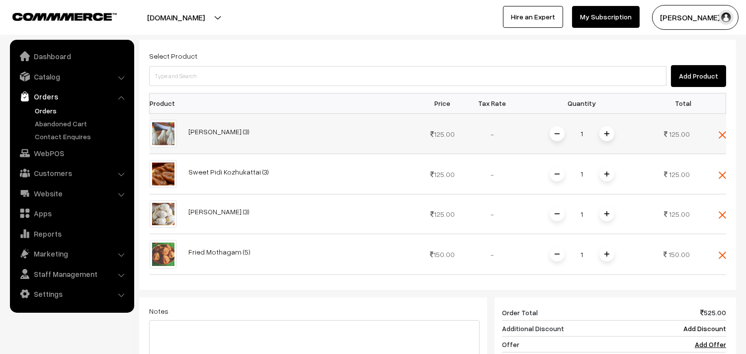
click at [612, 126] on span at bounding box center [606, 133] width 15 height 15
click at [604, 171] on img at bounding box center [606, 173] width 5 height 5
click at [609, 206] on span at bounding box center [606, 213] width 15 height 15
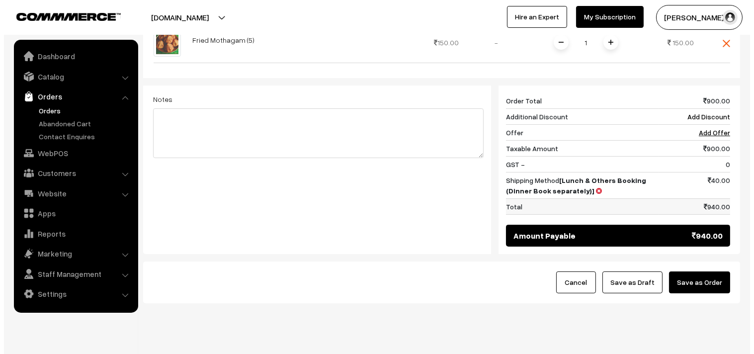
scroll to position [497, 0]
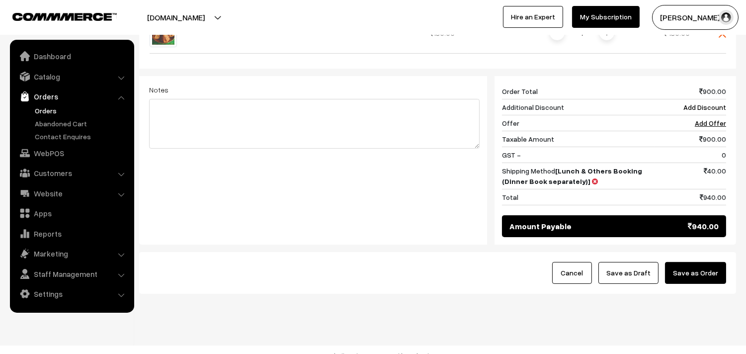
drag, startPoint x: 686, startPoint y: 256, endPoint x: 665, endPoint y: 256, distance: 20.9
click at [686, 262] on button "Save as Order" at bounding box center [695, 273] width 61 height 22
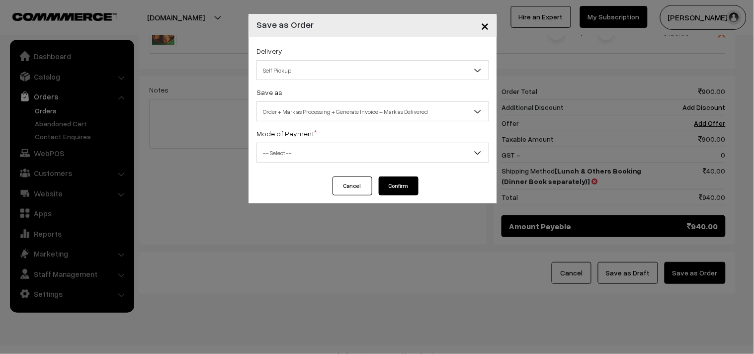
click at [315, 110] on span "Order + Mark as Processing + Generate Invoice + Mark as Delivered" at bounding box center [372, 111] width 231 height 17
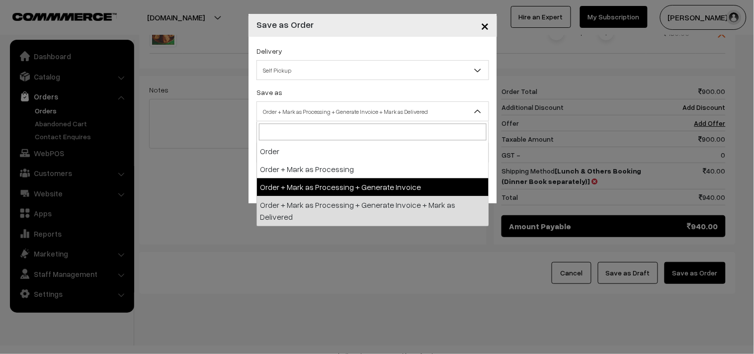
select select "3"
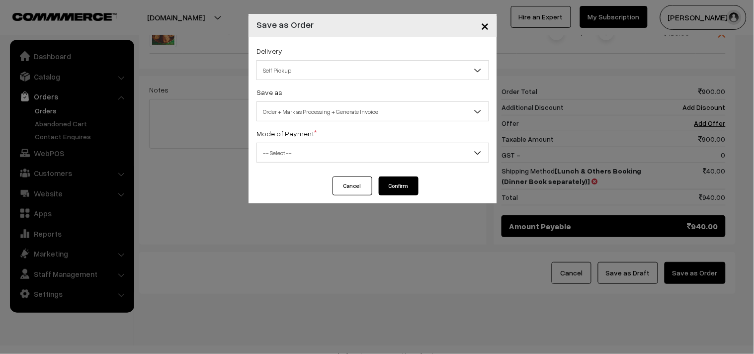
click at [295, 156] on span "-- Select --" at bounding box center [372, 152] width 231 height 17
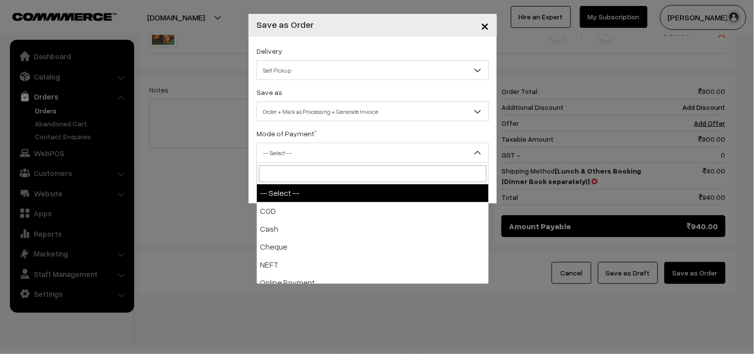
click at [286, 151] on span "-- Select --" at bounding box center [372, 152] width 231 height 17
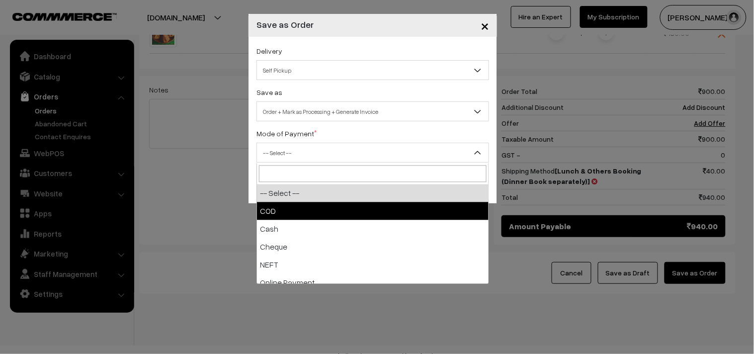
select select "1"
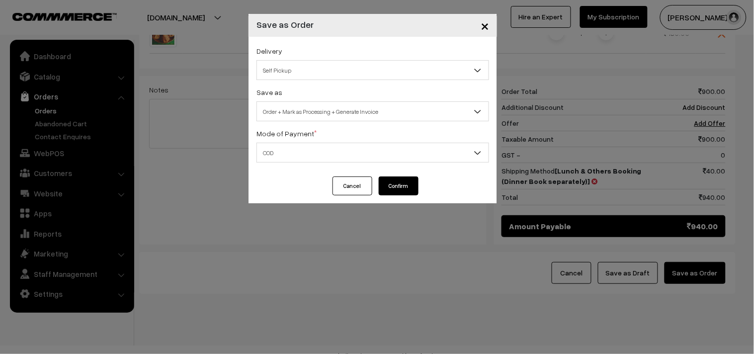
click at [411, 185] on button "Confirm" at bounding box center [399, 185] width 40 height 19
click at [404, 187] on button "Confirm" at bounding box center [399, 185] width 40 height 19
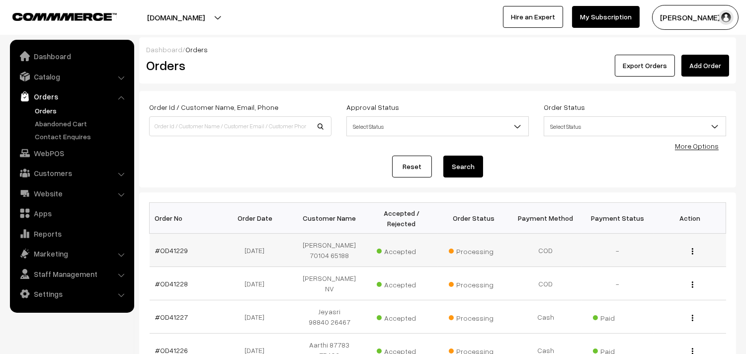
click at [174, 244] on td "#OD41229" at bounding box center [186, 249] width 72 height 33
click at [176, 248] on link "#OD41229" at bounding box center [171, 250] width 33 height 8
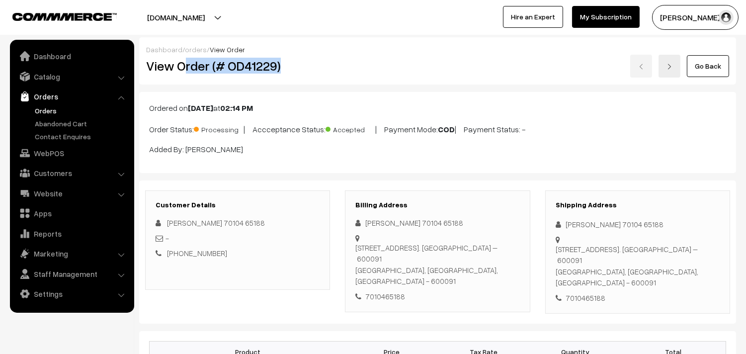
drag, startPoint x: 182, startPoint y: 70, endPoint x: 212, endPoint y: 73, distance: 29.4
click at [321, 74] on div "View Order (# OD41229)" at bounding box center [238, 66] width 199 height 23
click at [179, 66] on h2 "View Order (# OD41229)" at bounding box center [238, 65] width 184 height 15
drag, startPoint x: 177, startPoint y: 66, endPoint x: 260, endPoint y: 72, distance: 82.7
click at [276, 74] on div "View Order (# OD41229)" at bounding box center [238, 66] width 199 height 23
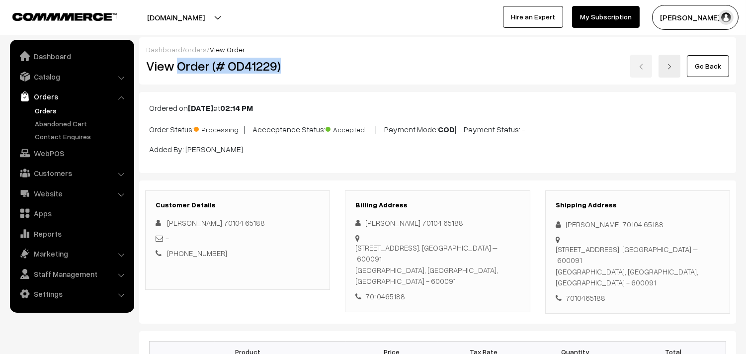
copy h2 "Order (# OD41229)"
copy h2 "Order (# OD41229"
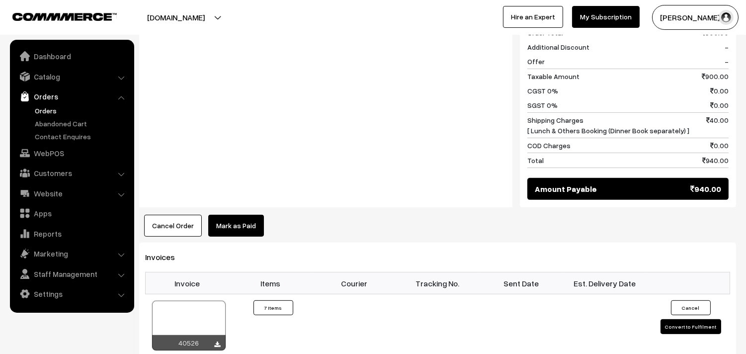
scroll to position [662, 0]
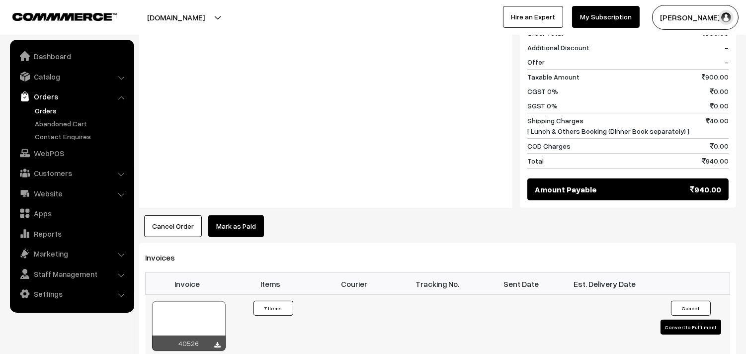
click at [200, 318] on div at bounding box center [189, 326] width 74 height 50
click at [48, 106] on link "Orders" at bounding box center [81, 110] width 98 height 10
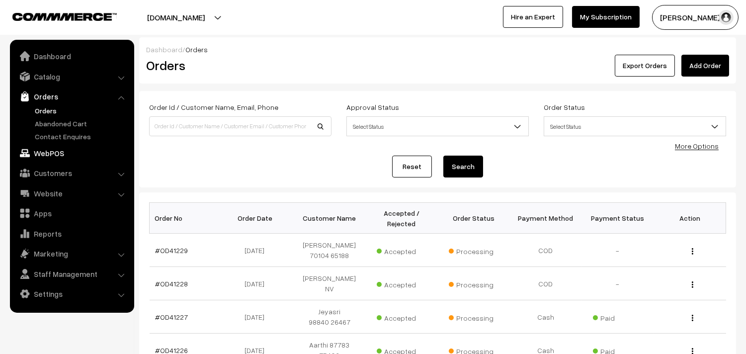
click at [68, 152] on link "WebPOS" at bounding box center [71, 153] width 118 height 18
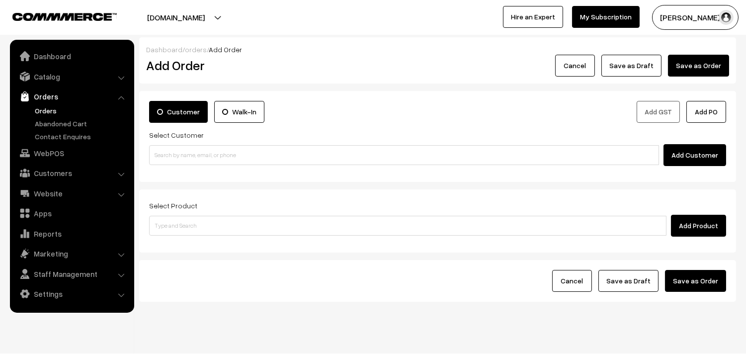
click at [35, 100] on link "Orders" at bounding box center [71, 96] width 118 height 18
click at [56, 115] on link "Orders" at bounding box center [81, 110] width 98 height 10
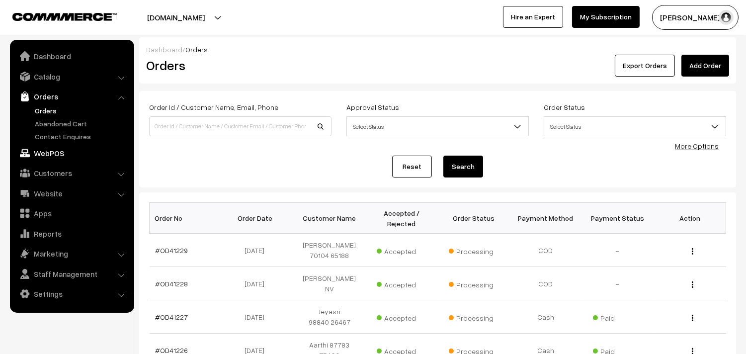
click at [76, 155] on link "WebPOS" at bounding box center [71, 153] width 118 height 18
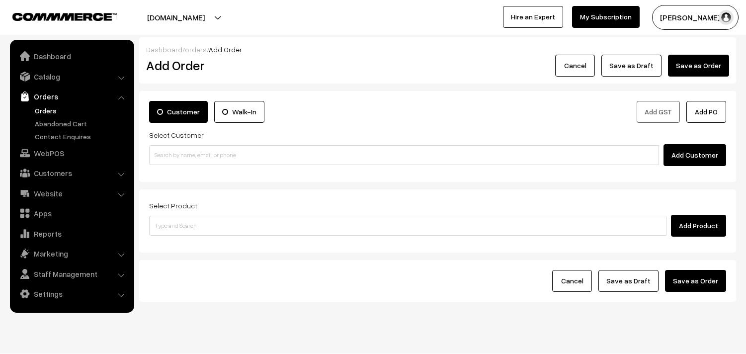
click at [199, 157] on input at bounding box center [404, 155] width 510 height 20
click at [180, 155] on input "95661 07451" at bounding box center [404, 155] width 510 height 20
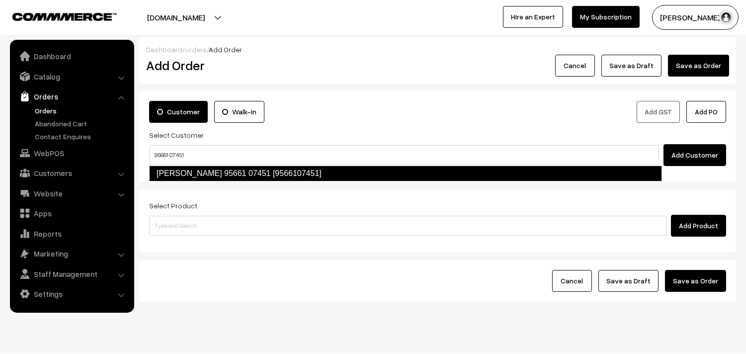
click at [182, 166] on link "Parvathy 95661 07451 [9566107451]" at bounding box center [405, 173] width 513 height 16
type input "95661 07451"
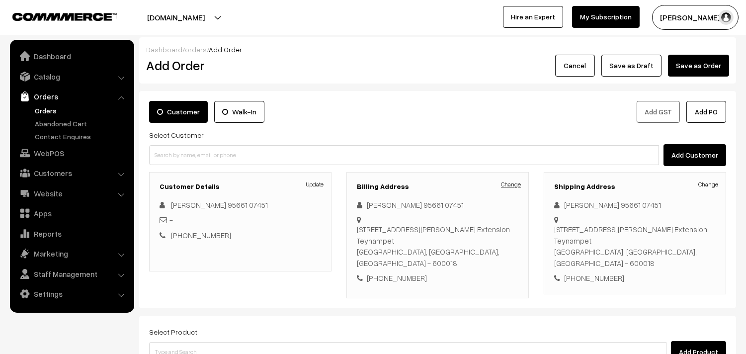
click at [503, 176] on div "Billing Address Change Parvathy 95661 07451 No:19/10, Sri Narayanan Nuvas,Flat:…" at bounding box center [437, 235] width 182 height 126
click at [504, 181] on link "Change" at bounding box center [511, 184] width 20 height 9
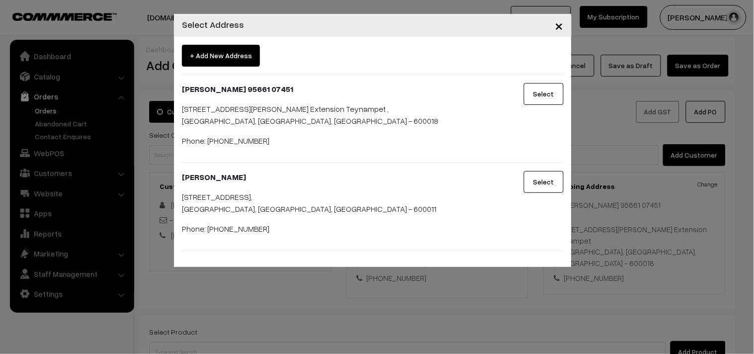
click at [35, 185] on div "× Select Address + Add New Address Parvathy 95661 07451 No:19/10, Sri Narayanan…" at bounding box center [377, 177] width 754 height 354
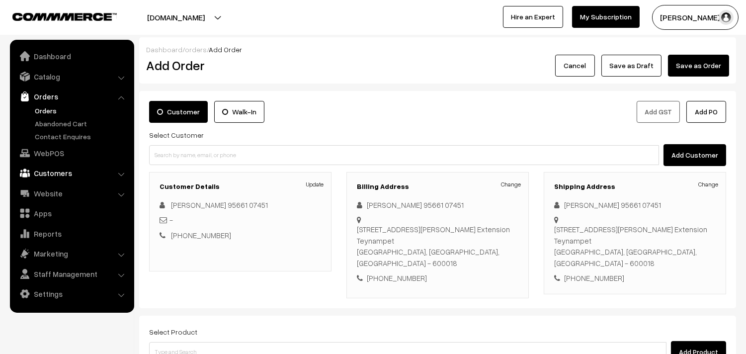
click at [52, 174] on link "Customers" at bounding box center [71, 173] width 118 height 18
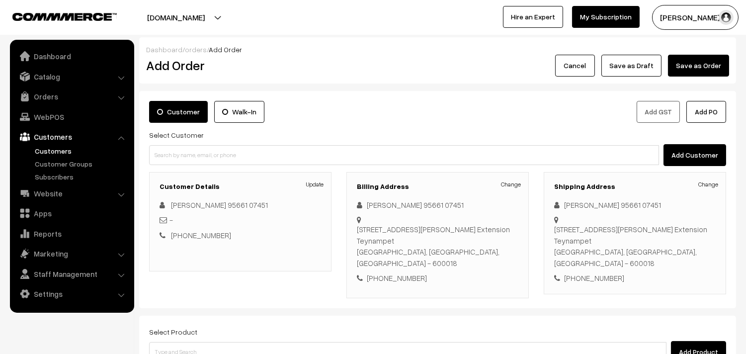
click at [63, 151] on link "Customers" at bounding box center [81, 151] width 98 height 10
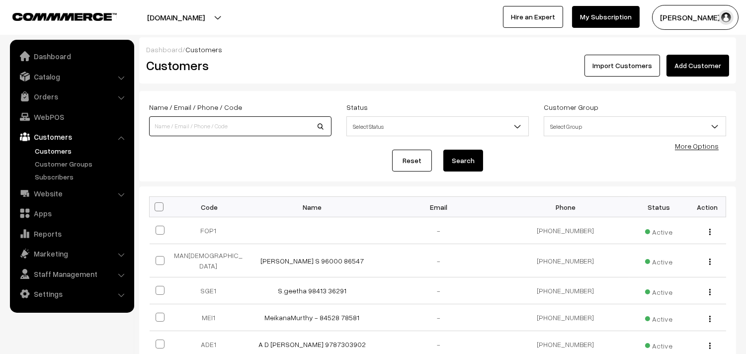
click at [227, 123] on input at bounding box center [240, 126] width 182 height 20
paste input "95661 07451"
click at [200, 127] on input "95661 07451" at bounding box center [240, 126] width 182 height 20
type input "9566107451"
click at [443, 150] on button "Search" at bounding box center [463, 161] width 40 height 22
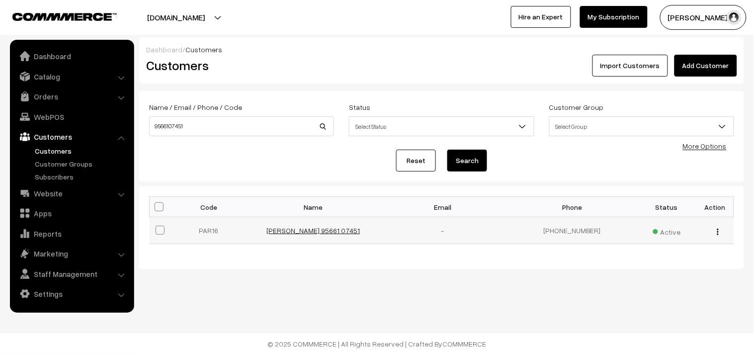
click at [307, 229] on link "[PERSON_NAME] 95661 07451" at bounding box center [313, 230] width 93 height 8
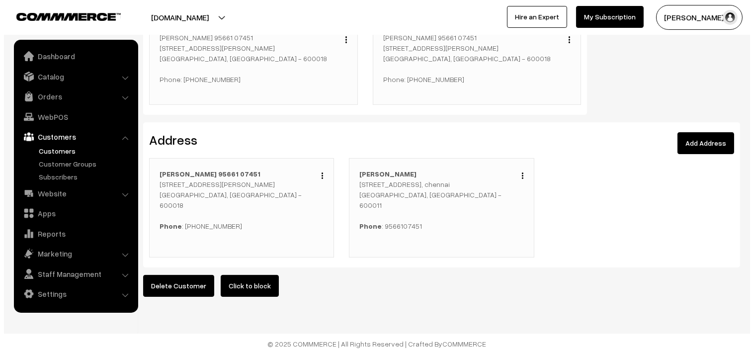
scroll to position [276, 0]
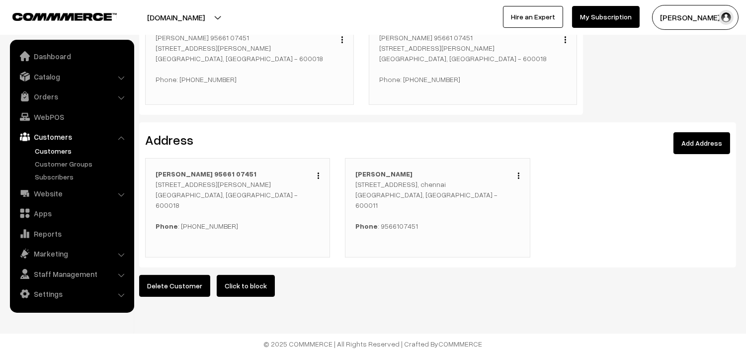
click at [319, 165] on div "Edit Duplicate Delete Parvathy 95661 07451 No:19/10, Sri Narayanan Nuvas,Flat: …" at bounding box center [237, 207] width 185 height 99
click at [317, 171] on button "button" at bounding box center [318, 175] width 2 height 8
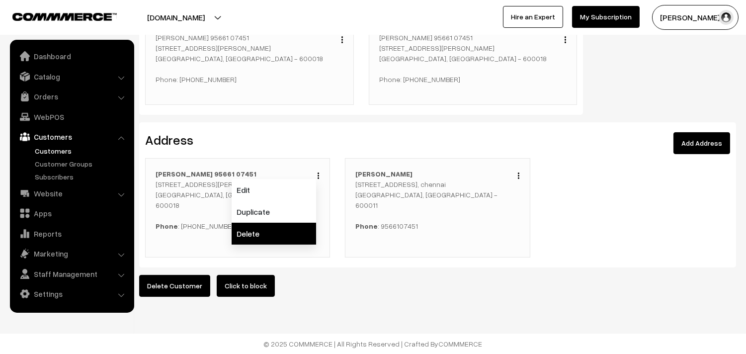
click at [283, 229] on link "Delete" at bounding box center [273, 234] width 84 height 22
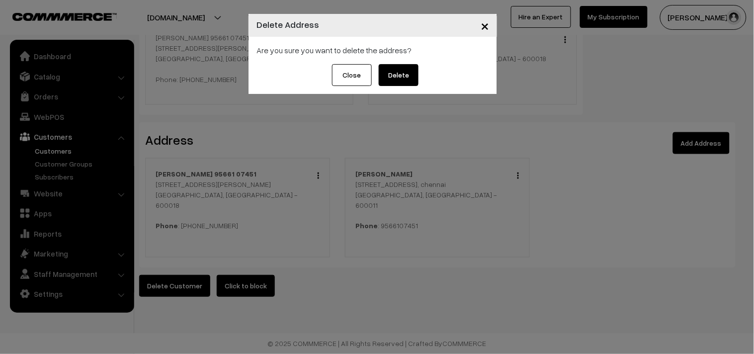
click at [390, 80] on button "Delete" at bounding box center [399, 75] width 40 height 22
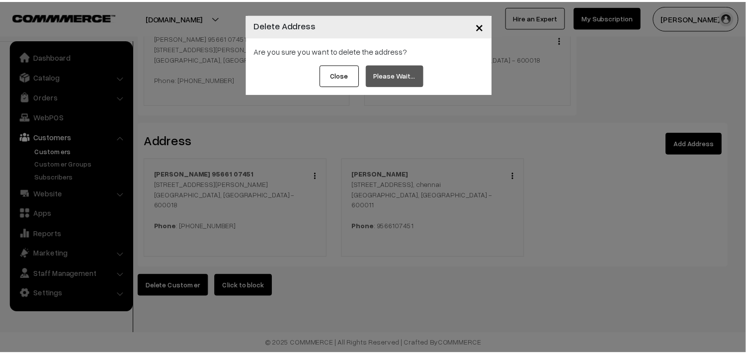
scroll to position [275, 0]
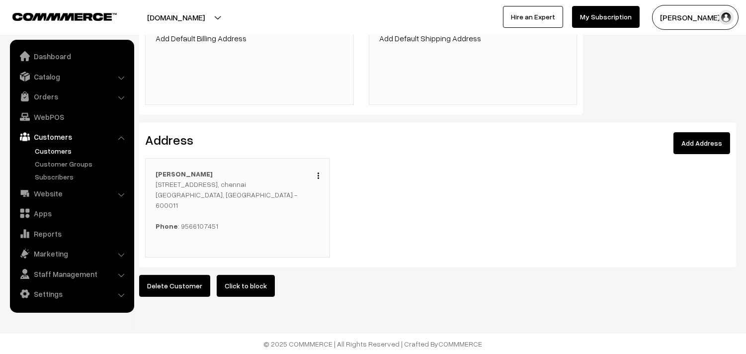
click at [319, 164] on div "Edit Duplicate Delete Lakshmi Balasubramaniam No:14/7, Kanchinni Apartments ,Me…" at bounding box center [237, 207] width 185 height 99
click at [318, 172] on img "button" at bounding box center [317, 175] width 1 height 6
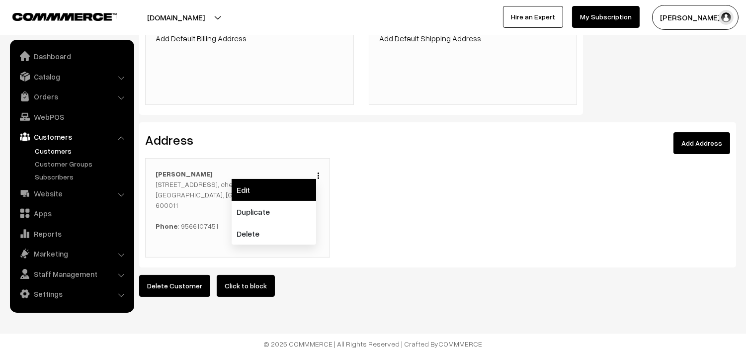
click at [279, 185] on link "Edit" at bounding box center [273, 190] width 84 height 22
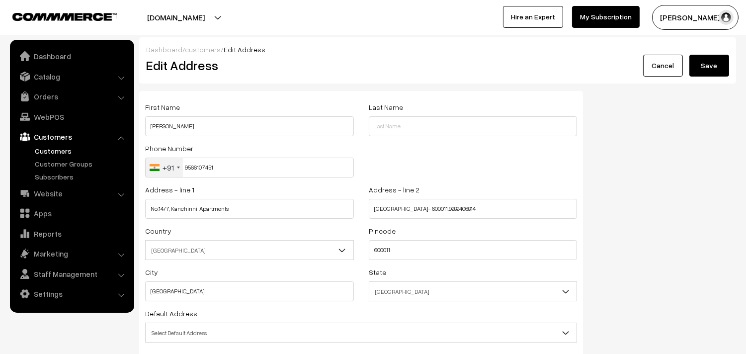
click at [221, 115] on div "First Name [PERSON_NAME]" at bounding box center [249, 118] width 209 height 35
click at [190, 126] on input "[PERSON_NAME]" at bounding box center [249, 126] width 209 height 20
click at [190, 126] on input "Lakshmi Balasubramaniam" at bounding box center [249, 126] width 209 height 20
paste input "Mr. Balasubramanian"
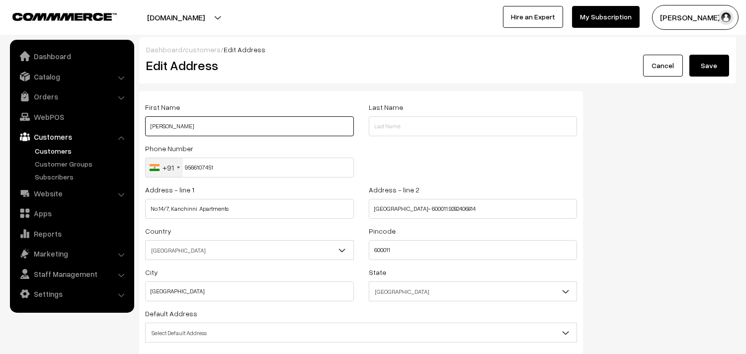
click at [226, 122] on input "Mr. Balasubramanian" at bounding box center [249, 126] width 209 height 20
paste input "9841639559"
type input "Mr. Balasubramanian 9841639559"
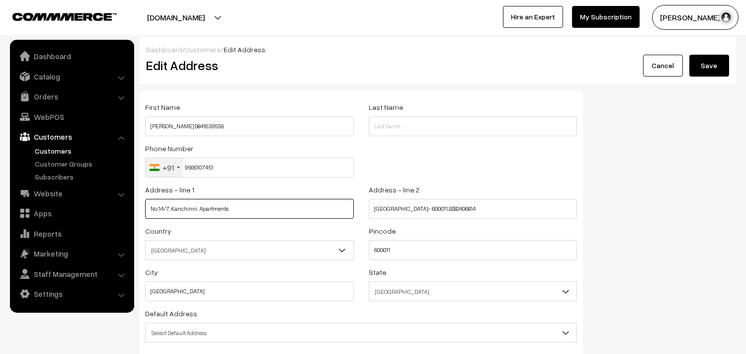
click at [204, 209] on input "No:14/7, Kanchinni Apartments" at bounding box center [249, 209] width 209 height 20
click at [204, 207] on input "No:14/7, Kanchinni Apartments" at bounding box center [249, 209] width 209 height 20
click at [224, 202] on input "text" at bounding box center [249, 209] width 209 height 20
paste input "No. 45(14) Hari Pavithra Apartment Anandha velu street f1 first floor Perambur …"
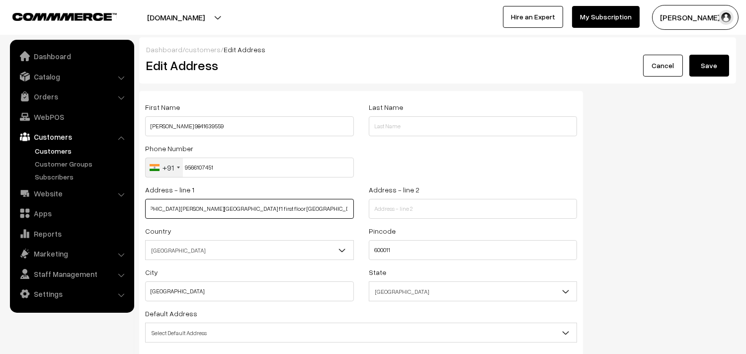
scroll to position [0, 91]
drag, startPoint x: 222, startPoint y: 209, endPoint x: 352, endPoint y: 220, distance: 130.1
click at [352, 220] on div "Address - line 1 No. 45(14) Hari Pavithra Apartment Anandha velu street f1 firs…" at bounding box center [250, 203] width 224 height 41
type input "No. 45(14) Hari Pavithra Apartment Anandha velu street f1 first floor"
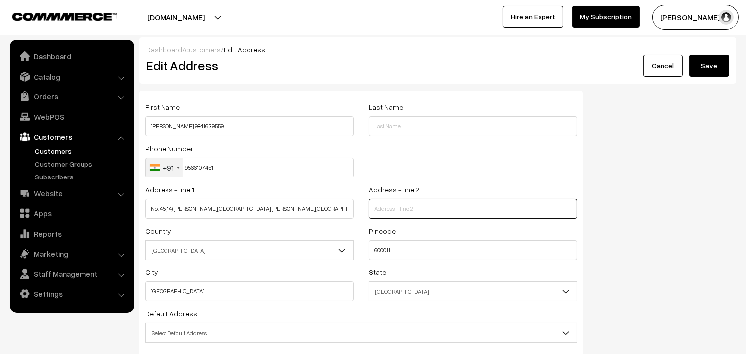
paste input "Perambur Chennai - 600011 Behind Maruthi tutorial."
click at [381, 214] on input "Perambur Chennai - 600011 Behind Maruthi tutorial." at bounding box center [473, 209] width 209 height 20
type input "Perambur Chennai - 600011 Behind Maruthi tutorial."
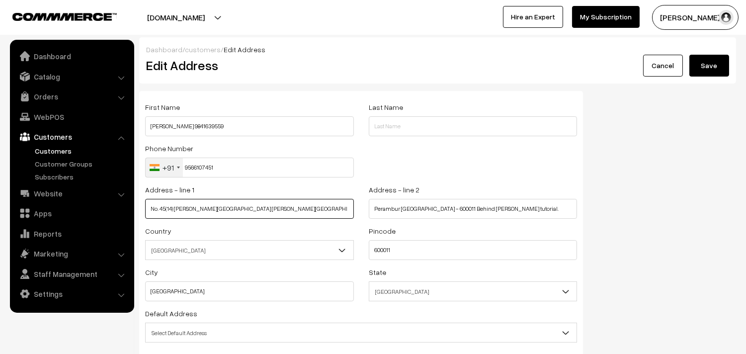
drag, startPoint x: 286, startPoint y: 210, endPoint x: 319, endPoint y: 214, distance: 33.6
click at [319, 212] on input "No. 45(14) Hari Pavithra Apartment Anandha velu street f1 first floor" at bounding box center [249, 209] width 209 height 20
type input "No. 45(14) Hari Pavithra Apartment Anandha velu street"
click at [370, 213] on input "Perambur Chennai - 600011 Behind Maruthi tutorial." at bounding box center [473, 209] width 209 height 20
paste input "f1 first floor"
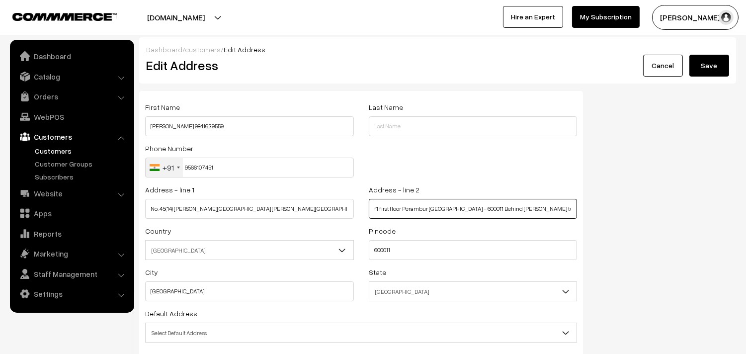
click at [465, 205] on input "f1 first floor Perambur Chennai - 600011 Behind Maruthi tutorial." at bounding box center [473, 209] width 209 height 20
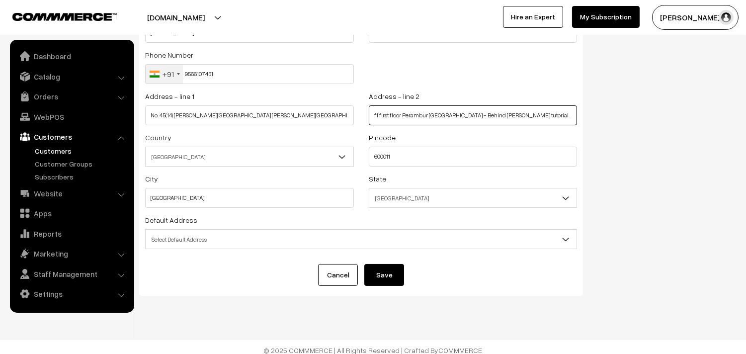
scroll to position [100, 0]
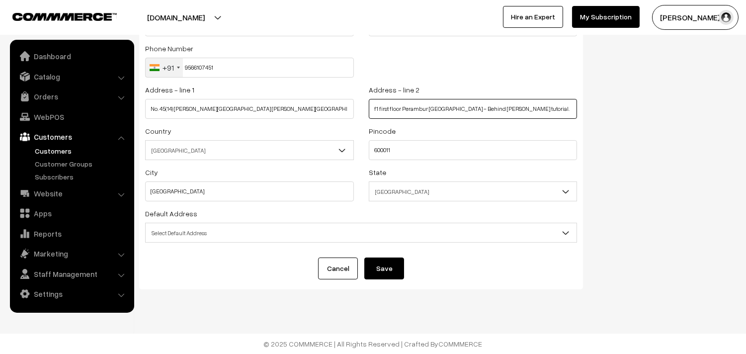
type input "f1 first floor Perambur Chennai - Behind Maruthi tutorial."
click at [205, 230] on span "Select Default Address" at bounding box center [361, 232] width 431 height 17
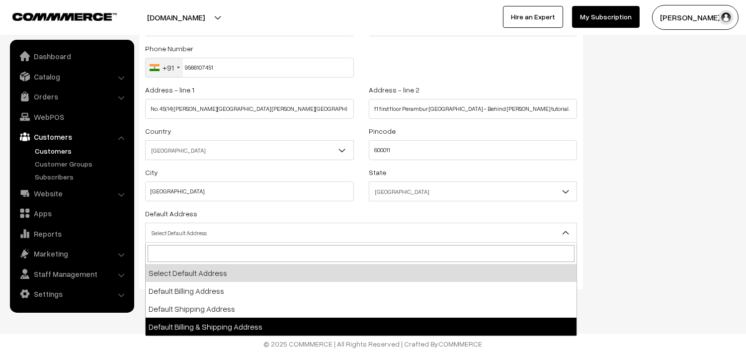
select select "3"
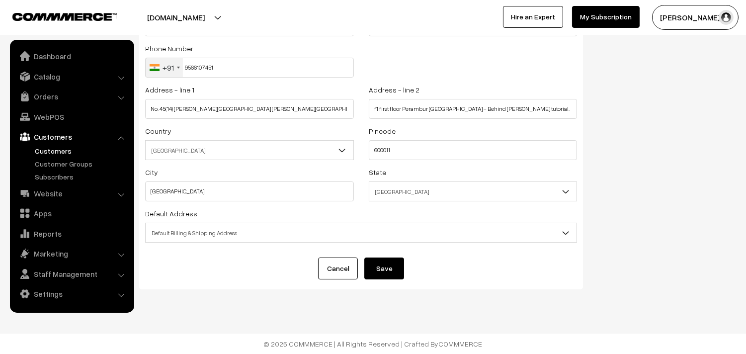
click at [377, 266] on button "Save" at bounding box center [384, 268] width 40 height 22
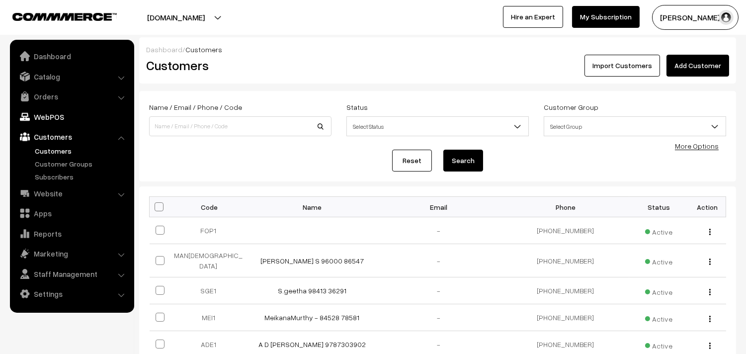
click at [49, 116] on link "WebPOS" at bounding box center [71, 117] width 118 height 18
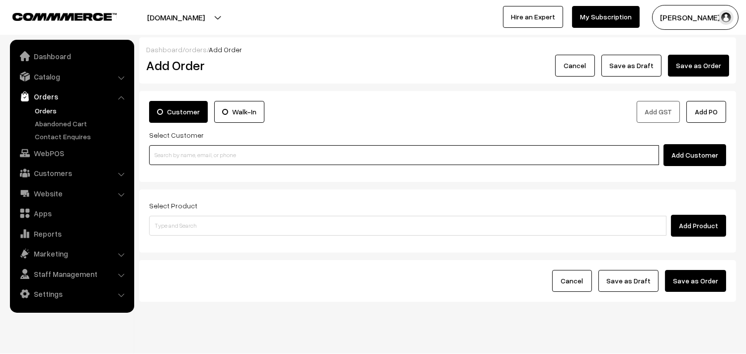
paste input "95661 07451"
click at [216, 151] on input "95661 07451" at bounding box center [404, 155] width 510 height 20
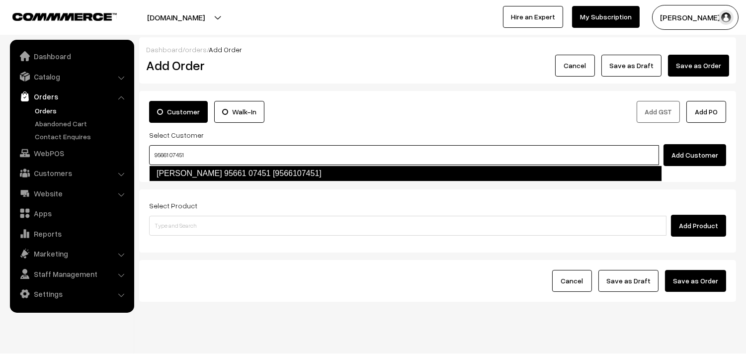
click at [185, 175] on link "Parvathy 95661 07451 [9566107451]" at bounding box center [405, 173] width 513 height 16
type input "95661 07451"
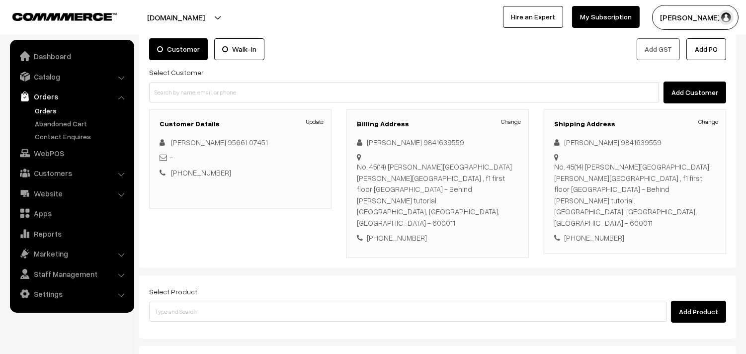
scroll to position [147, 0]
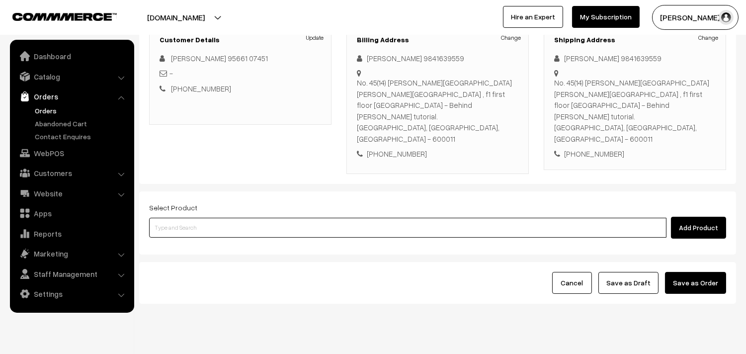
click at [346, 218] on input at bounding box center [407, 228] width 517 height 20
type input "a"
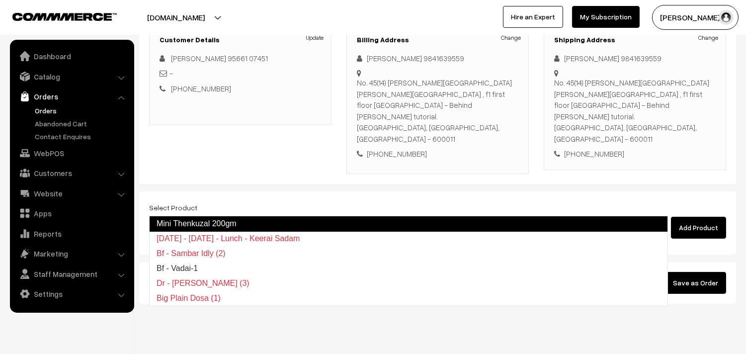
click at [240, 218] on input "a" at bounding box center [407, 228] width 517 height 20
click at [448, 225] on link "Mini Thenkuzal 200gm" at bounding box center [408, 224] width 519 height 16
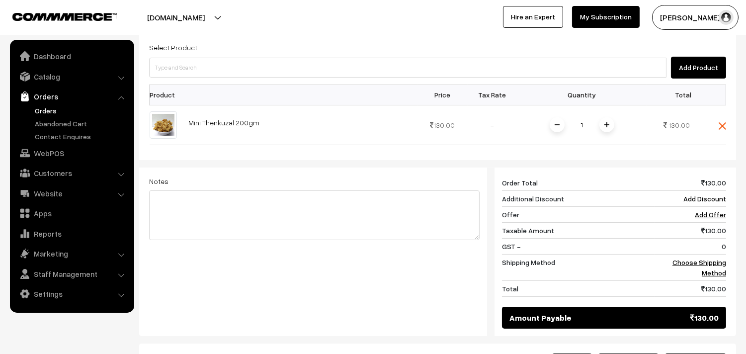
scroll to position [312, 0]
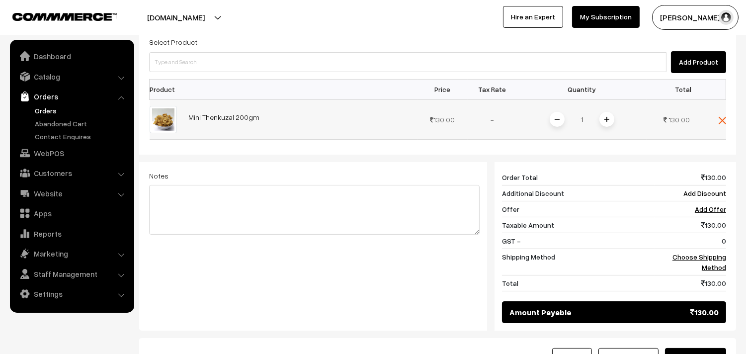
click at [599, 112] on span at bounding box center [606, 119] width 15 height 15
click at [609, 112] on span at bounding box center [606, 119] width 15 height 15
click at [706, 252] on link "Choose Shipping Method" at bounding box center [699, 261] width 54 height 19
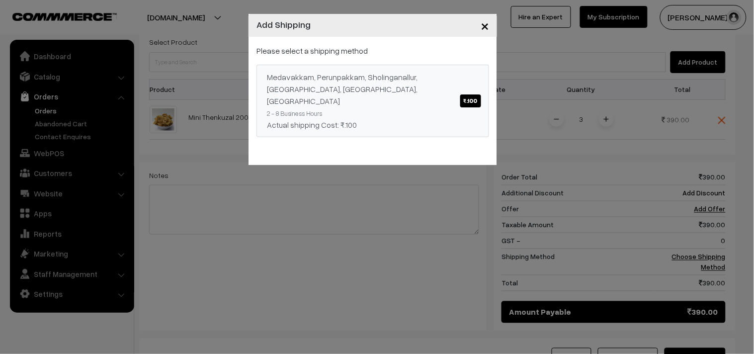
click at [427, 87] on div "Medavakkam, Perunpakkam, Sholinganallur, seliyur, Kirattur, Perambur ₹.100" at bounding box center [373, 89] width 212 height 36
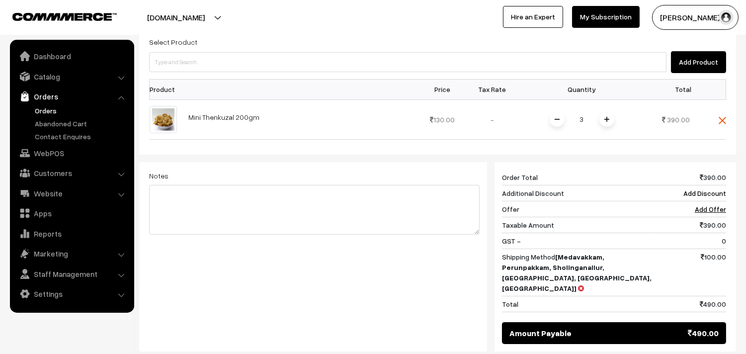
scroll to position [147, 0]
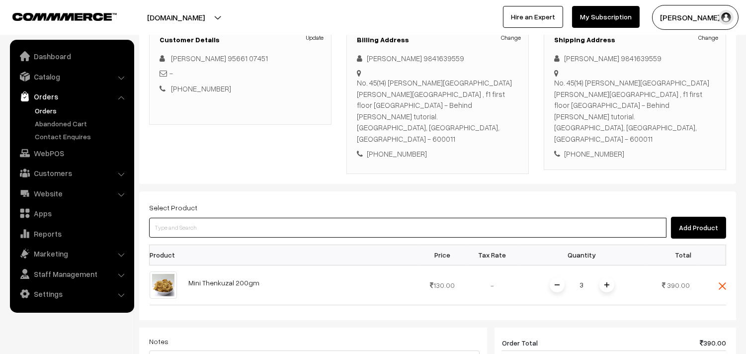
click at [321, 218] on input at bounding box center [407, 228] width 517 height 20
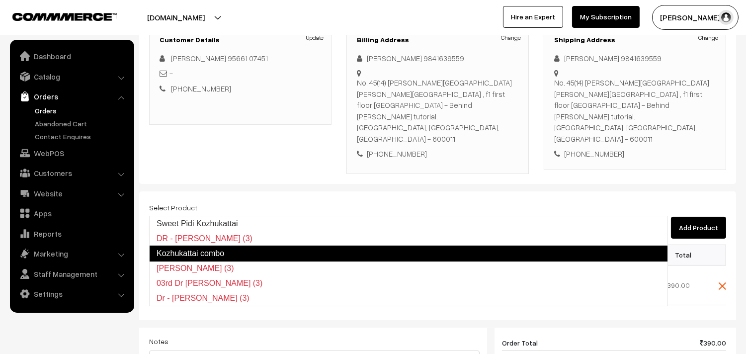
type input "Kozhukattai combo"
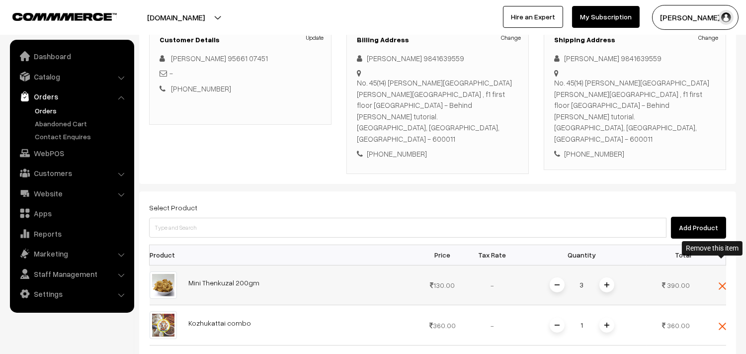
click at [718, 282] on img at bounding box center [721, 285] width 7 height 7
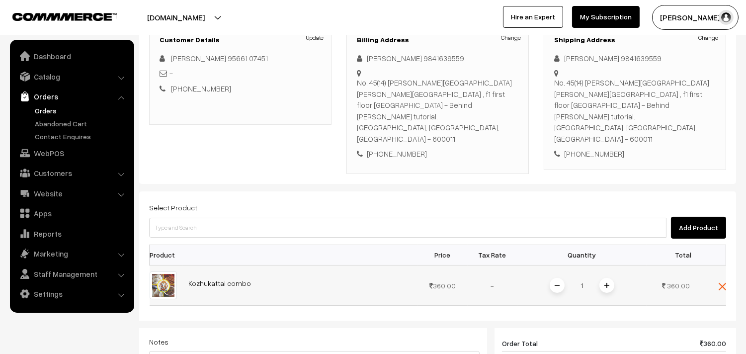
click at [609, 278] on span at bounding box center [606, 285] width 15 height 15
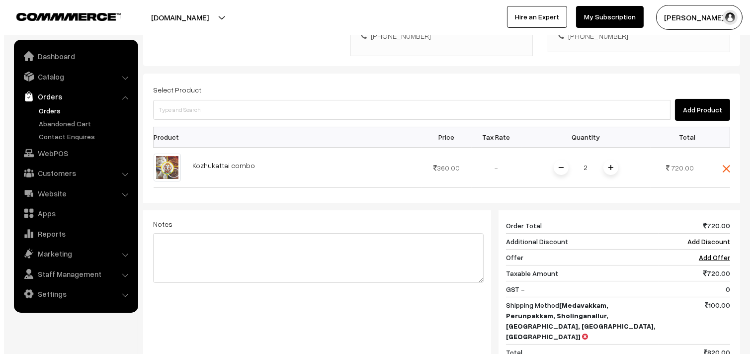
scroll to position [368, 0]
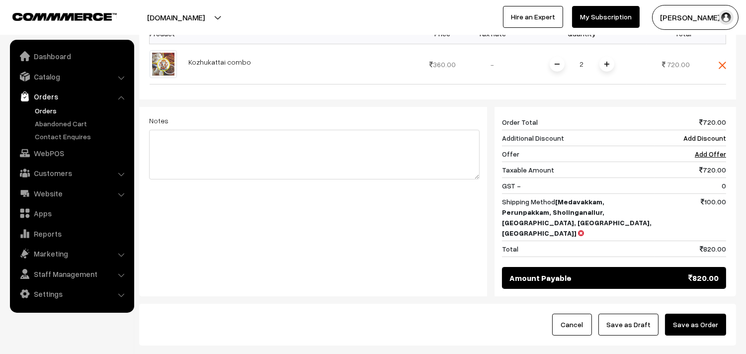
drag, startPoint x: 706, startPoint y: 280, endPoint x: 657, endPoint y: 284, distance: 49.4
click at [706, 313] on button "Save as Order" at bounding box center [695, 324] width 61 height 22
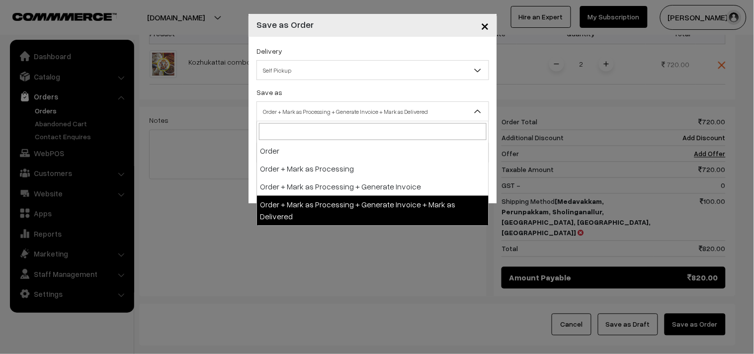
click at [333, 108] on span "Order + Mark as Processing + Generate Invoice + Mark as Delivered" at bounding box center [372, 111] width 231 height 17
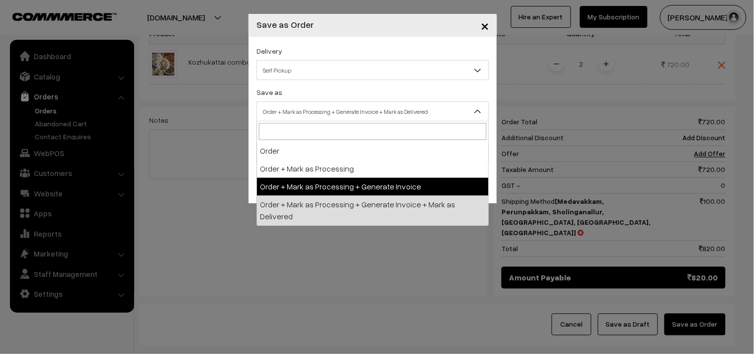
select select "3"
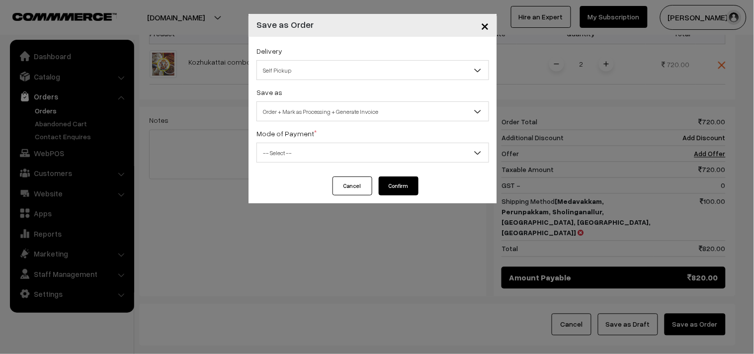
click at [306, 153] on span "-- Select --" at bounding box center [372, 152] width 231 height 17
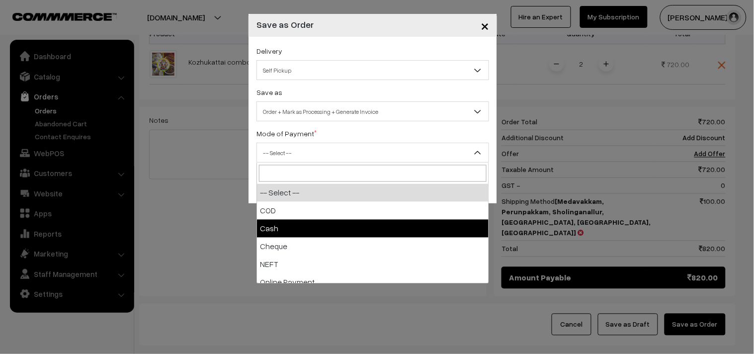
select select "2"
checkbox input "true"
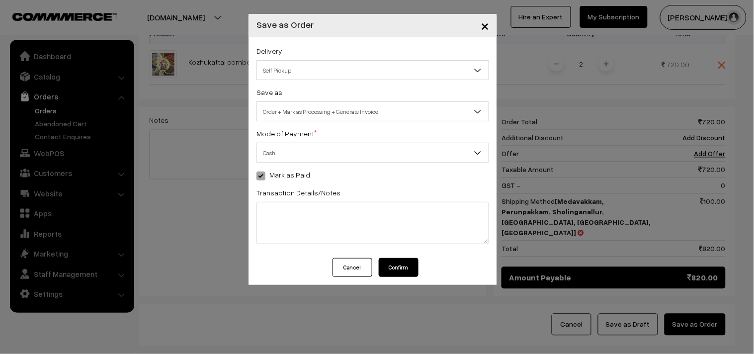
click at [407, 269] on button "Confirm" at bounding box center [399, 267] width 40 height 19
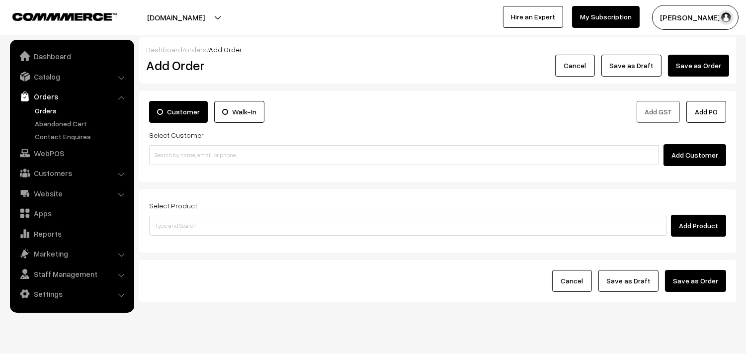
click at [58, 111] on link "Orders" at bounding box center [81, 110] width 98 height 10
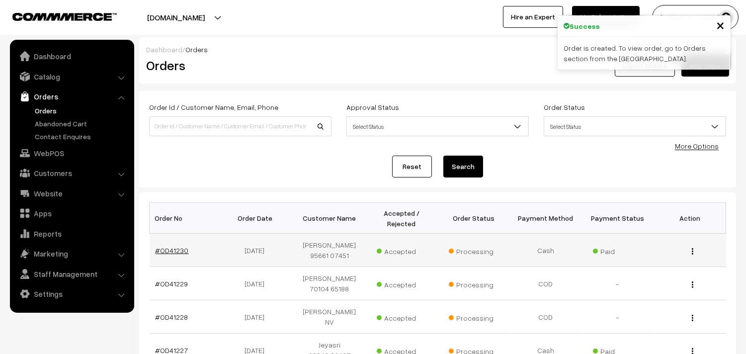
click at [174, 249] on link "#OD41230" at bounding box center [171, 250] width 33 height 8
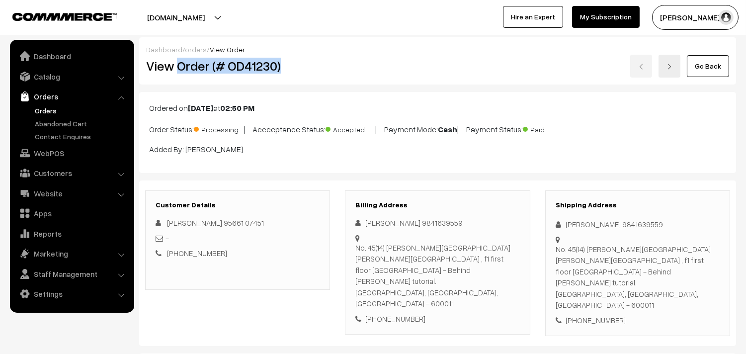
drag, startPoint x: 176, startPoint y: 65, endPoint x: 281, endPoint y: 74, distance: 105.2
click at [281, 74] on div "View Order (# OD41230)" at bounding box center [238, 66] width 199 height 23
copy h2 "Order (# OD41230)"
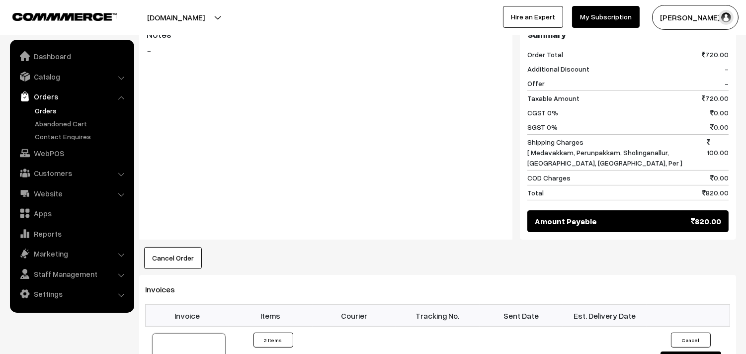
scroll to position [497, 0]
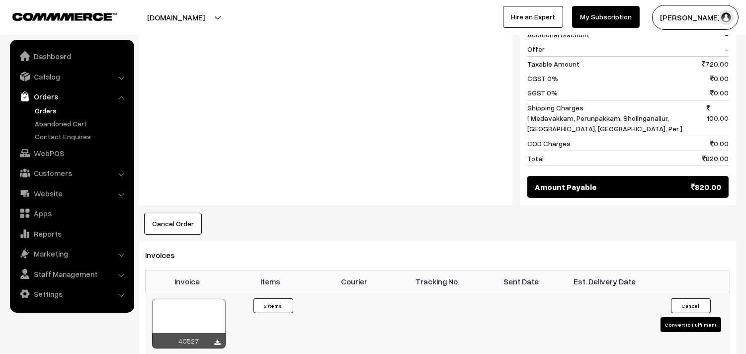
click at [185, 301] on div at bounding box center [189, 324] width 74 height 50
